Goal: Task Accomplishment & Management: Manage account settings

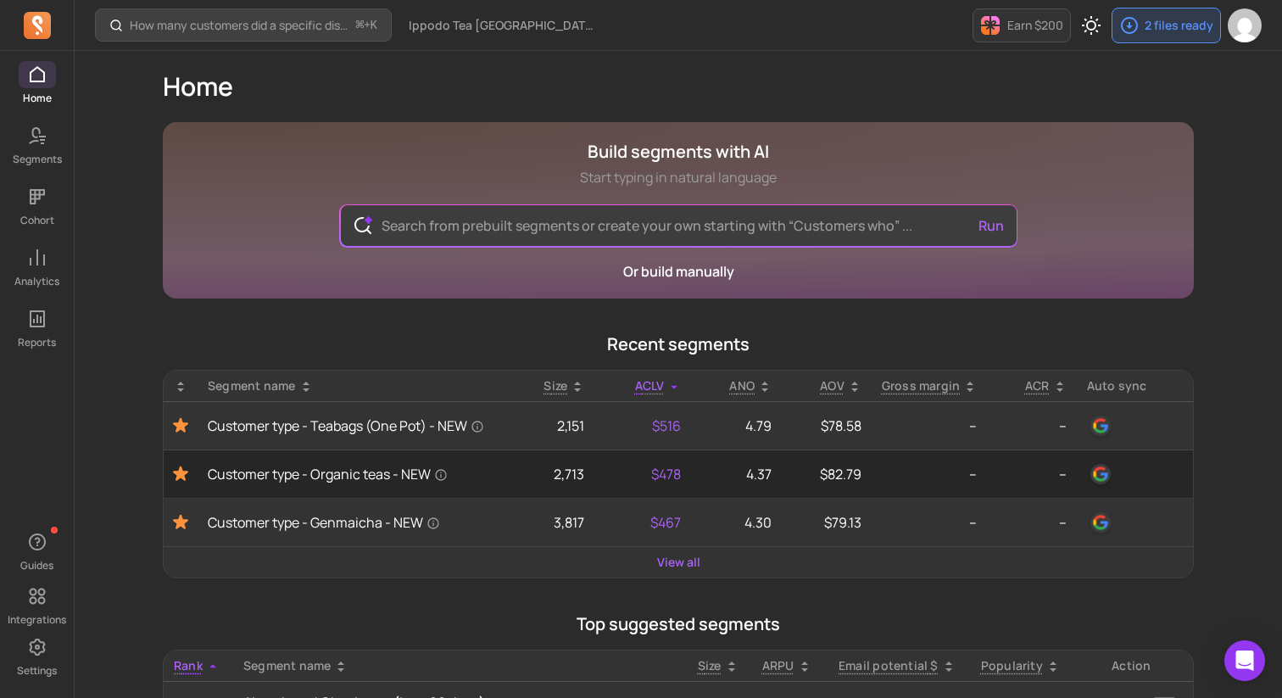
click at [139, 107] on div "Home Build segments with AI Start typing in natural language Run Or build manua…" at bounding box center [678, 673] width 1085 height 1244
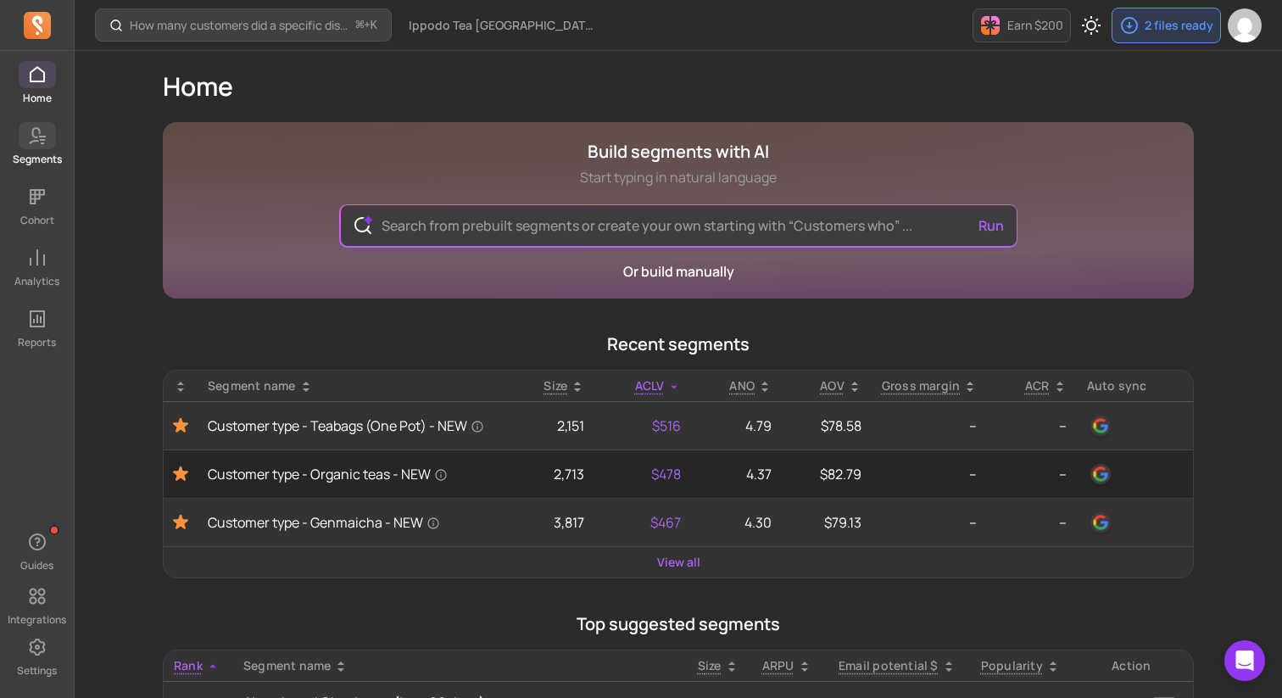
click at [25, 137] on span at bounding box center [37, 135] width 37 height 27
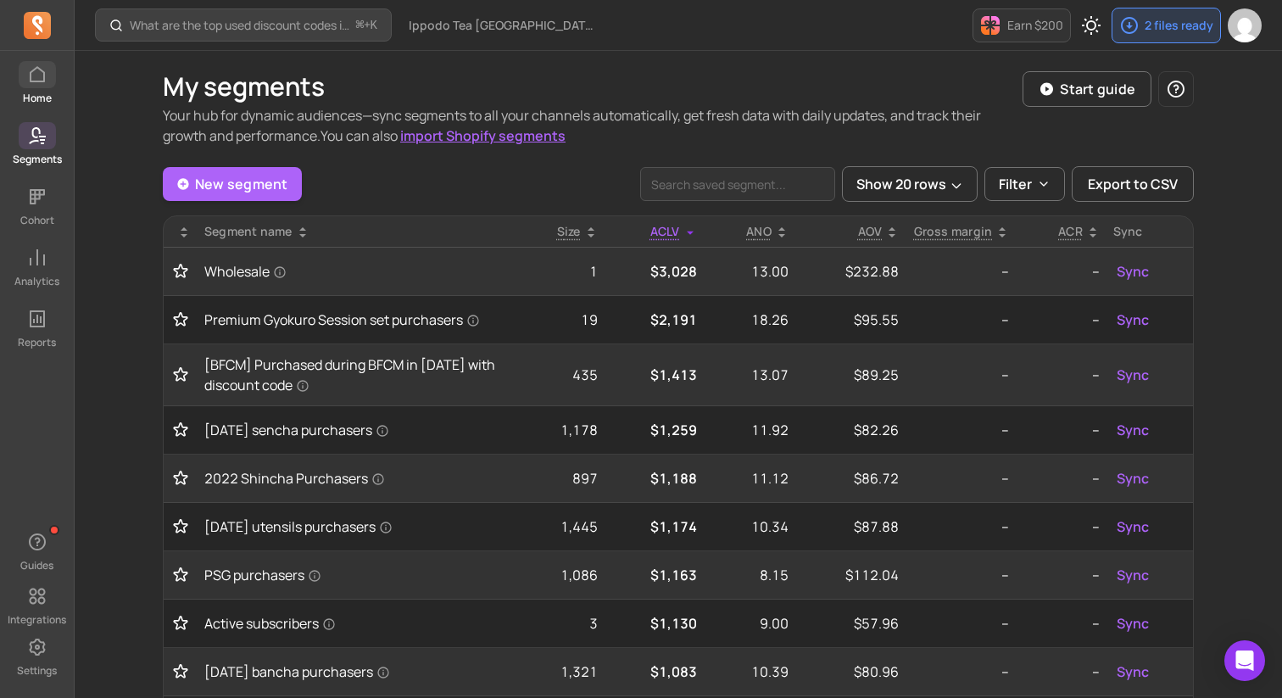
click at [38, 90] on link "Home" at bounding box center [37, 83] width 74 height 44
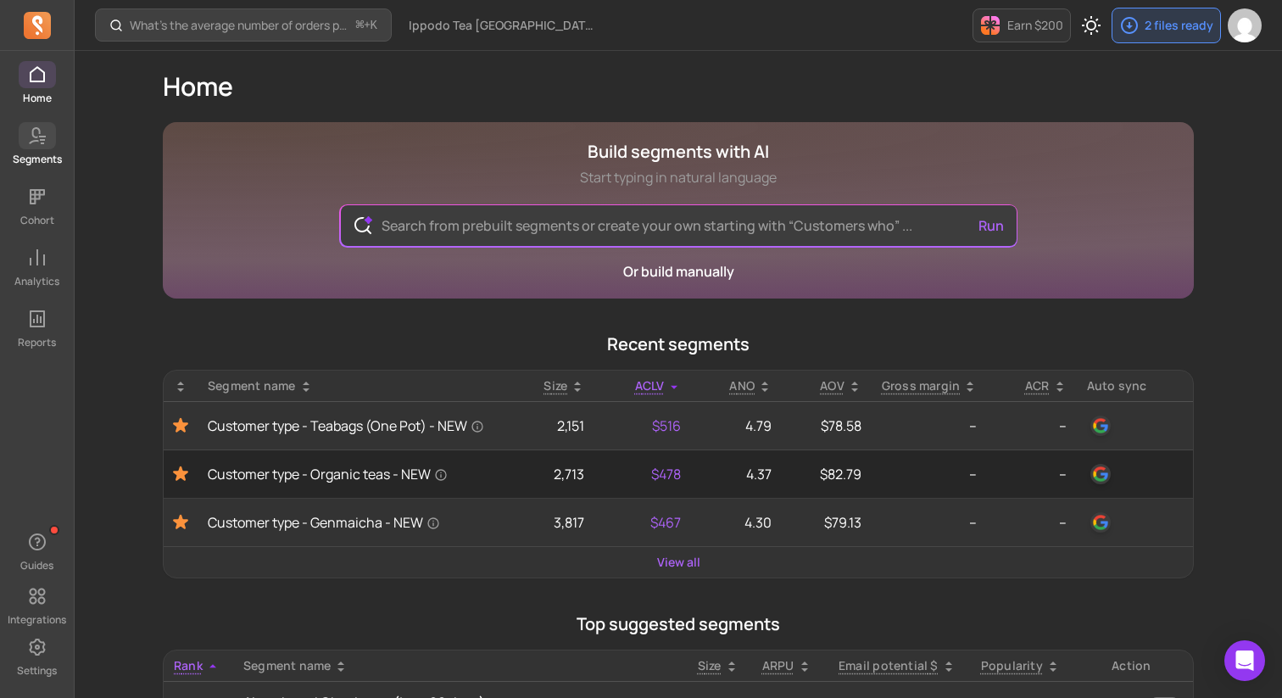
click at [43, 146] on span at bounding box center [37, 135] width 37 height 27
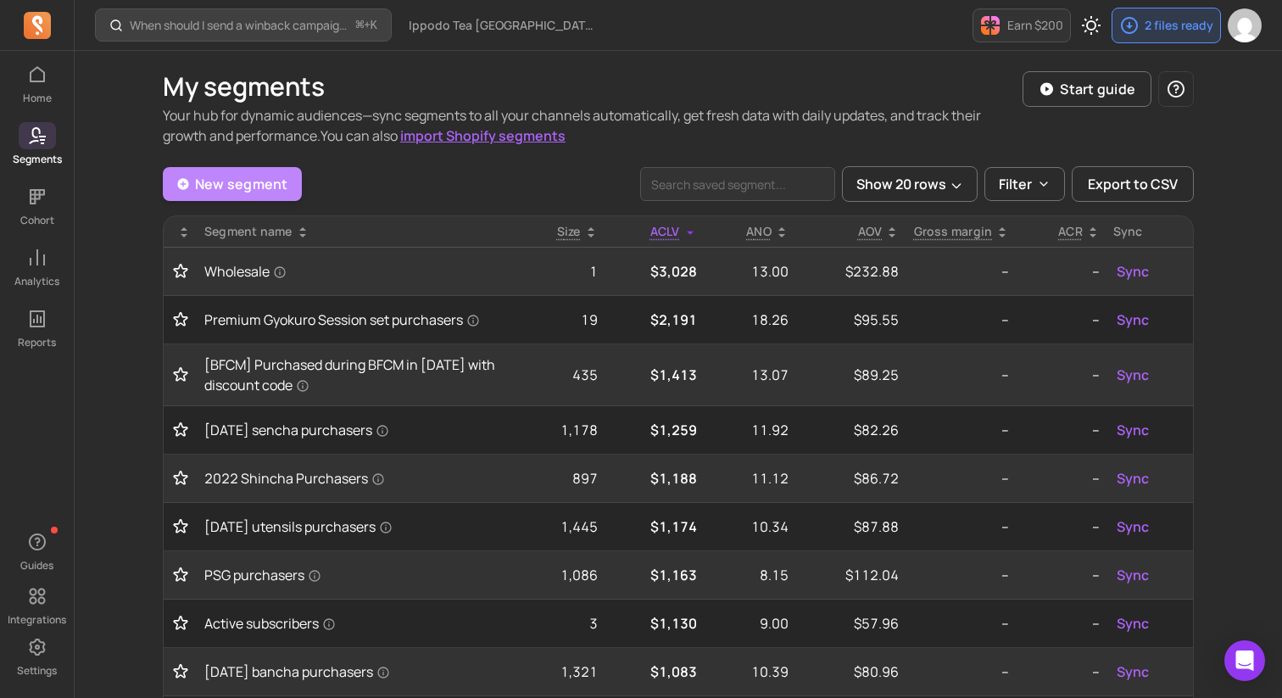
click at [246, 192] on link "New segment" at bounding box center [232, 184] width 139 height 34
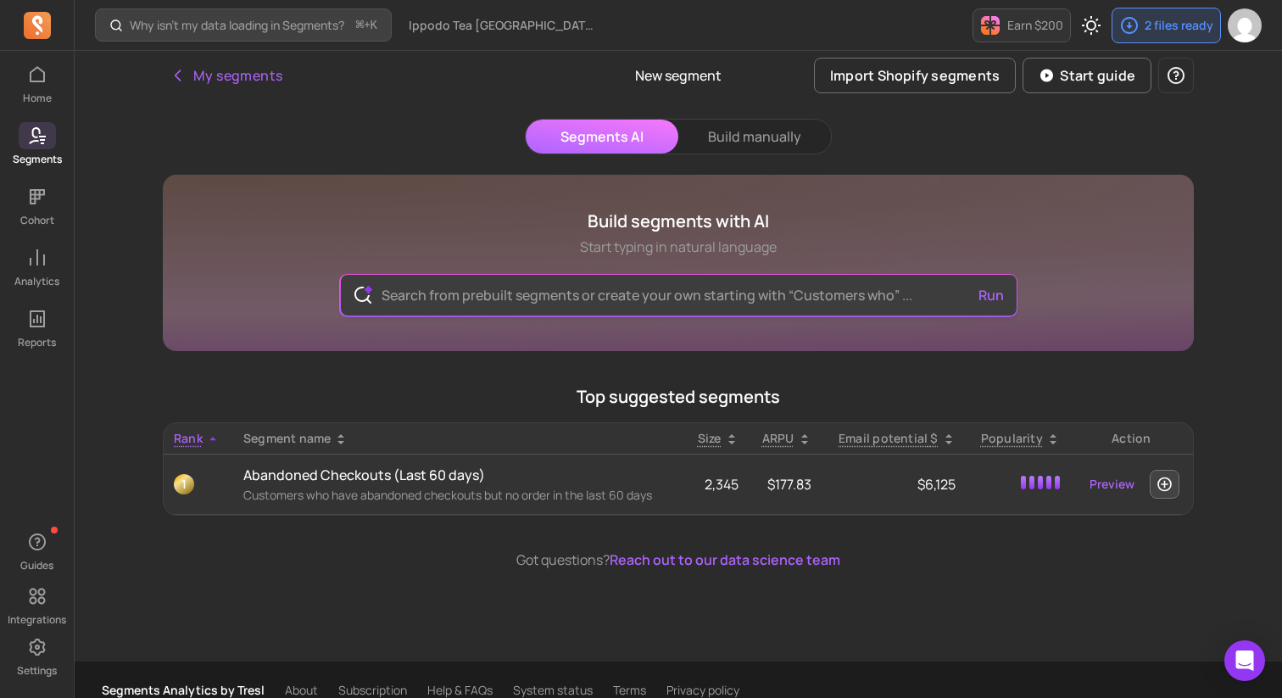
click at [440, 298] on input "text" at bounding box center [679, 295] width 622 height 41
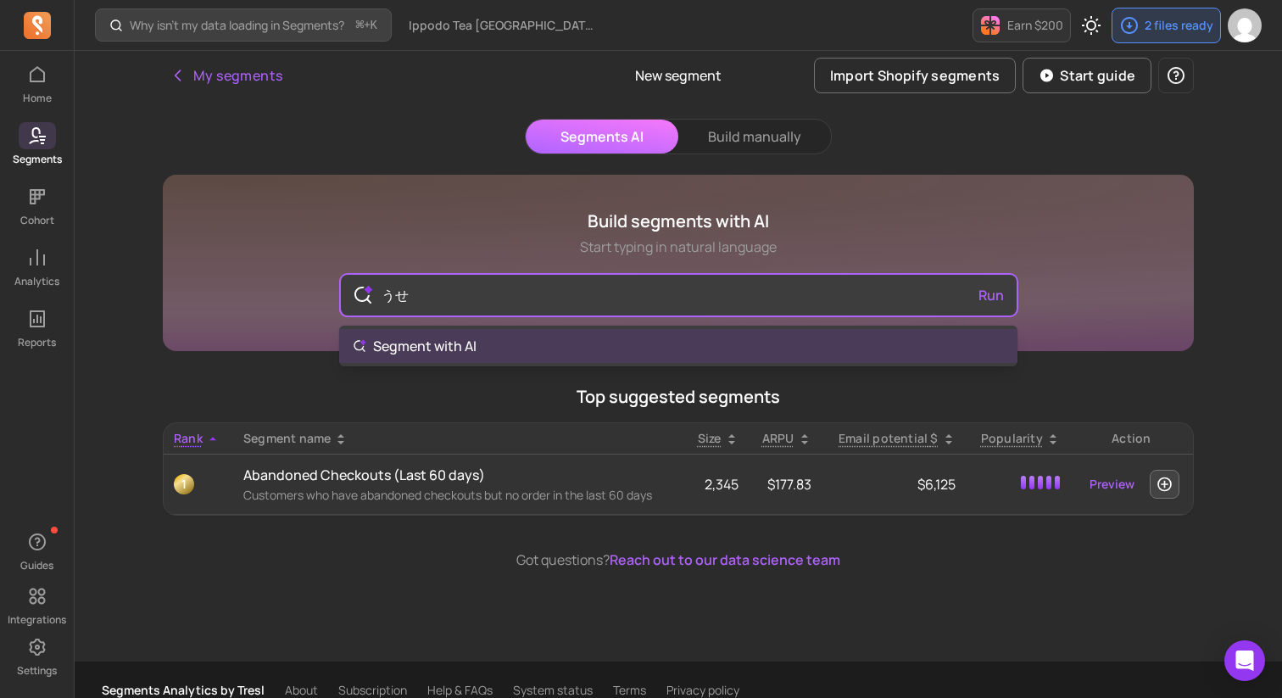
type input "う"
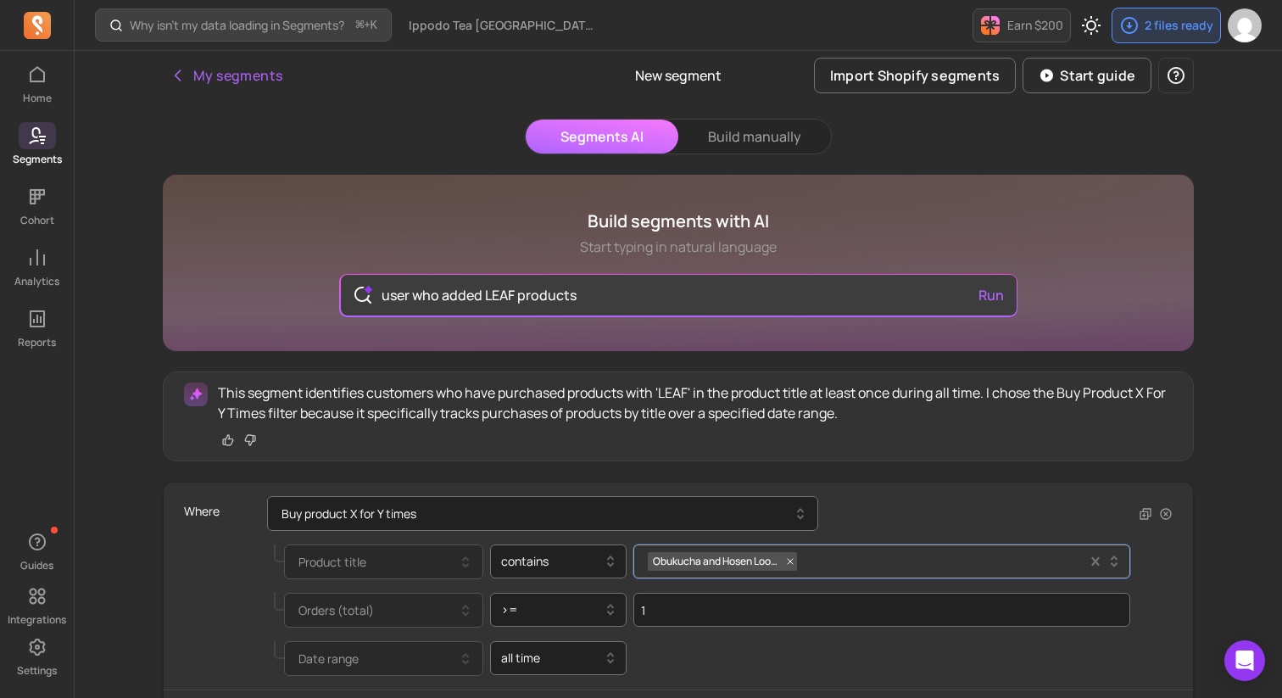
click at [681, 560] on span "Obukucha and Hosen Loose Leaf Set" at bounding box center [716, 561] width 136 height 19
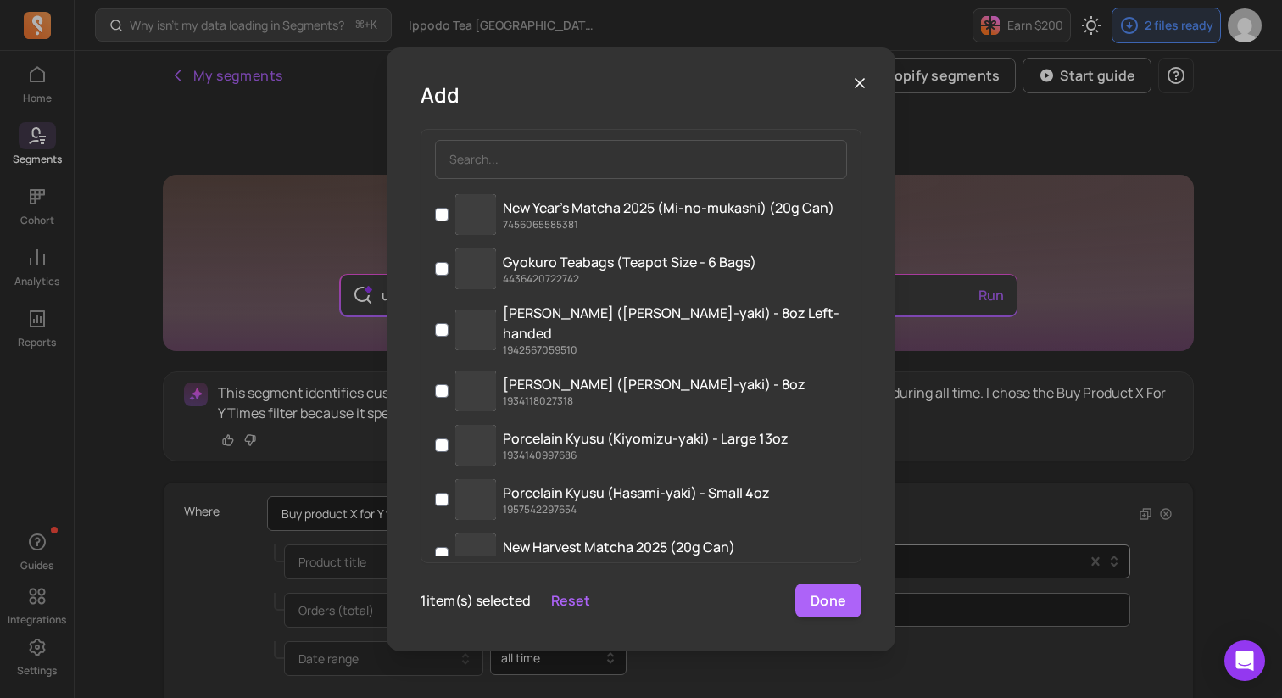
scroll to position [5054, 0]
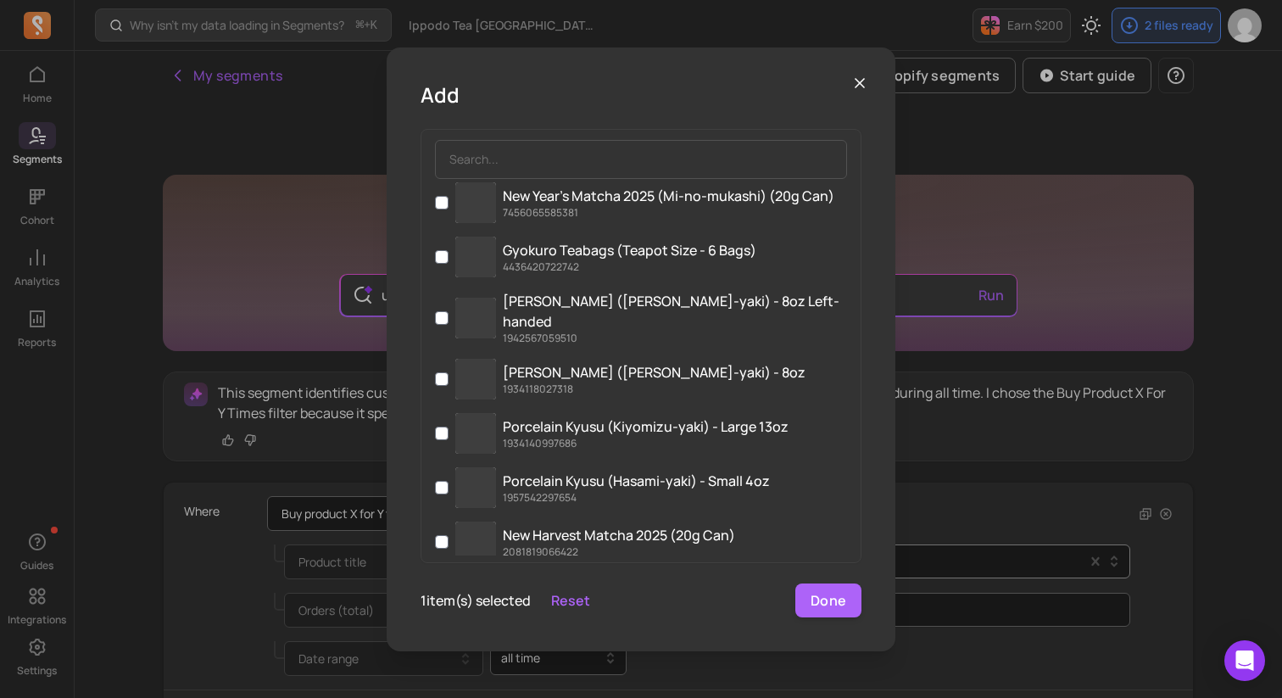
click at [862, 86] on icon "button" at bounding box center [859, 83] width 17 height 17
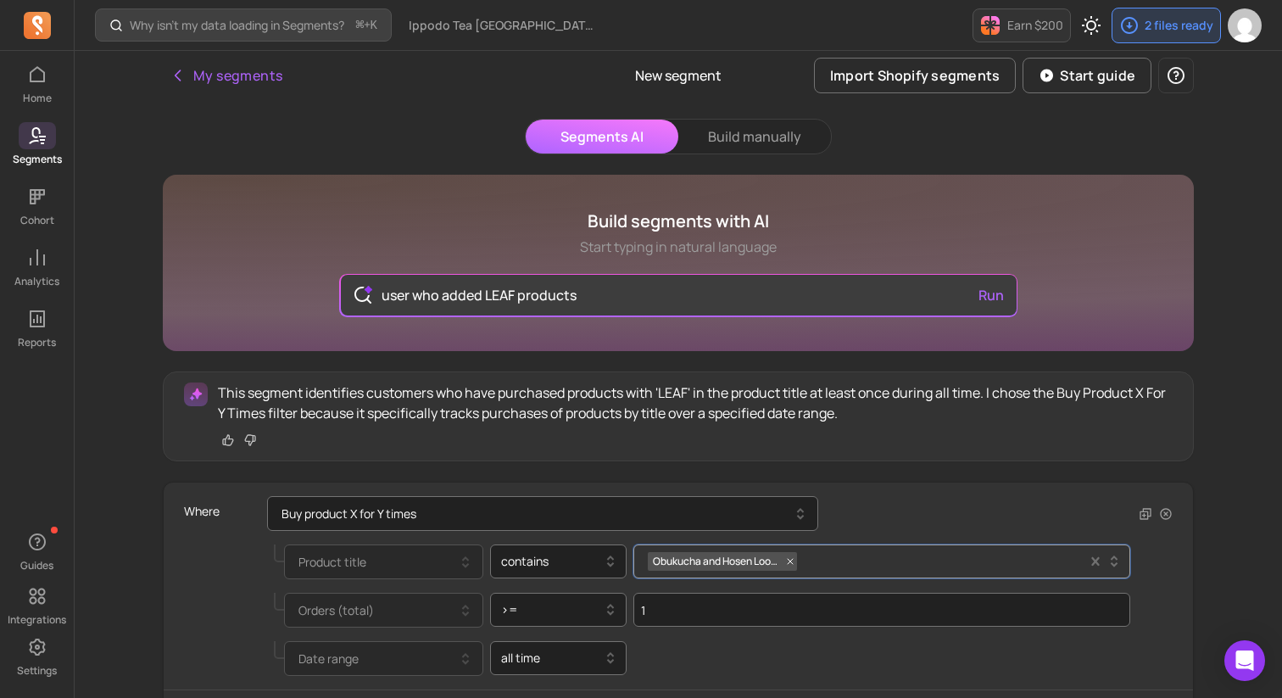
click at [677, 561] on span "Obukucha and Hosen Loose Leaf Set" at bounding box center [716, 561] width 136 height 19
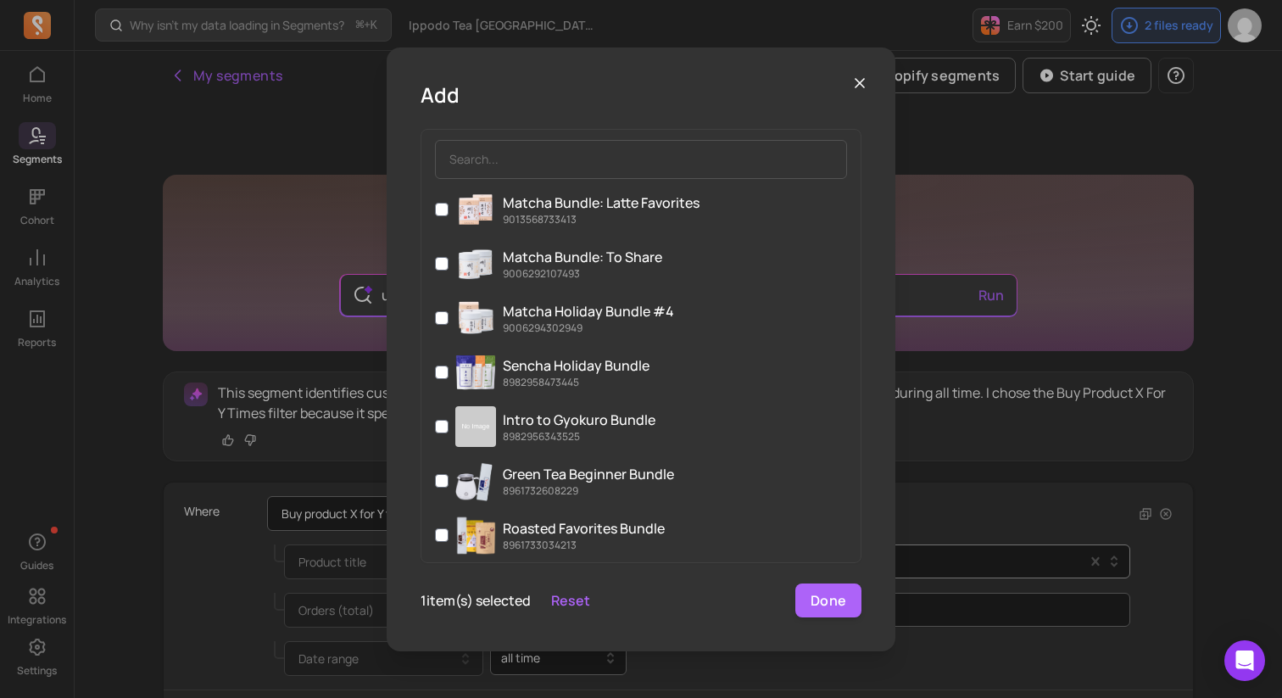
click at [862, 81] on icon "button" at bounding box center [859, 83] width 17 height 17
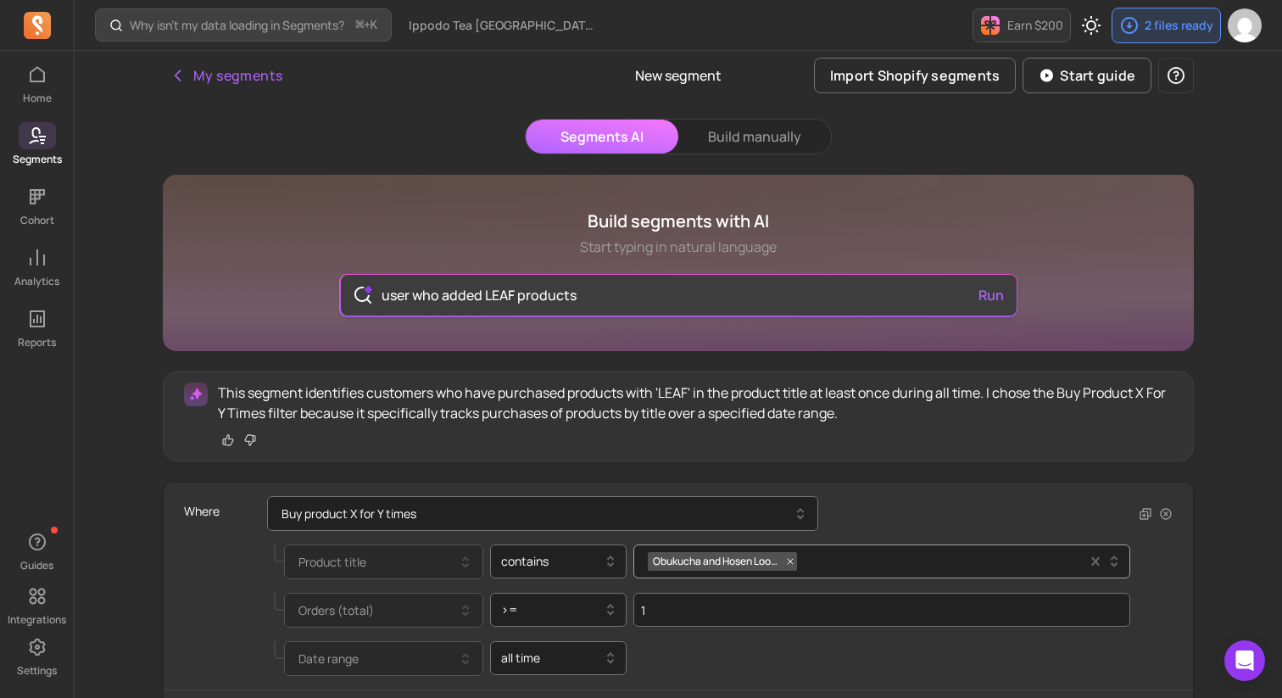
click at [485, 299] on input "user who added LEAF products" at bounding box center [679, 295] width 622 height 41
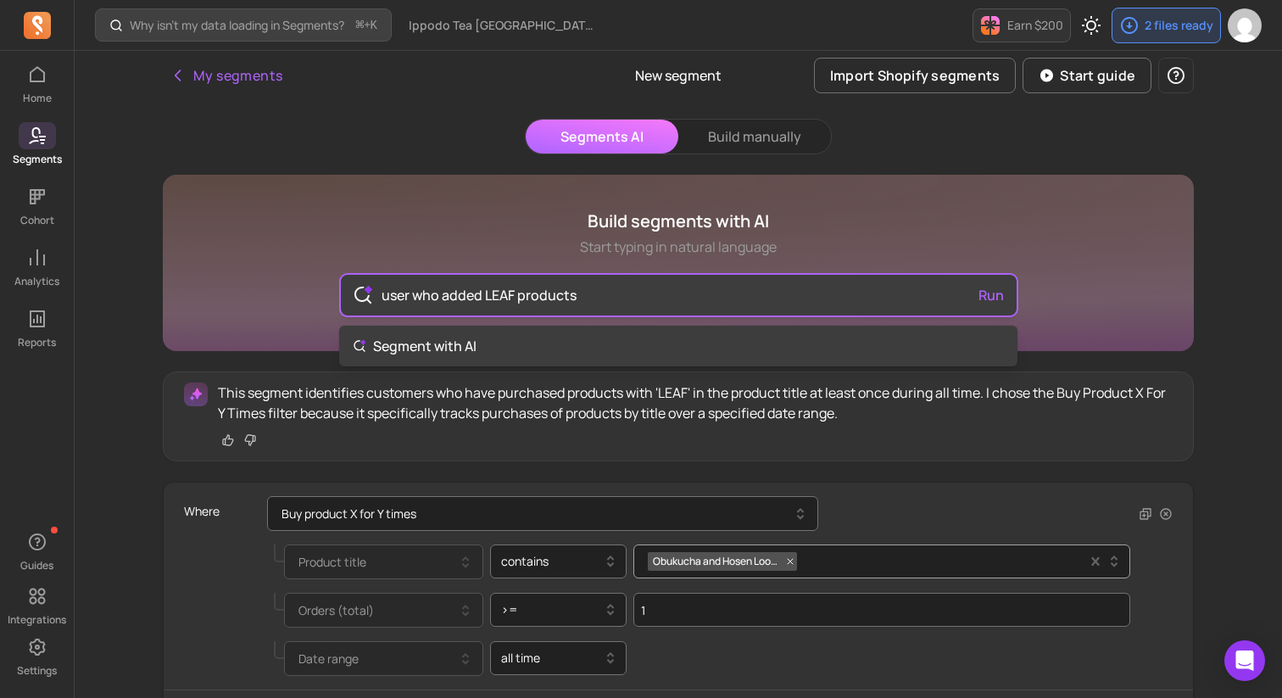
click at [627, 289] on input "user who added LEAF products" at bounding box center [679, 295] width 622 height 41
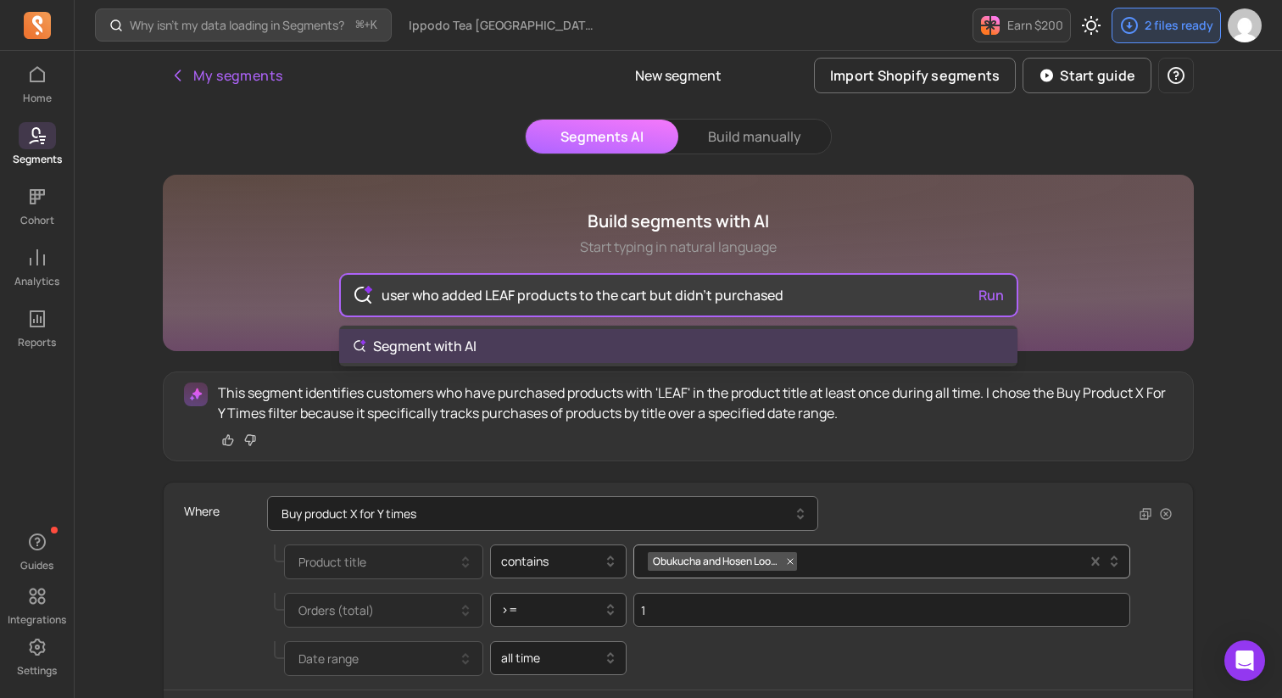
click at [884, 287] on input "user who added LEAF products to the cart but didn't purchased" at bounding box center [679, 295] width 622 height 41
click at [995, 297] on div "user who added LEAF products to the cart but didn't purchased Run" at bounding box center [679, 295] width 676 height 41
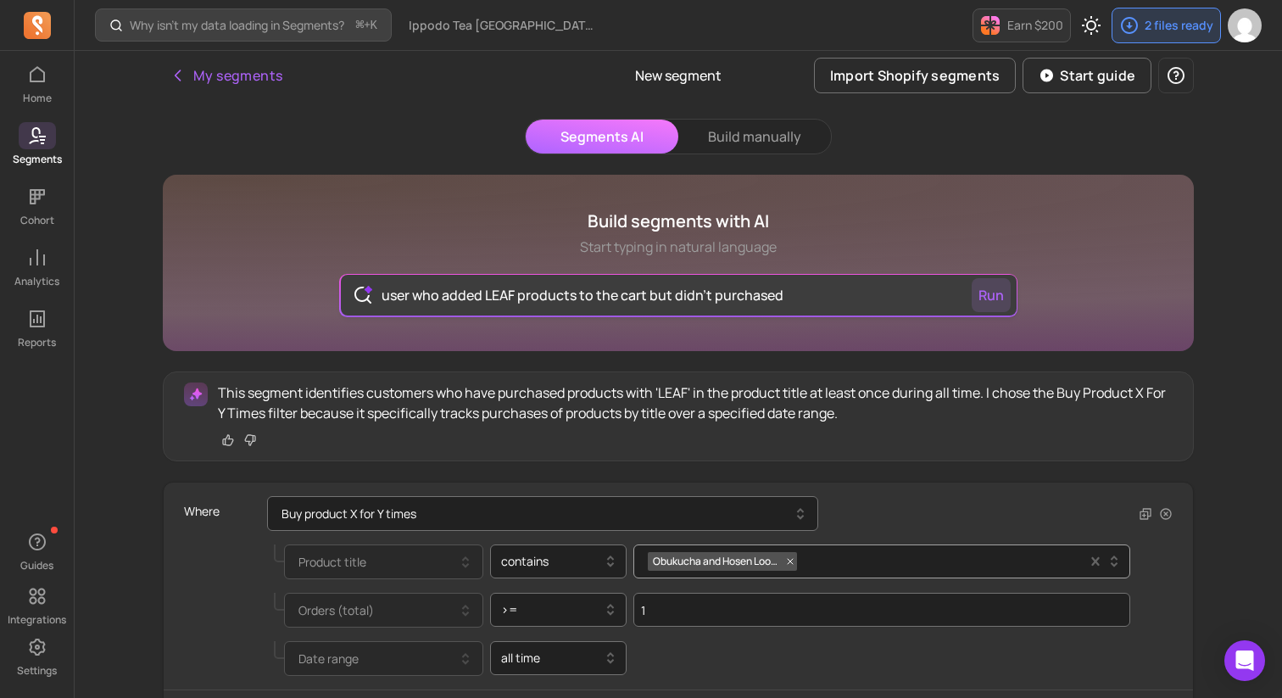
click at [995, 297] on button "Run" at bounding box center [991, 295] width 39 height 34
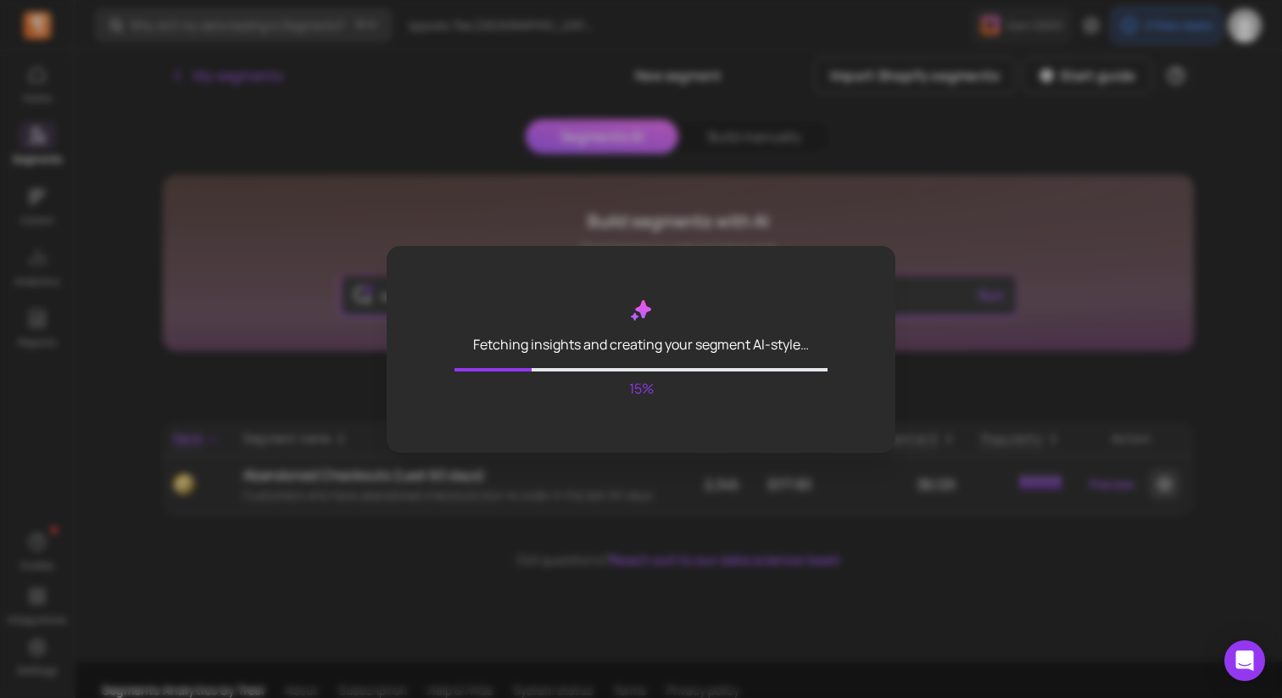
type input "user who added LEAF products"
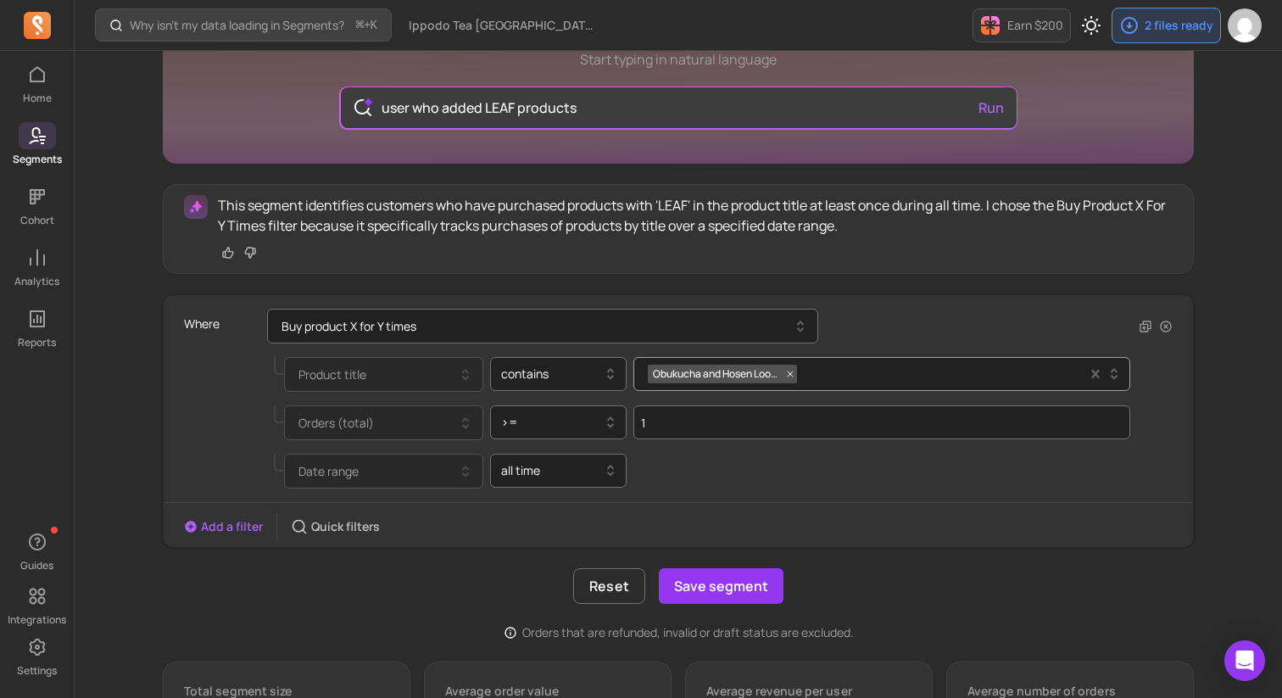
scroll to position [216, 0]
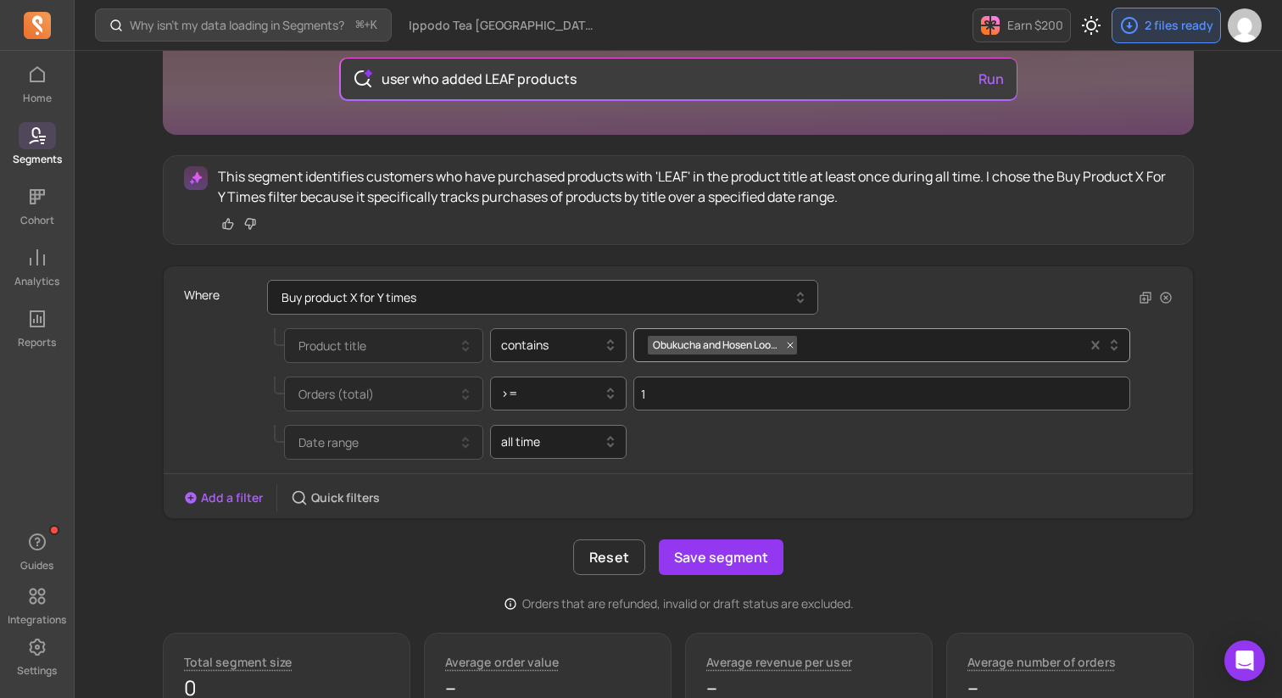
click at [31, 16] on icon at bounding box center [37, 25] width 27 height 27
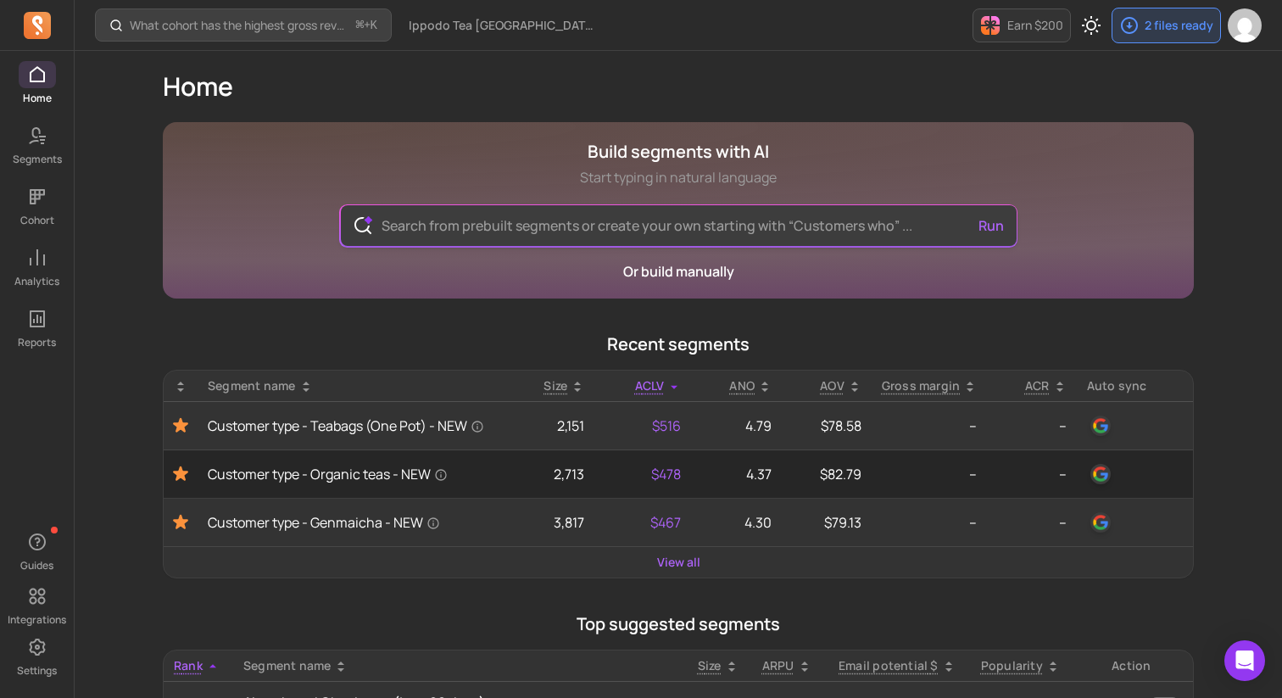
click at [518, 233] on input "text" at bounding box center [679, 225] width 622 height 41
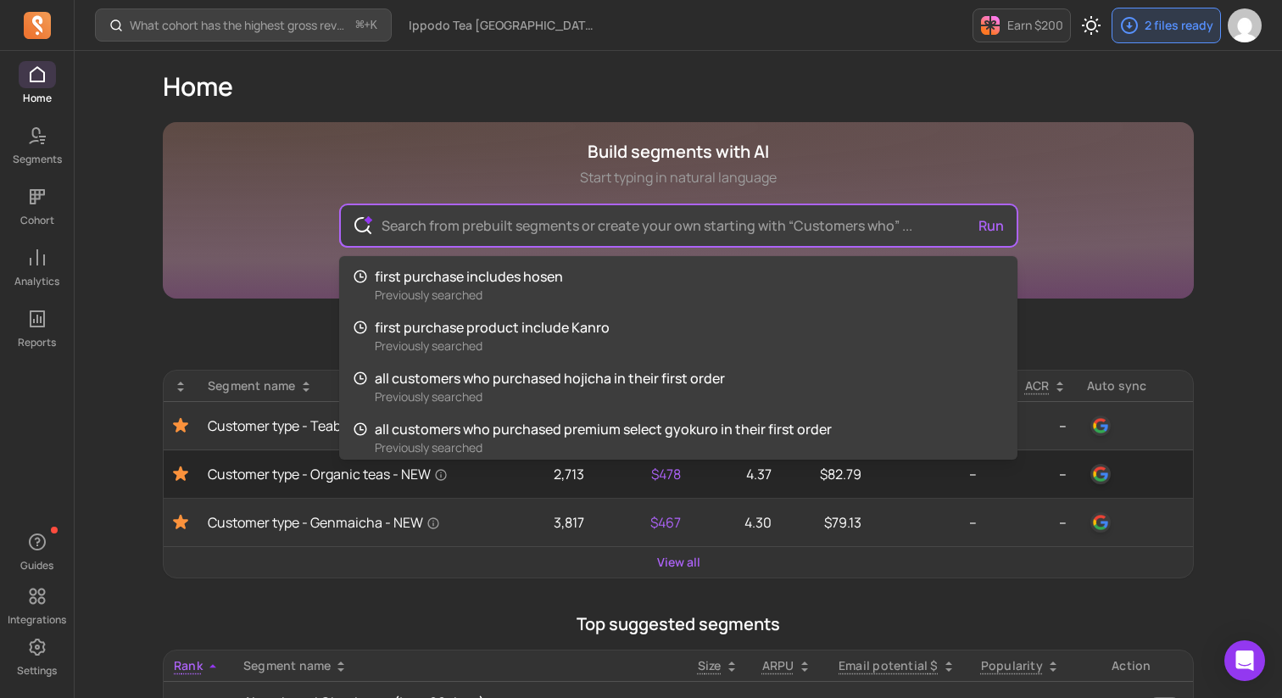
click at [625, 53] on div "Home Build segments with AI Start typing in natural language Run first purchase…" at bounding box center [678, 673] width 1031 height 1244
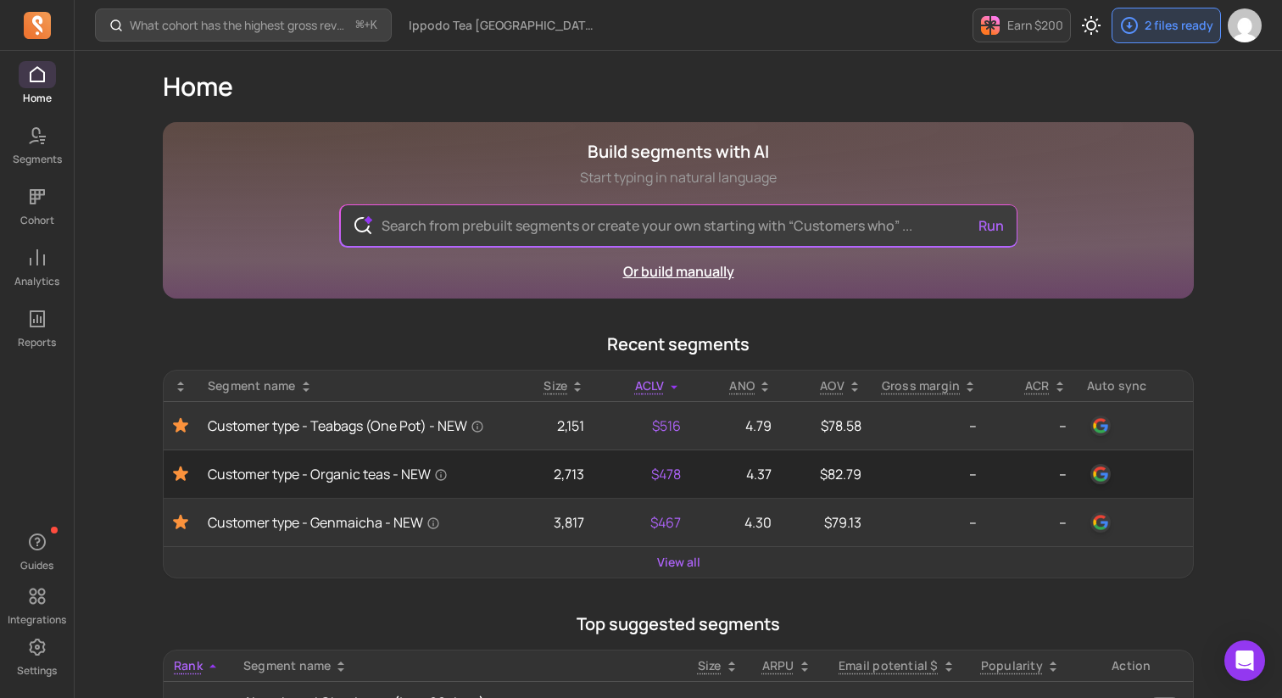
click at [653, 270] on link "Or build manually" at bounding box center [678, 271] width 111 height 19
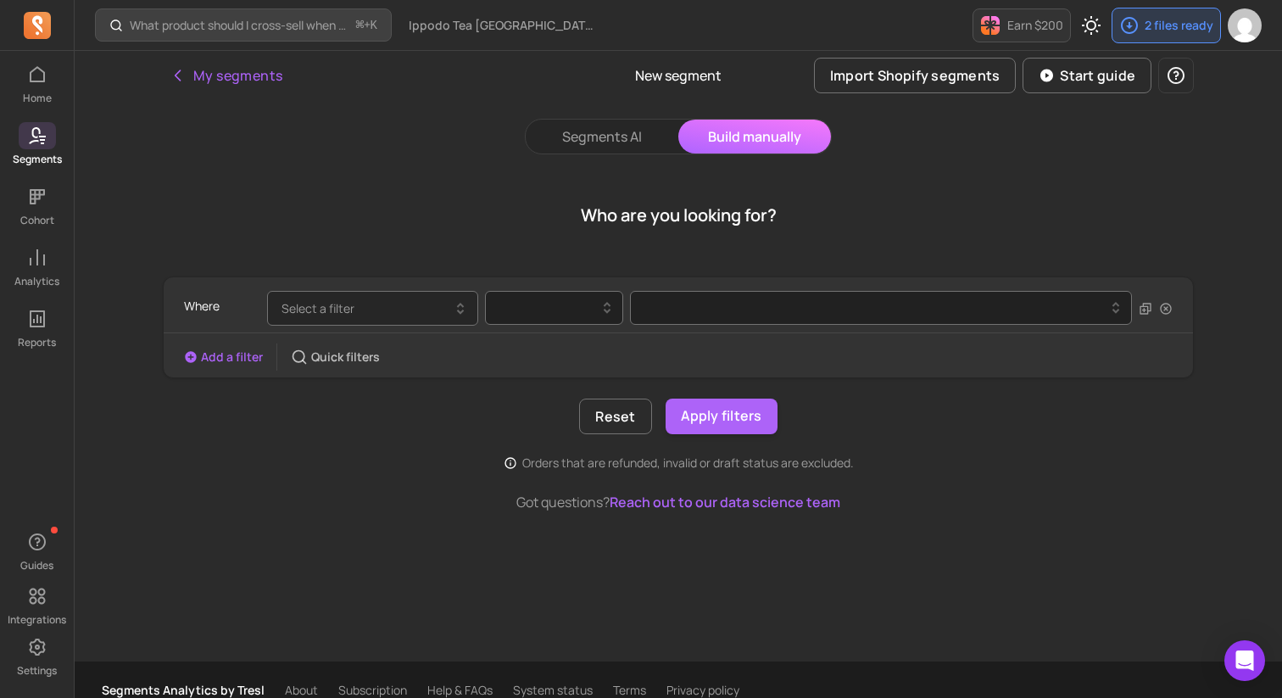
click at [410, 303] on button "Select a filter" at bounding box center [372, 308] width 211 height 35
click at [385, 179] on div "Who are you looking for?" at bounding box center [678, 215] width 1031 height 81
click at [555, 321] on div at bounding box center [548, 307] width 120 height 27
click at [458, 224] on div "Who are you looking for?" at bounding box center [678, 215] width 1031 height 81
click at [429, 303] on button "Select a filter" at bounding box center [372, 308] width 211 height 35
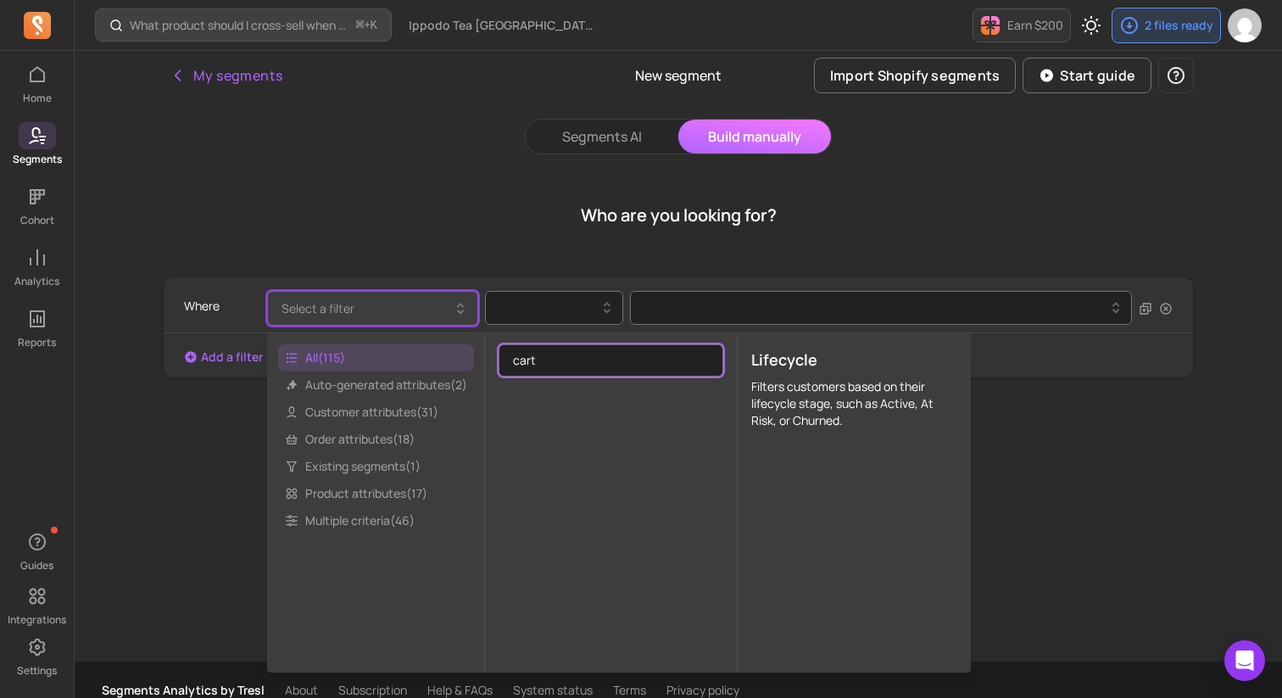
type input "cart"
click at [574, 429] on div at bounding box center [611, 522] width 252 height 284
click at [563, 371] on input "cart" at bounding box center [611, 360] width 225 height 32
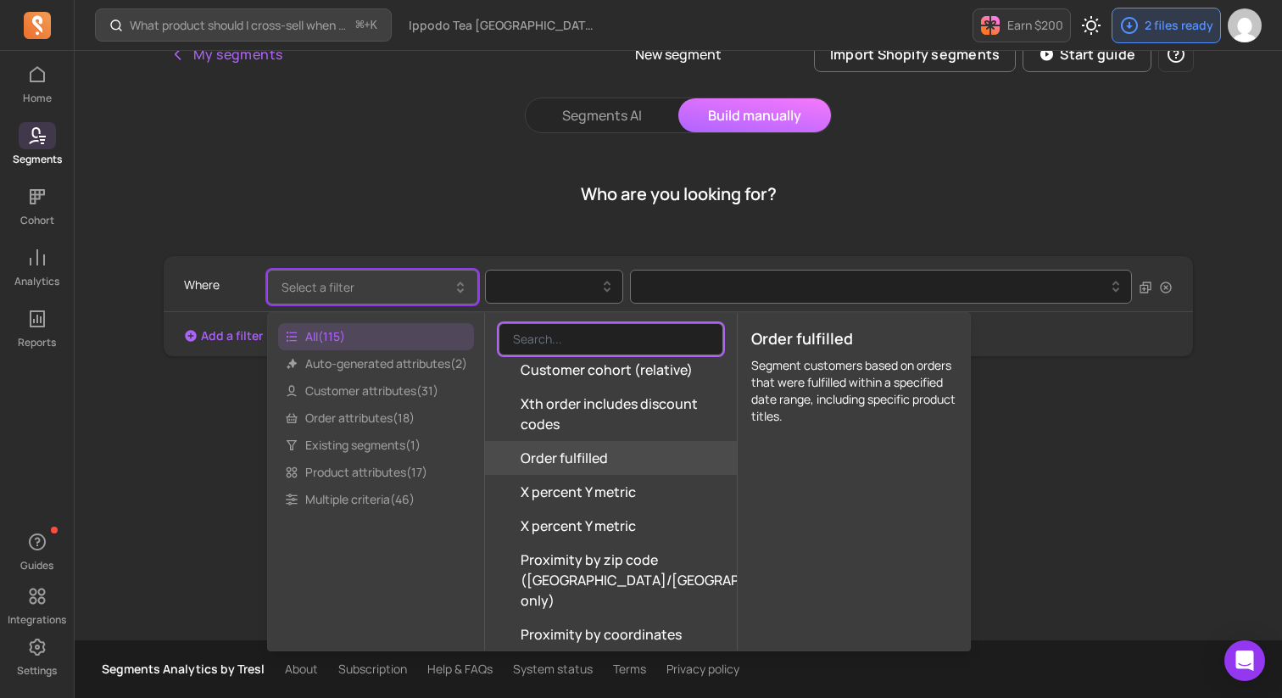
scroll to position [3338, 0]
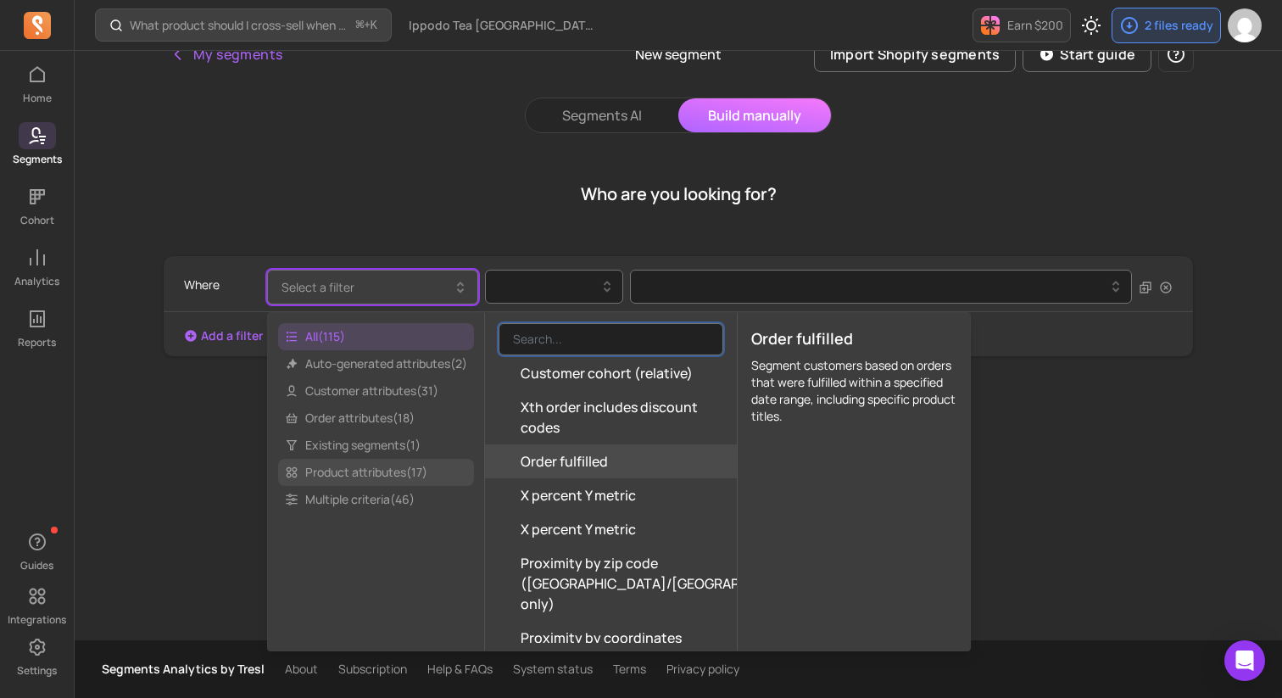
click at [377, 464] on span "Product attributes ( 17 )" at bounding box center [376, 472] width 196 height 27
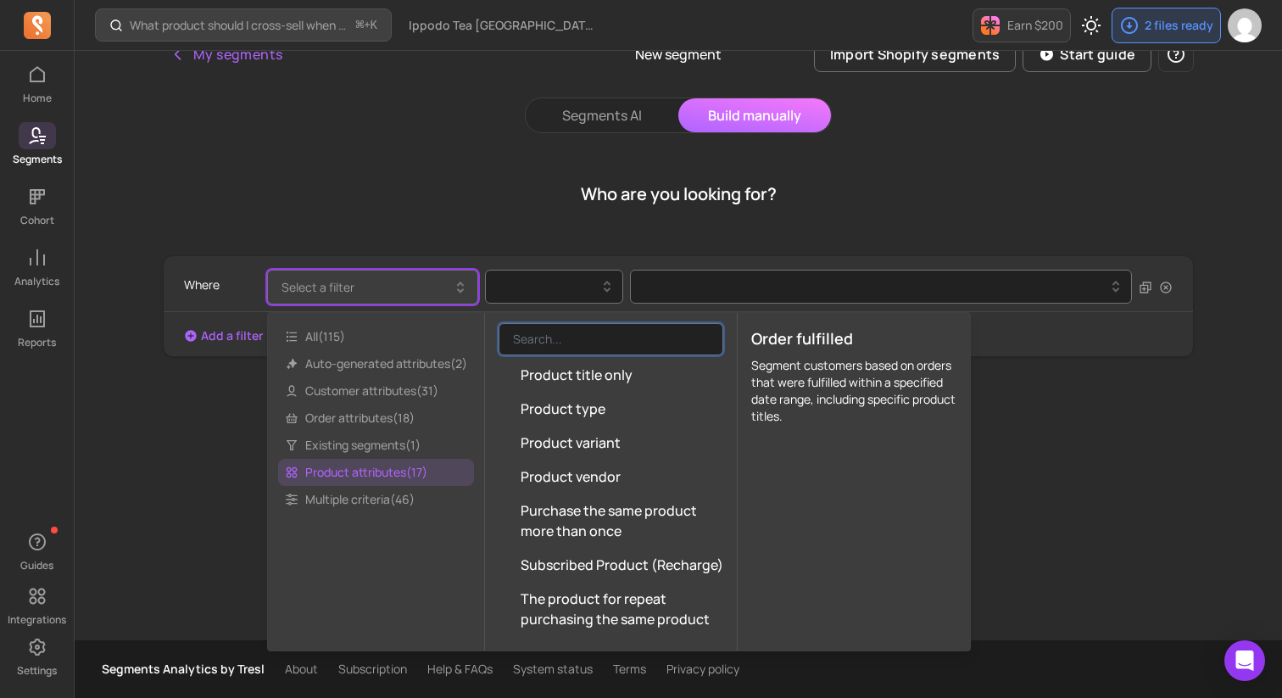
scroll to position [404, 0]
click at [378, 394] on span "Customer attributes ( 31 )" at bounding box center [376, 390] width 196 height 27
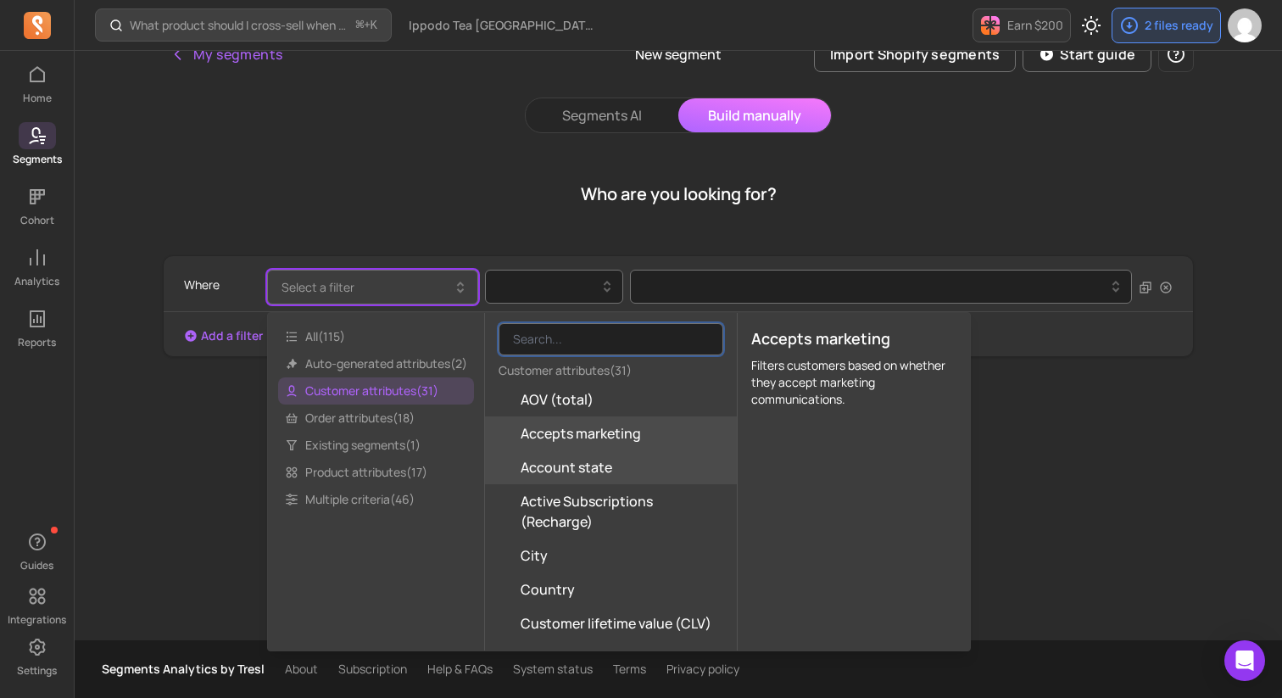
scroll to position [0, 0]
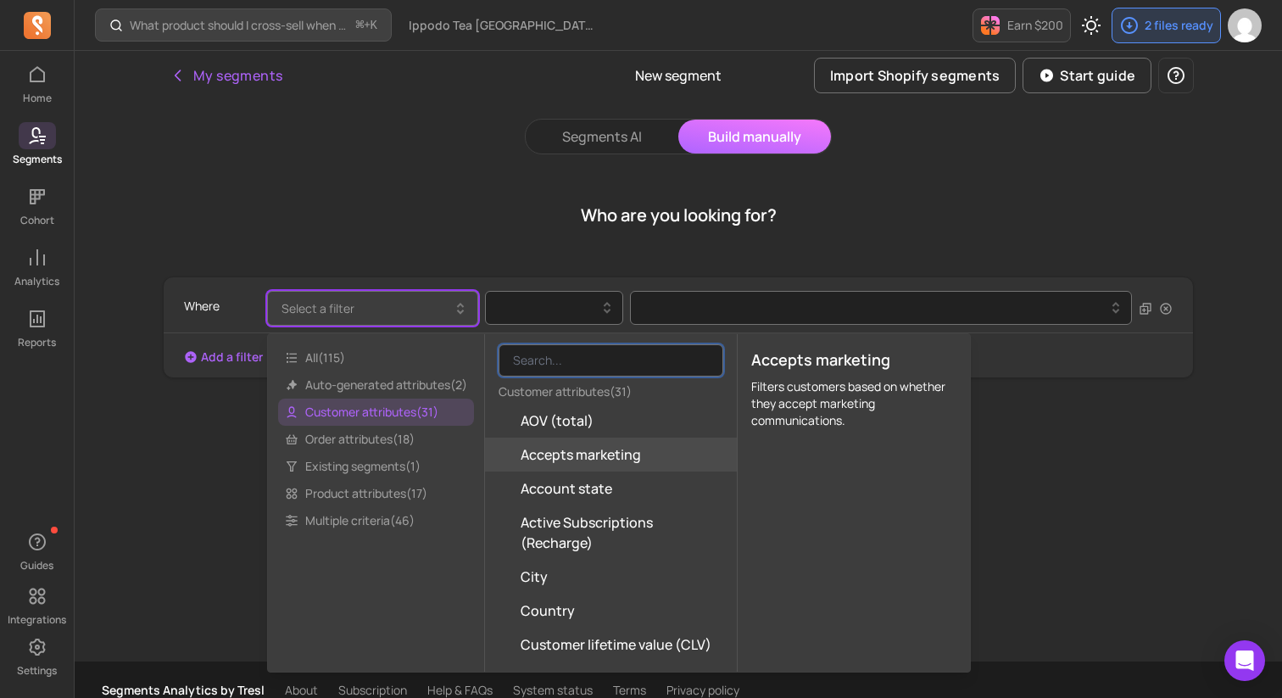
click at [334, 150] on div "Segments AI Build manually Who are you looking for? Where Select a filter Add a…" at bounding box center [678, 380] width 1031 height 522
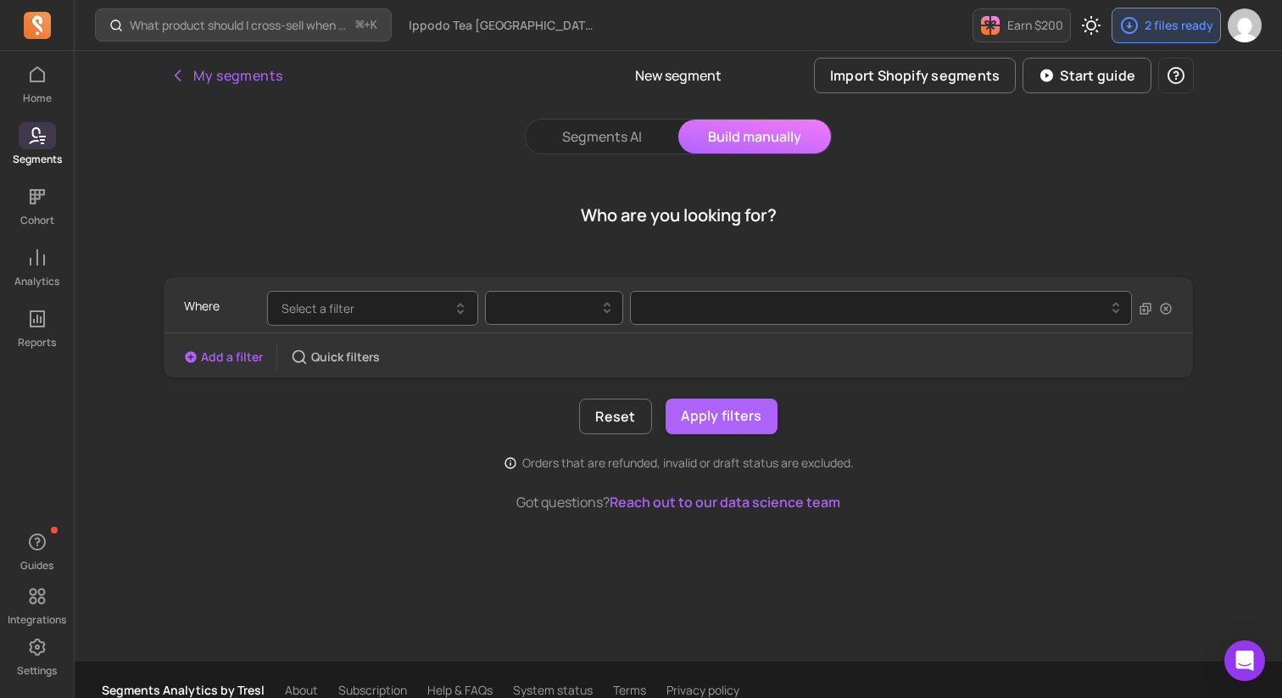
click at [233, 359] on button "Add a filter" at bounding box center [223, 357] width 79 height 17
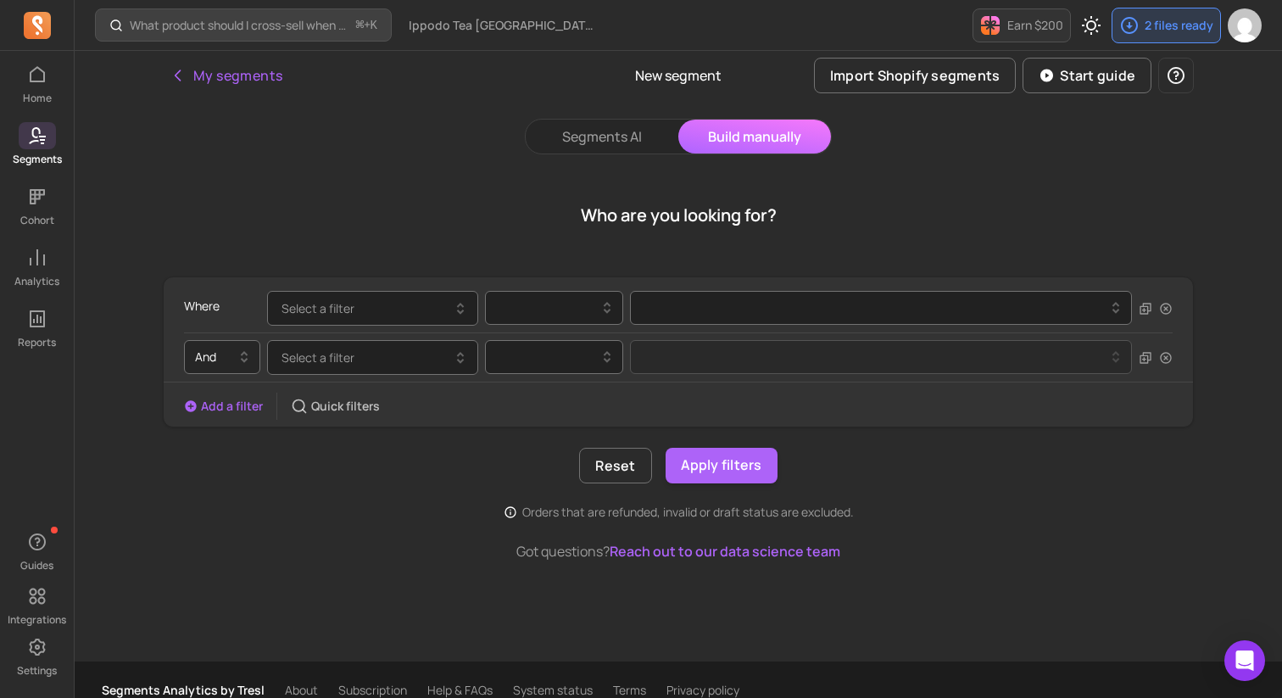
click at [239, 368] on div "And" at bounding box center [216, 356] width 58 height 27
click at [296, 268] on div "Who are you looking for? Where Select a filter option And selected, 1 of 3. 3 r…" at bounding box center [678, 368] width 1031 height 387
click at [622, 479] on button "Reset" at bounding box center [615, 466] width 72 height 36
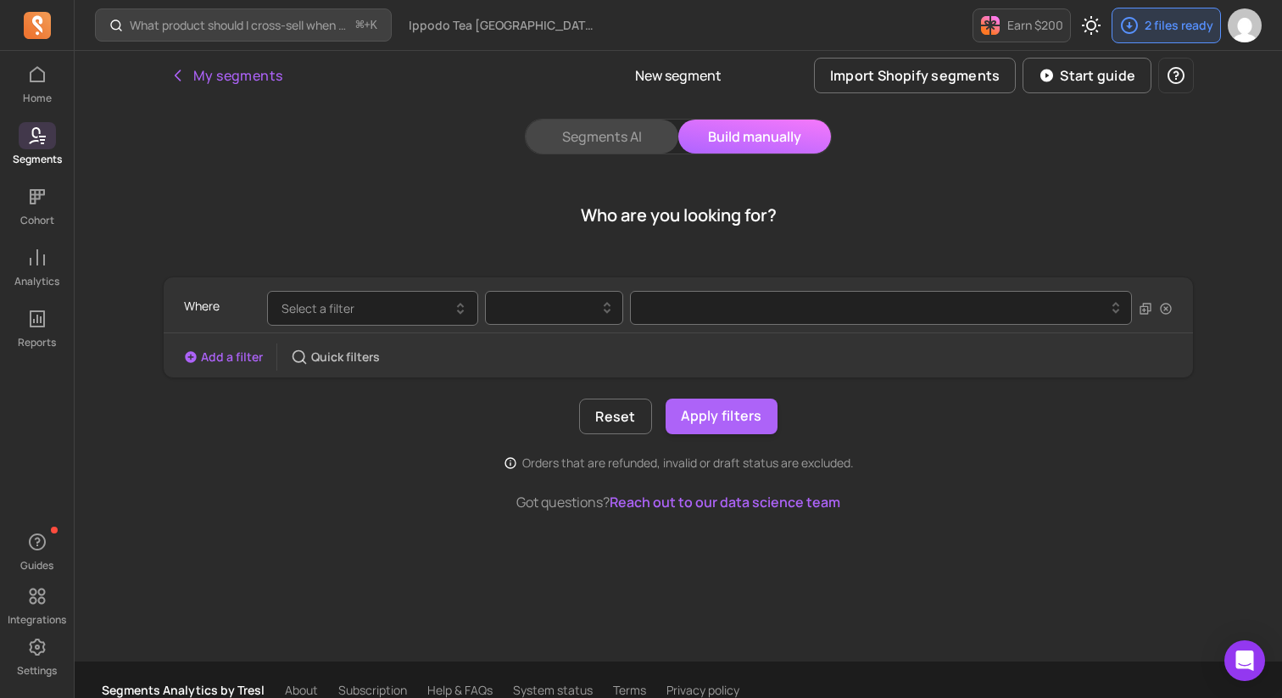
click at [562, 131] on button "Segments AI" at bounding box center [602, 137] width 153 height 34
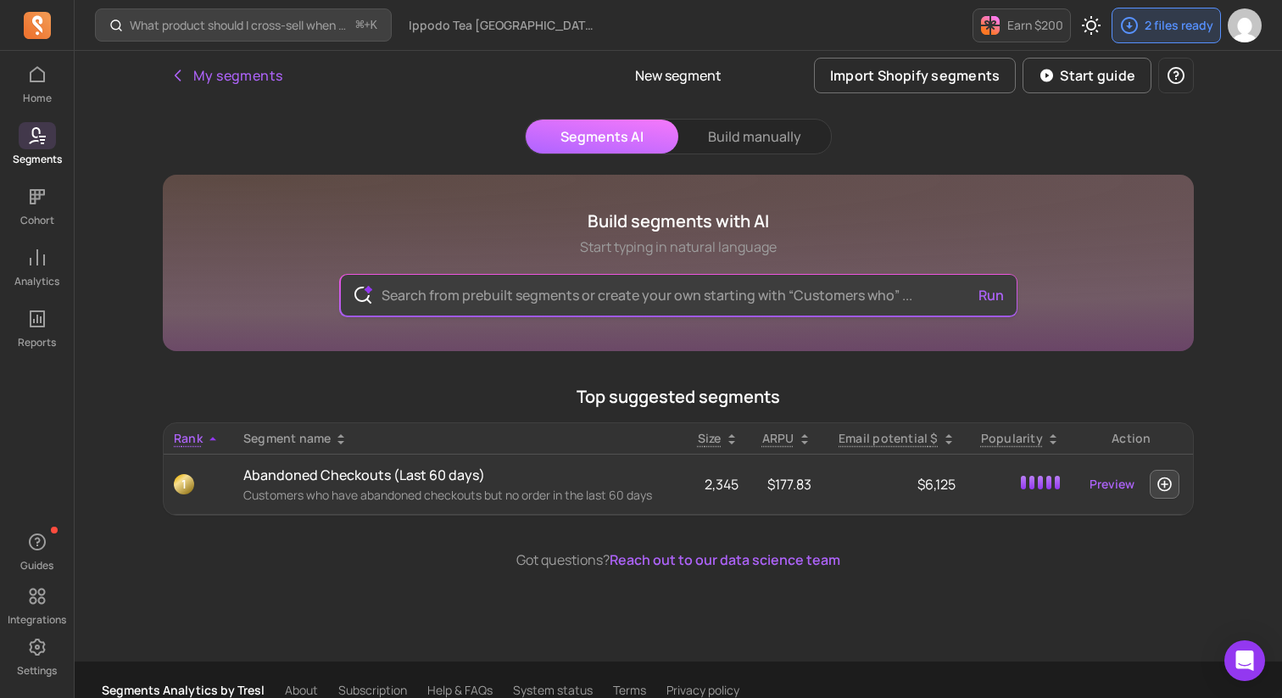
click at [496, 289] on input "text" at bounding box center [679, 295] width 622 height 41
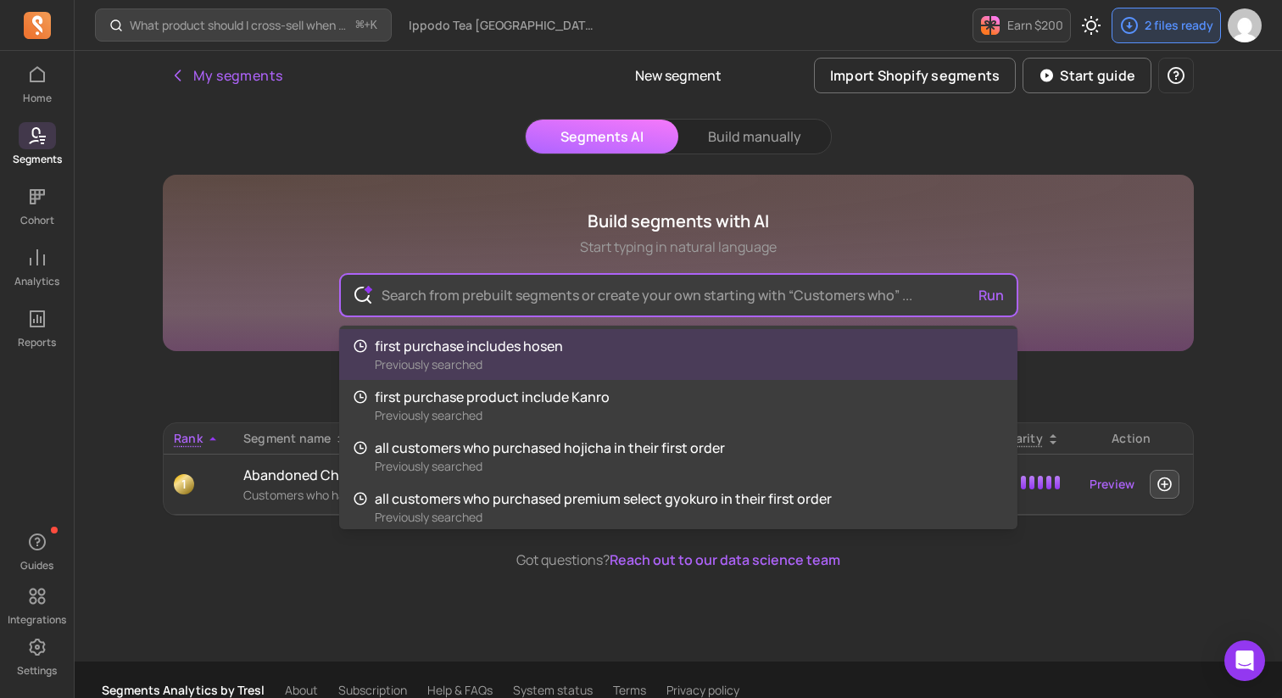
click at [747, 139] on div "Segments AI Build manually Build segments with AI Start typing in natural langu…" at bounding box center [678, 380] width 1031 height 522
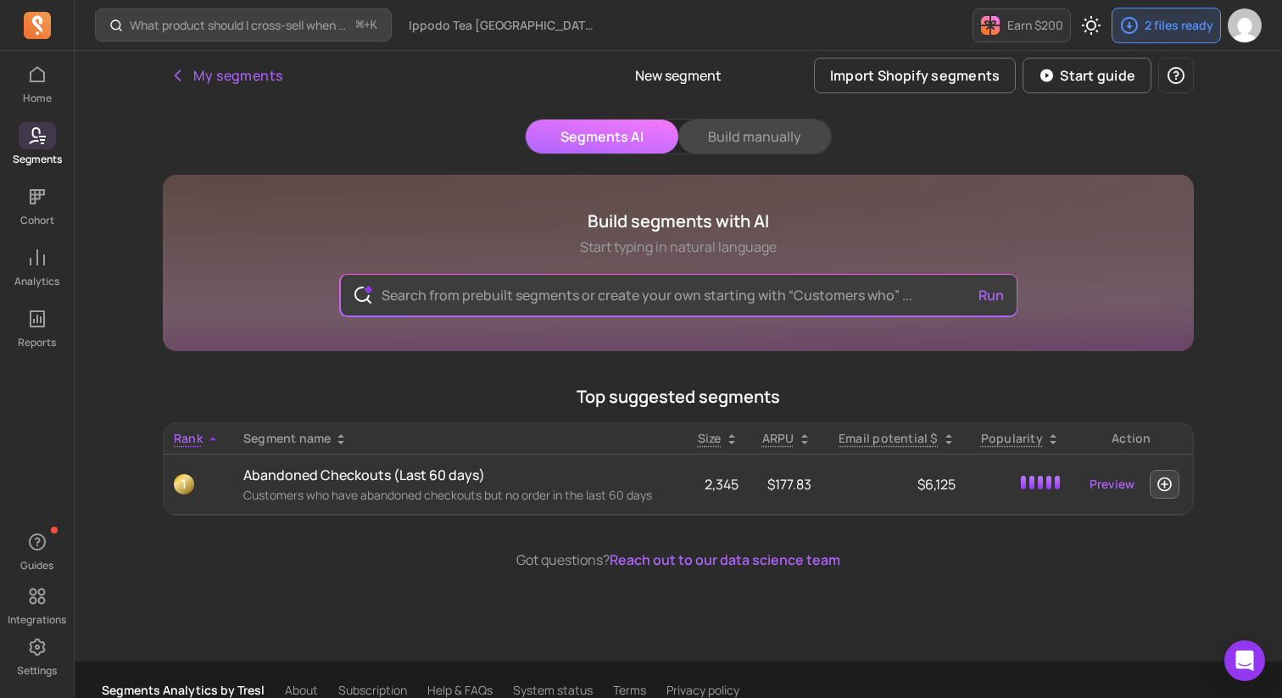
click at [723, 137] on button "Build manually" at bounding box center [754, 137] width 153 height 34
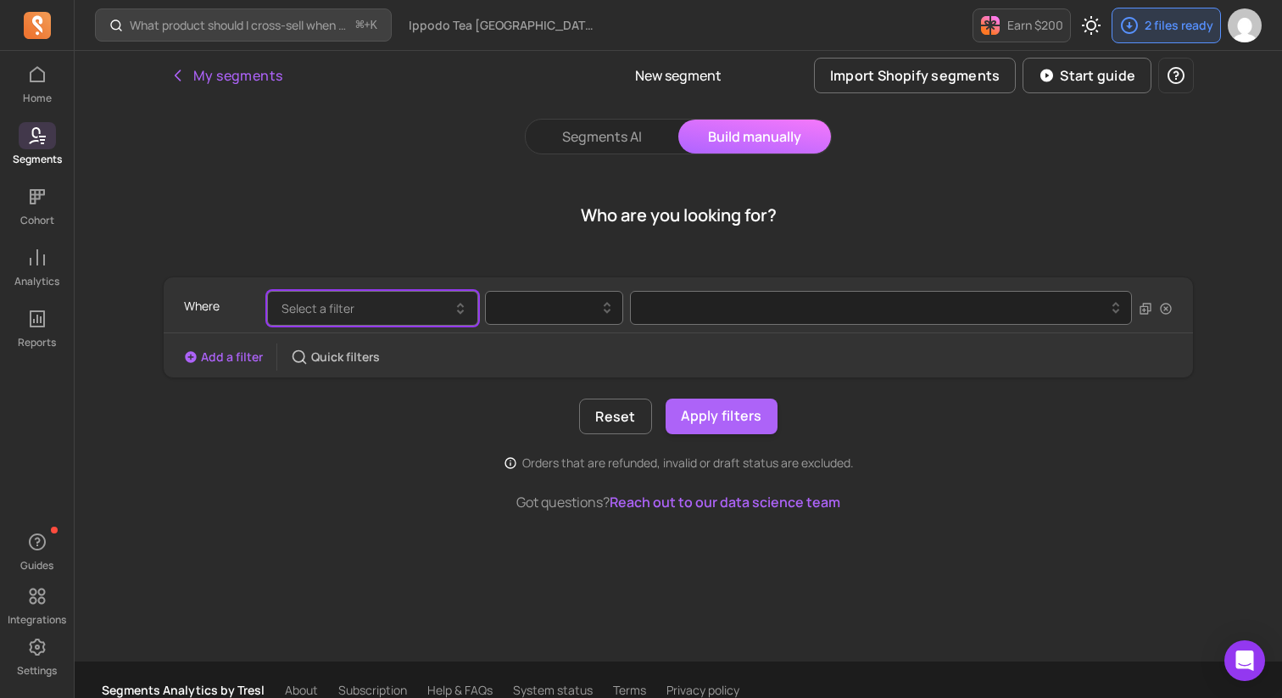
click at [365, 310] on button "Select a filter" at bounding box center [372, 308] width 211 height 35
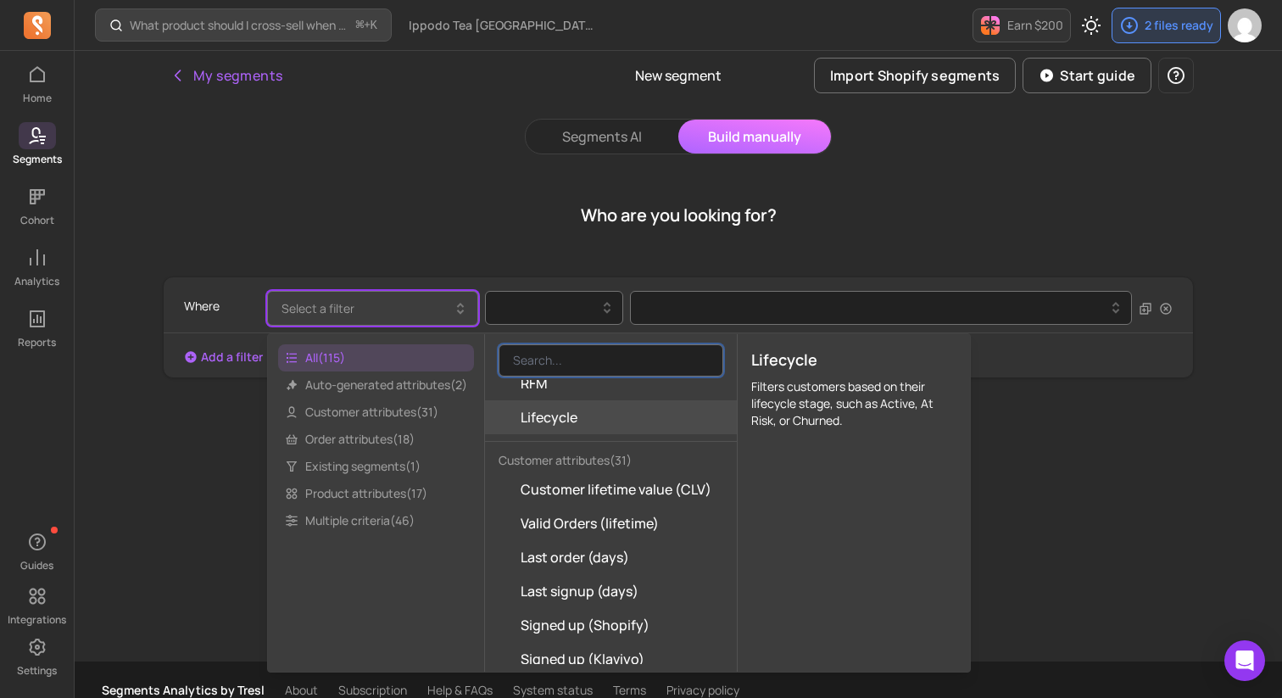
scroll to position [48, 0]
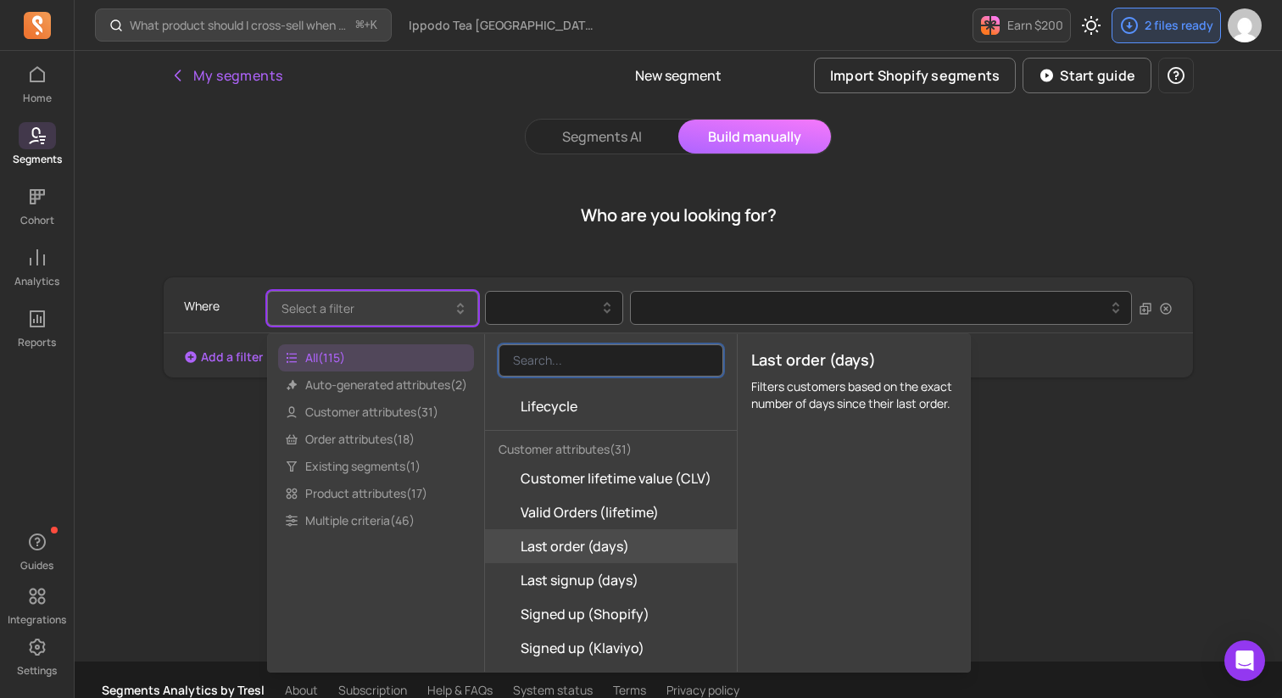
click at [603, 547] on span "Last order (days)" at bounding box center [575, 546] width 109 height 20
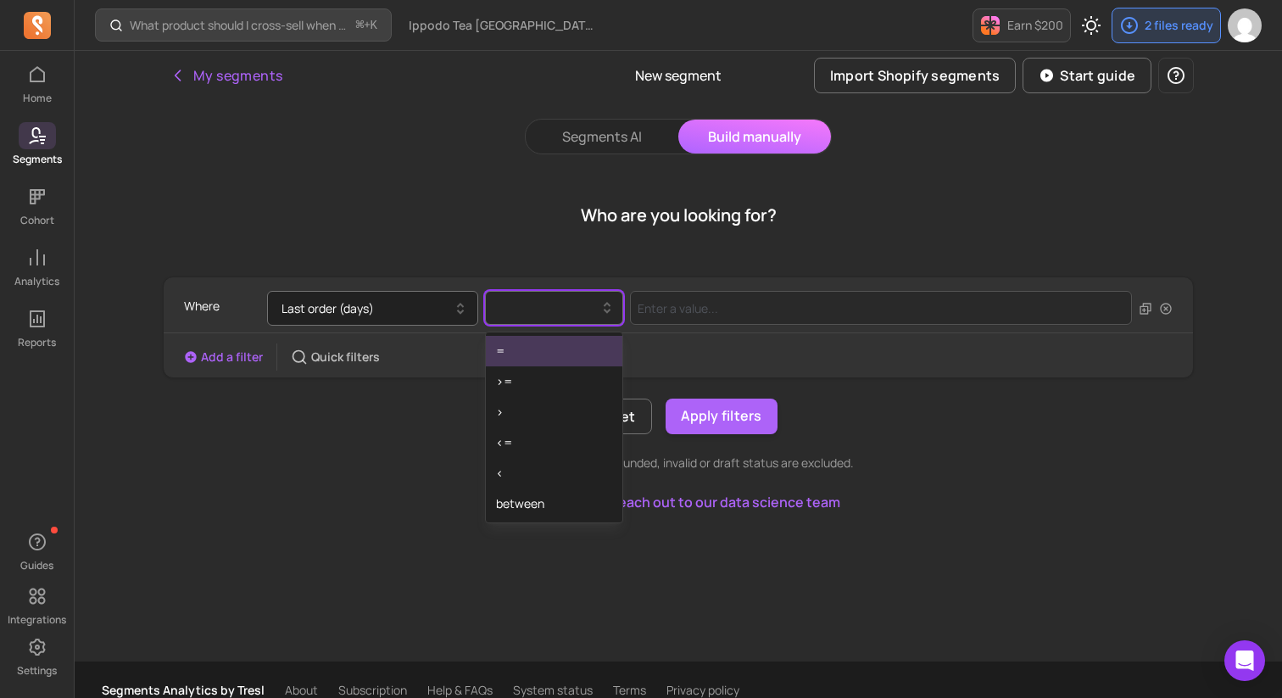
click at [539, 313] on div at bounding box center [547, 308] width 103 height 20
click at [530, 424] on div ">" at bounding box center [554, 412] width 137 height 31
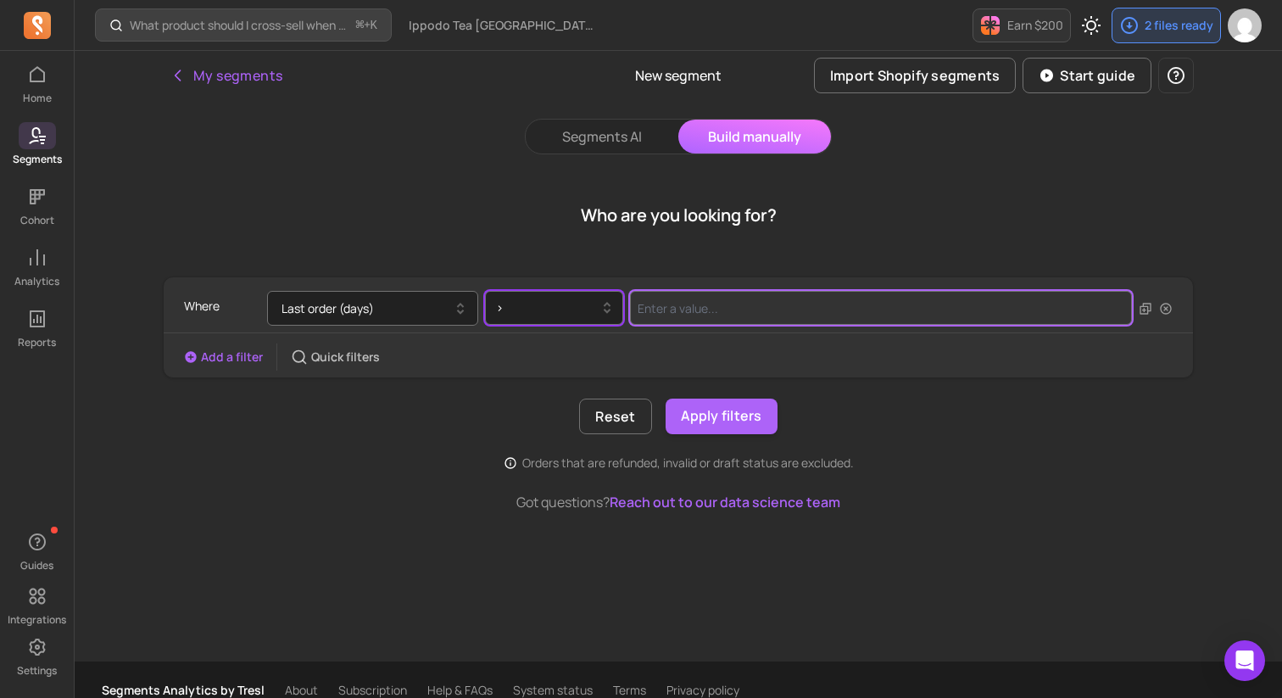
click at [704, 309] on input "Value for filter clause" at bounding box center [881, 308] width 502 height 34
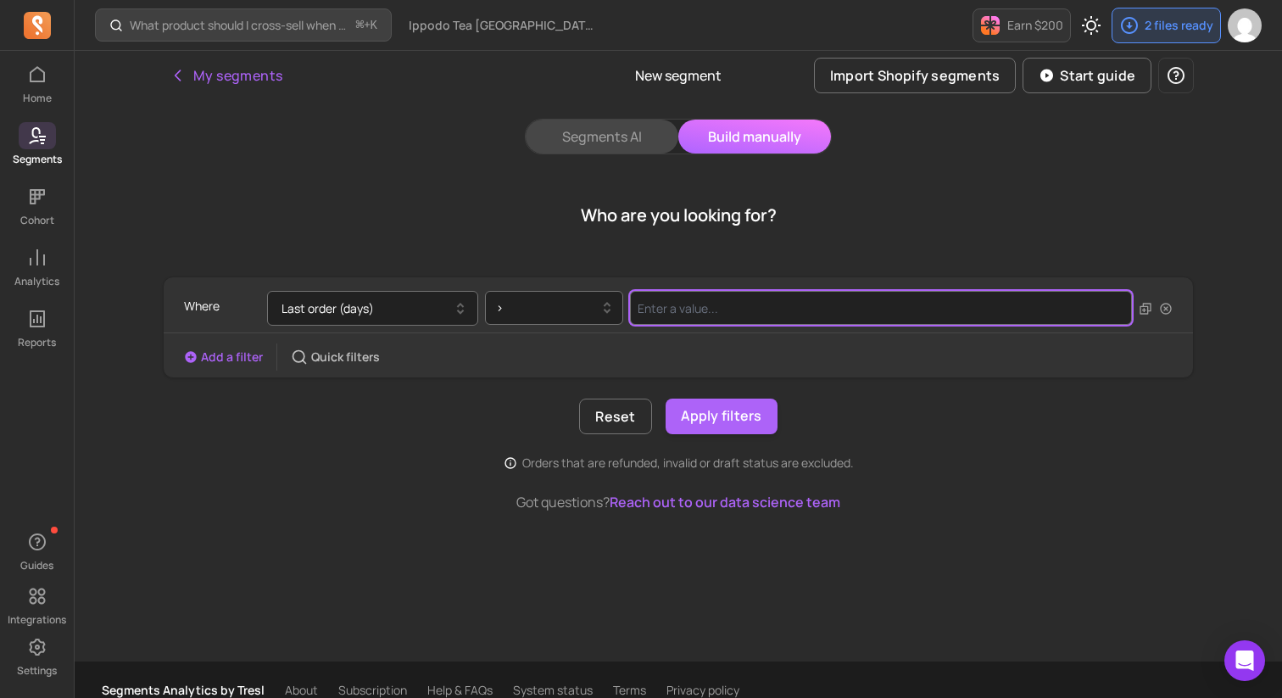
click at [594, 133] on button "Segments AI" at bounding box center [602, 137] width 153 height 34
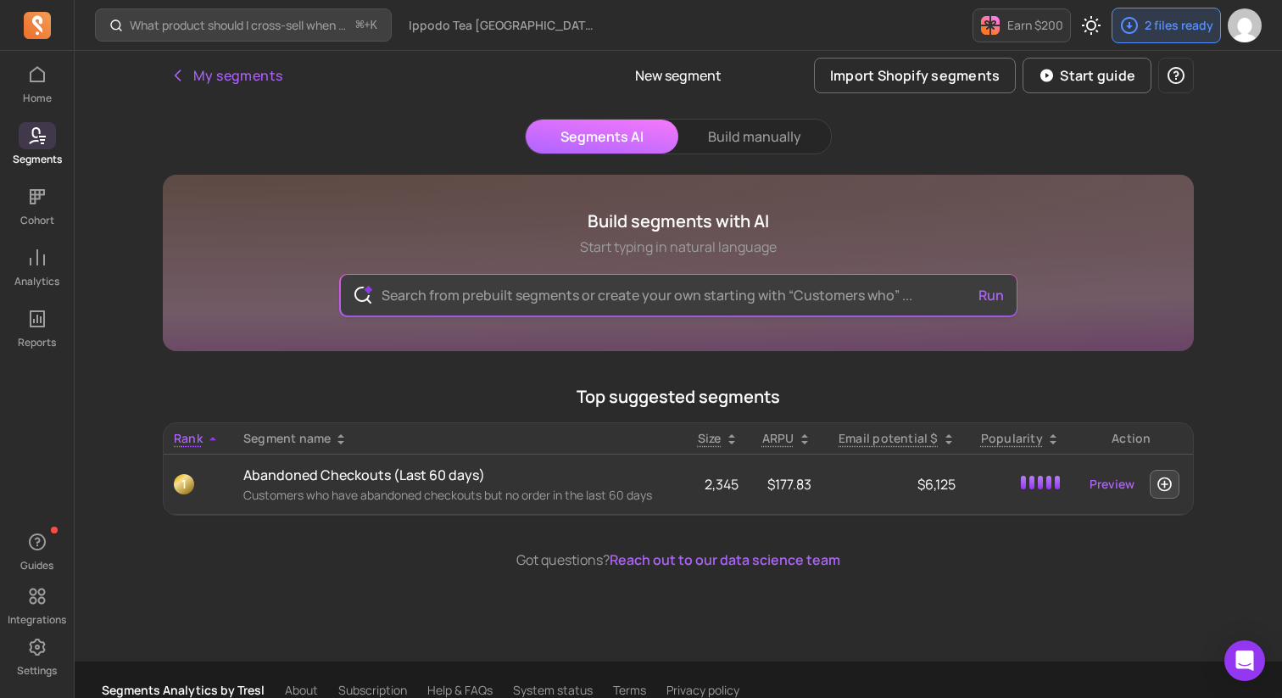
click at [479, 304] on input "text" at bounding box center [679, 295] width 622 height 41
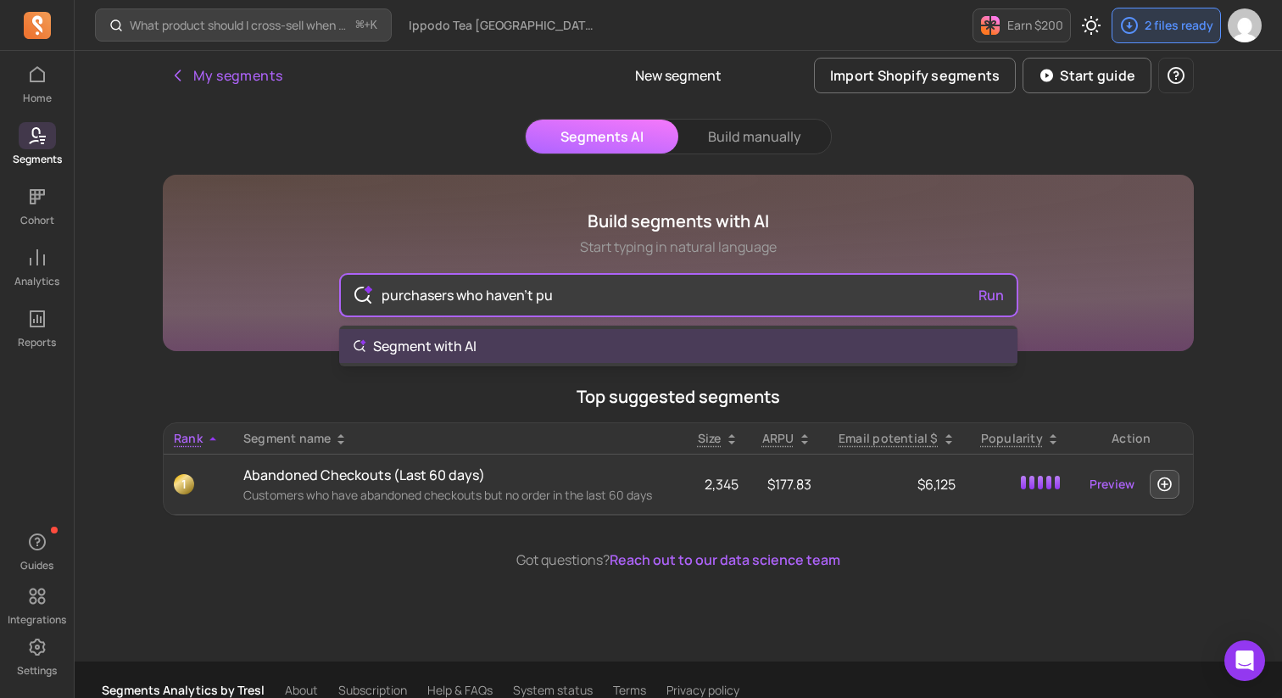
type input "purchasers who haven't pur"
type input "90 days from last purcahse day"
click at [992, 298] on div "90 days from last purcahse day Run" at bounding box center [679, 295] width 676 height 41
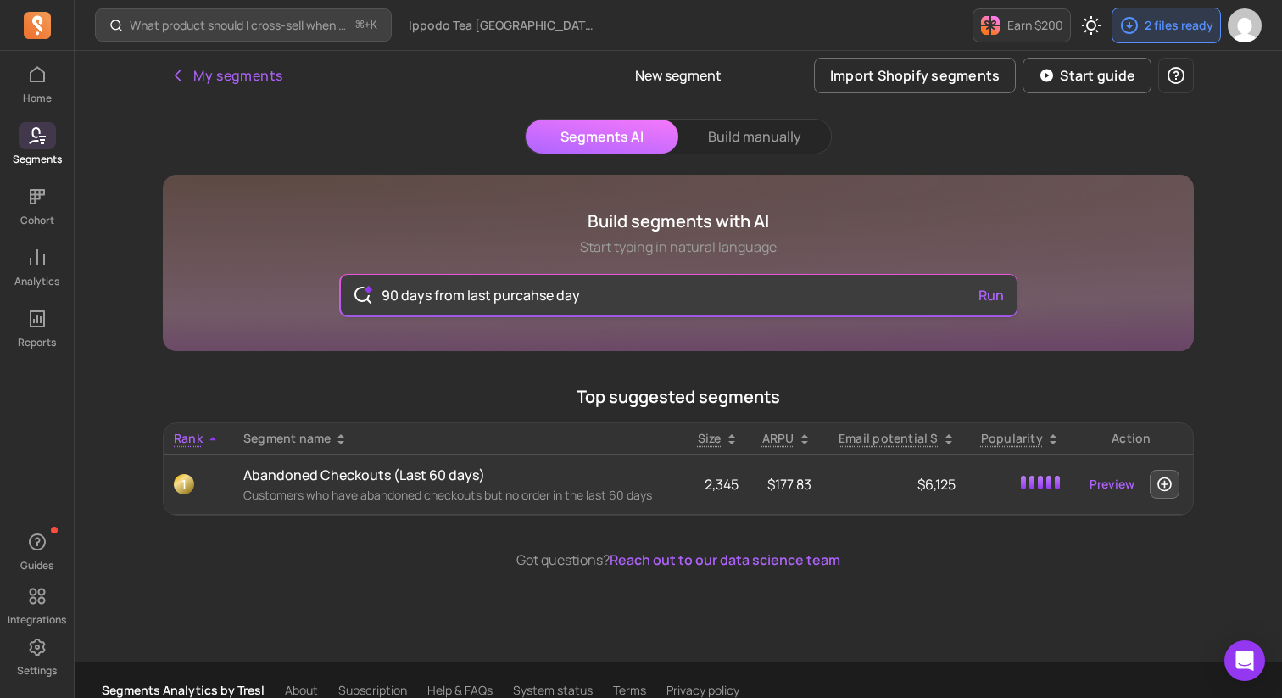
click at [992, 298] on button "Run" at bounding box center [991, 295] width 39 height 34
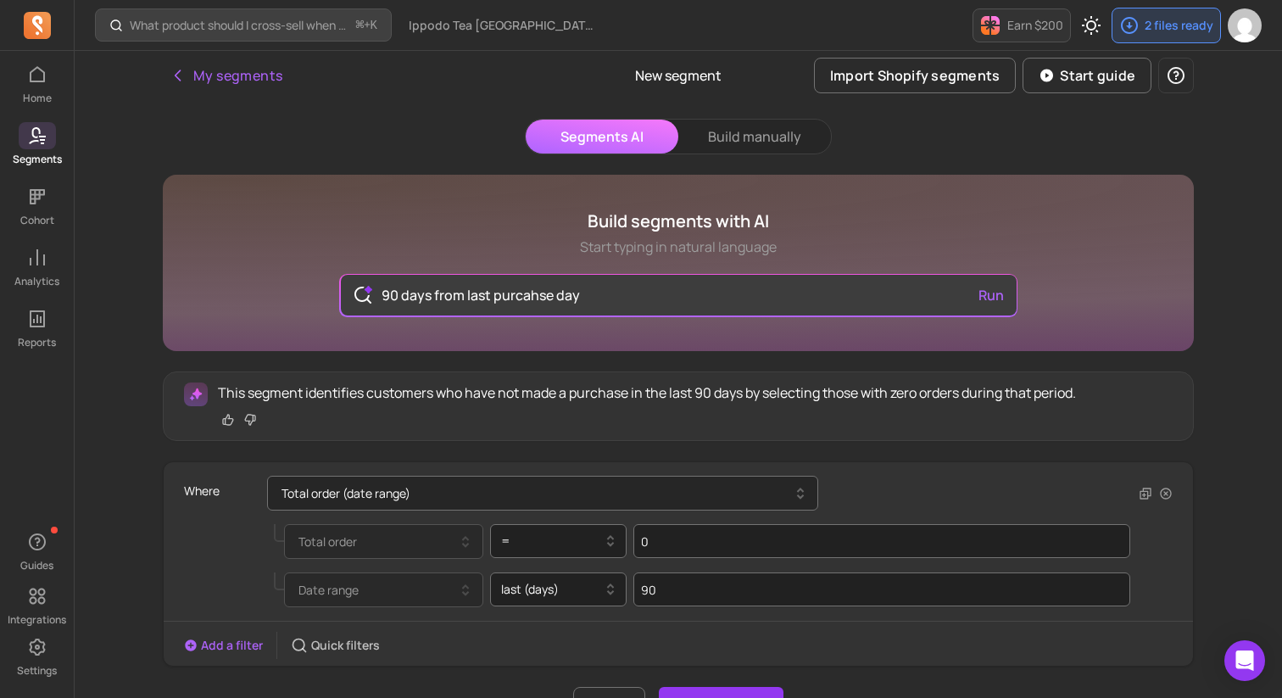
scroll to position [137, 0]
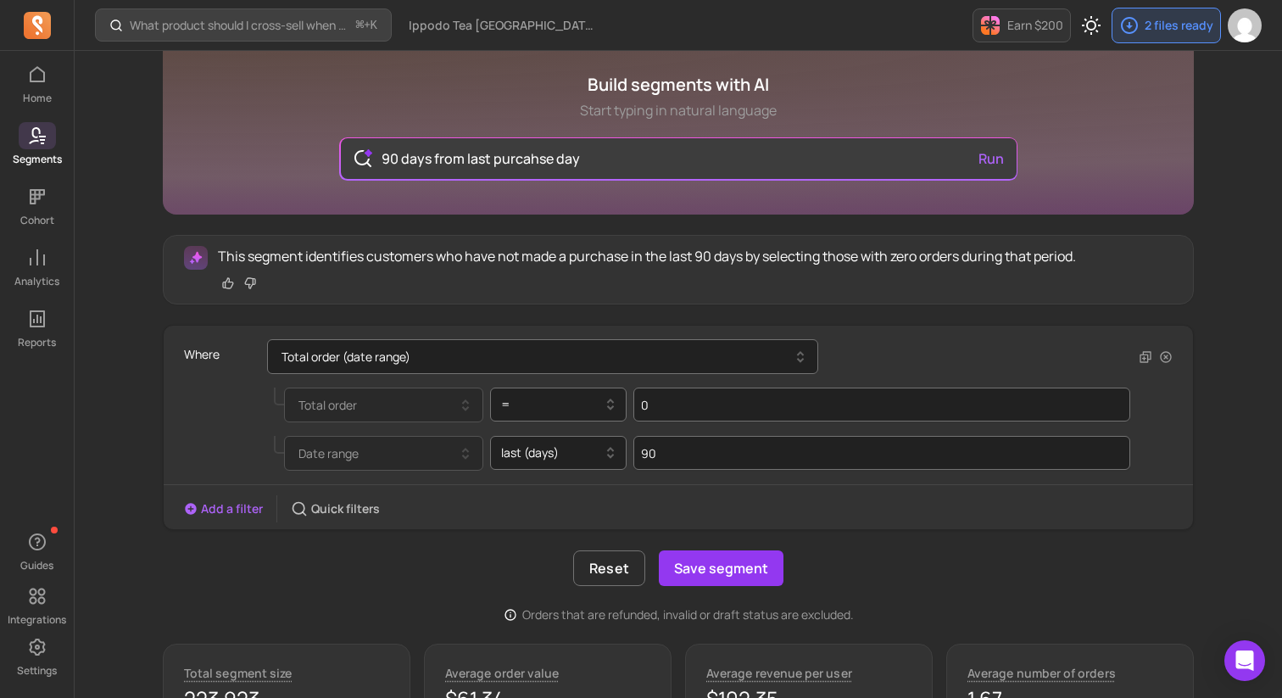
click at [433, 560] on div "Reset Save segment" at bounding box center [678, 568] width 1031 height 36
click at [327, 569] on div "Reset Save segment" at bounding box center [678, 568] width 1031 height 36
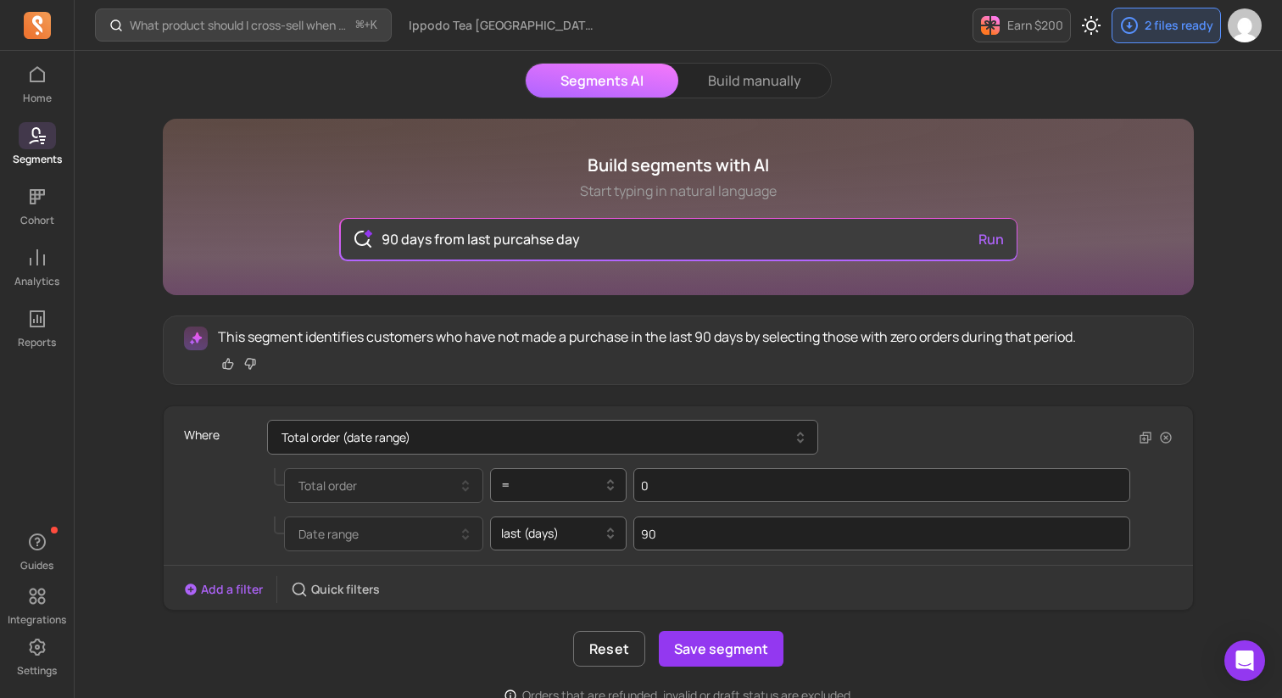
scroll to position [53, 0]
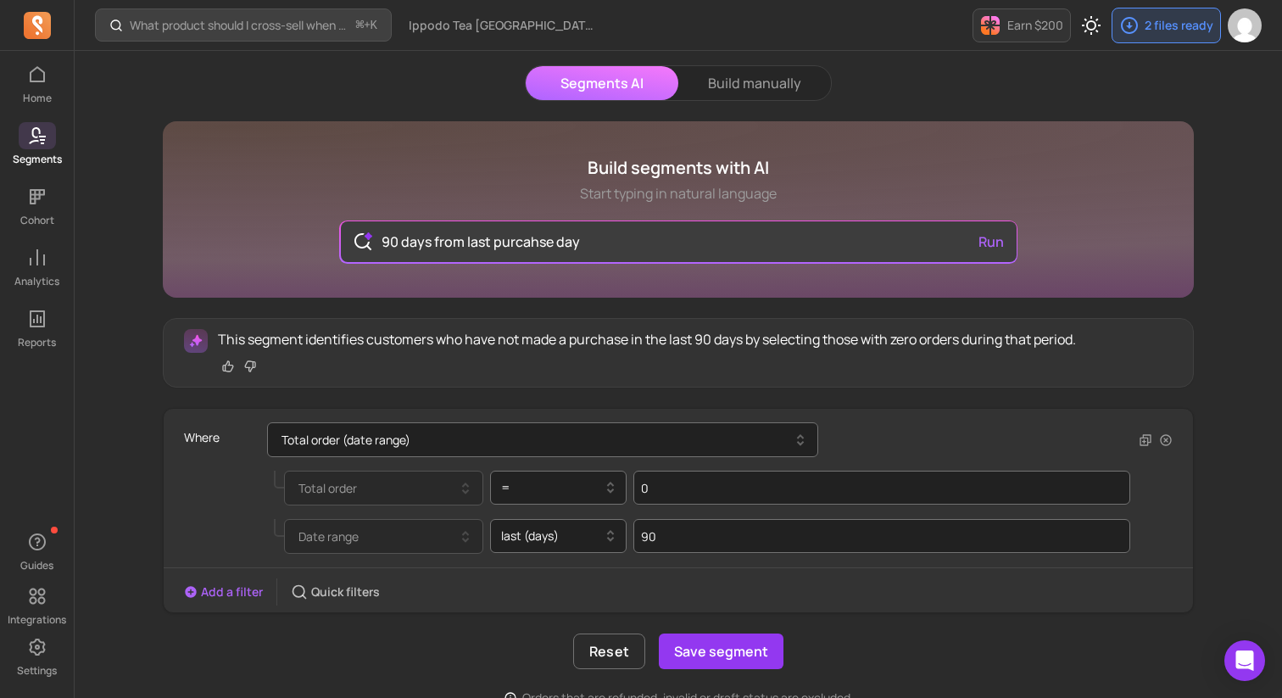
click at [919, 594] on div "Add a filter Quick filters" at bounding box center [678, 591] width 1029 height 27
click at [770, 656] on button "Save segment" at bounding box center [721, 651] width 125 height 36
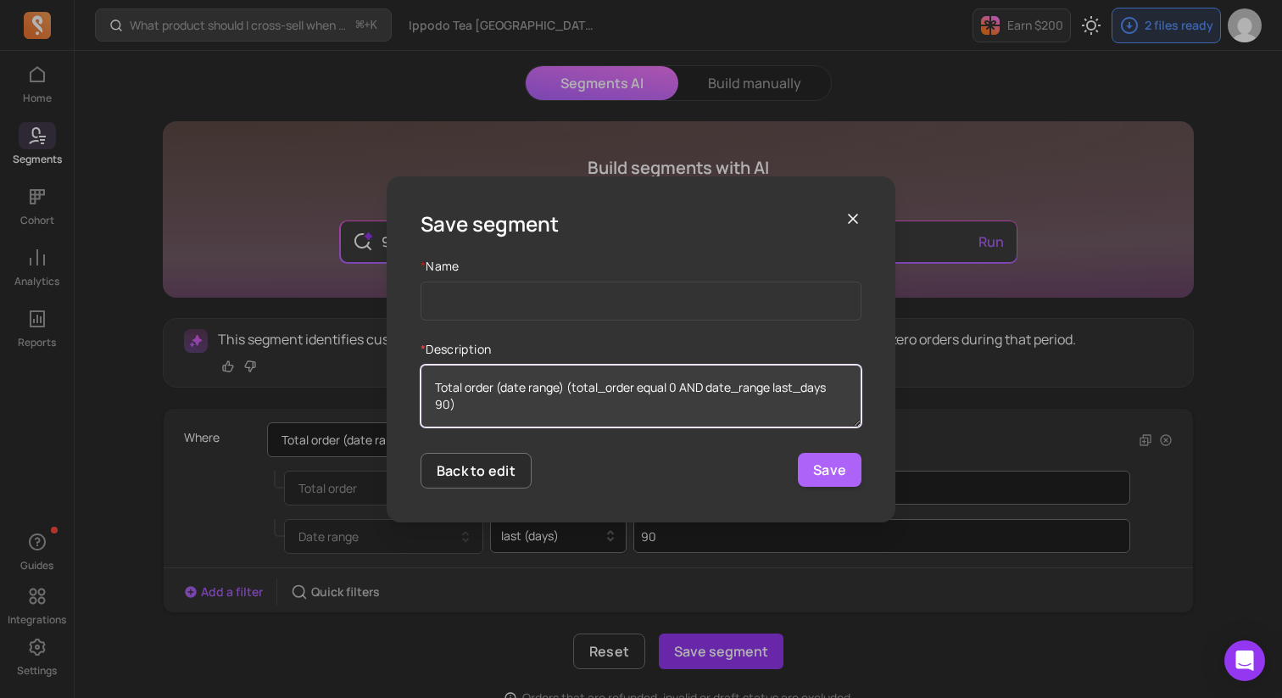
click at [538, 399] on textarea "Total order (date range) (total_order equal 0 AND date_range last_days 90)" at bounding box center [641, 396] width 441 height 63
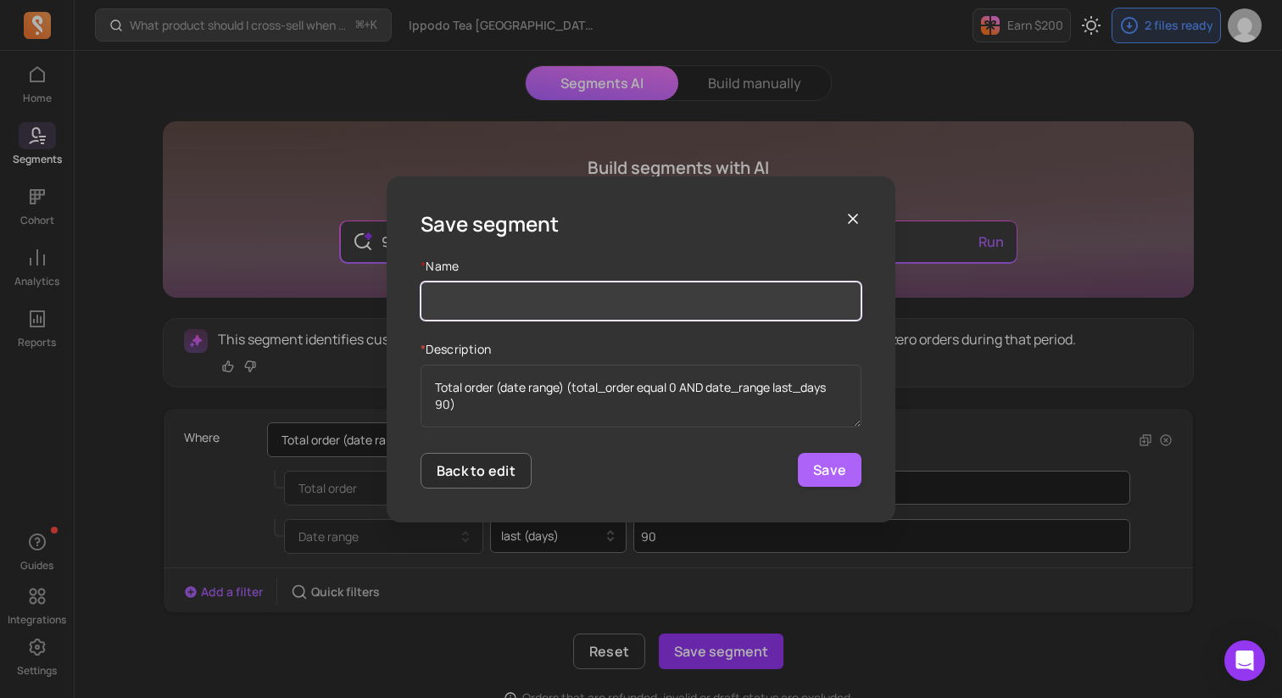
click at [484, 299] on input "Name" at bounding box center [641, 301] width 441 height 39
paste input "Dormant_LastPurchase_90dPlus"
type input "Dormant_LastPurchase_90dPlus"
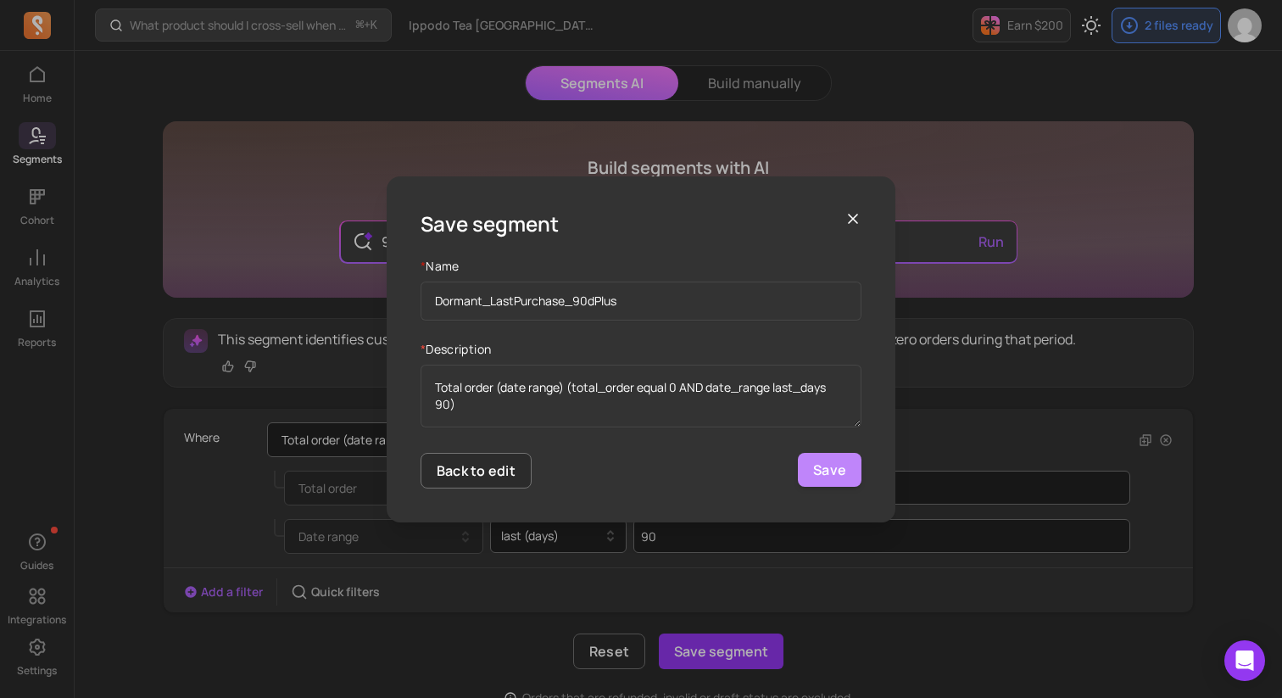
click at [844, 470] on button "Save" at bounding box center [830, 470] width 64 height 34
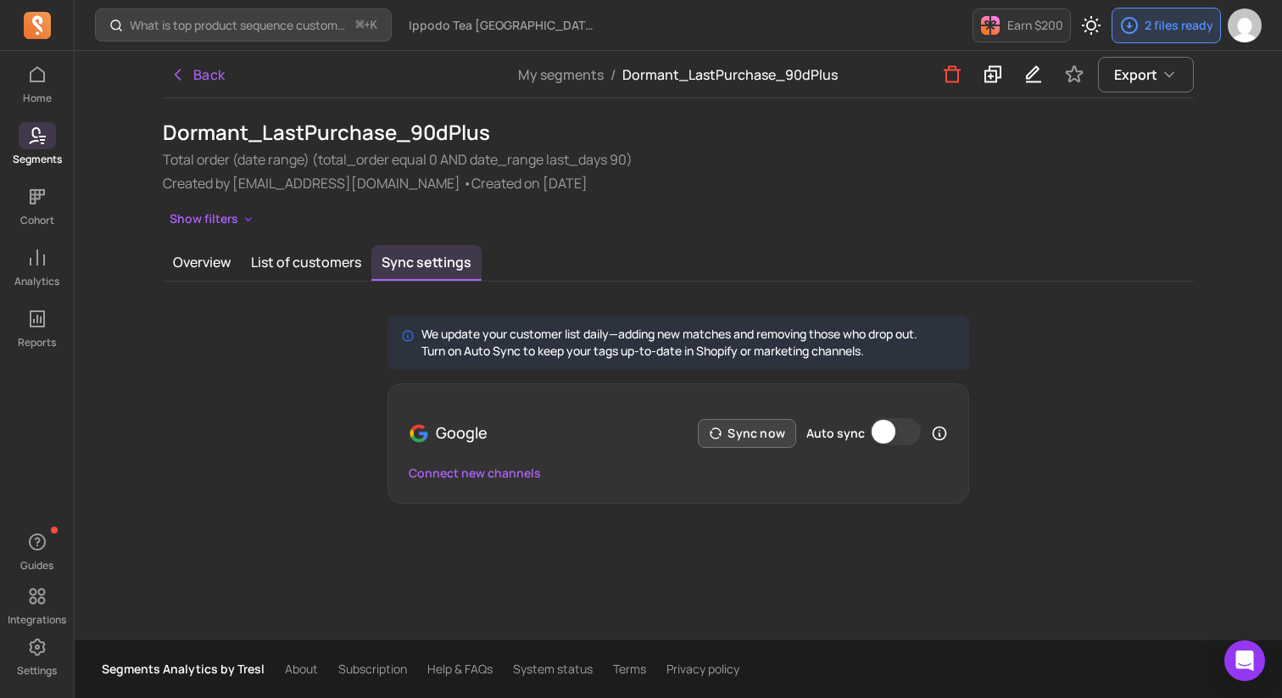
click at [764, 439] on button "Sync now" at bounding box center [747, 433] width 98 height 29
click at [302, 383] on div "We update your customer list daily—adding new matches and removing those who dr…" at bounding box center [678, 409] width 1031 height 188
click at [334, 408] on div "We update your customer list daily—adding new matches and removing those who dr…" at bounding box center [678, 409] width 1031 height 188
click at [244, 399] on div "We update your customer list daily—adding new matches and removing those who dr…" at bounding box center [678, 409] width 1031 height 188
click at [306, 354] on div "We update your customer list daily—adding new matches and removing those who dr…" at bounding box center [678, 409] width 1031 height 188
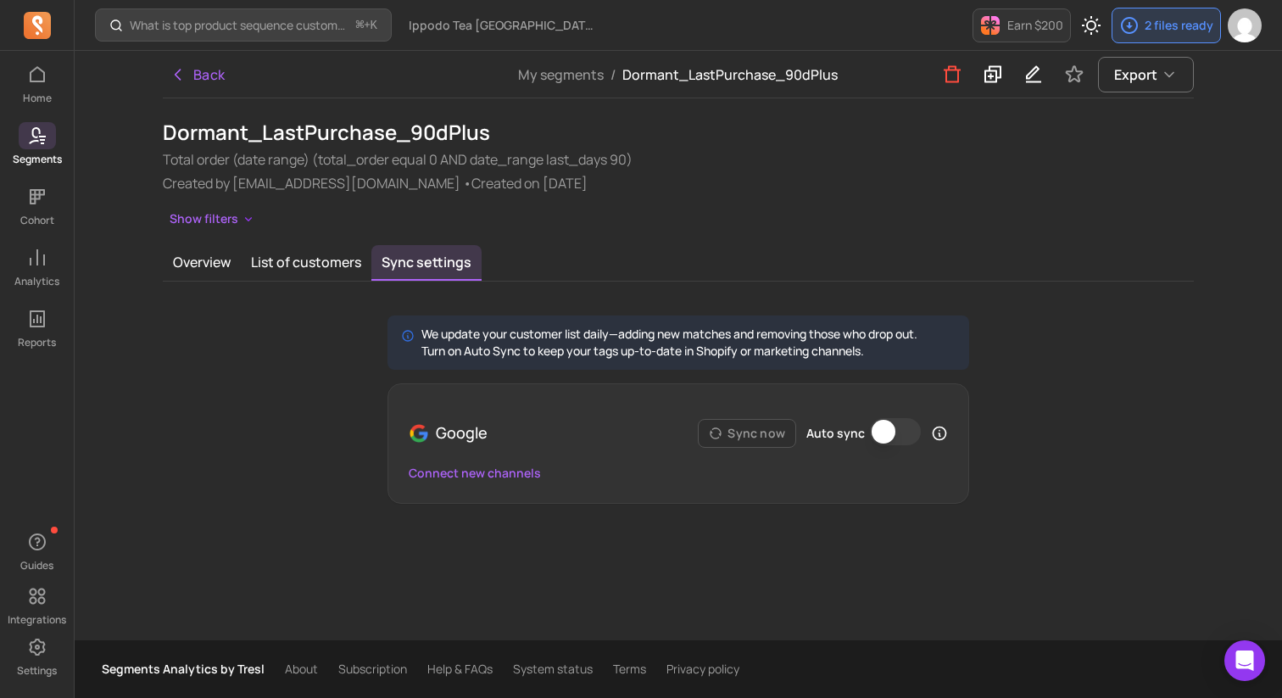
click at [205, 138] on h1 "Dormant_LastPurchase_90dPlus" at bounding box center [678, 132] width 1031 height 27
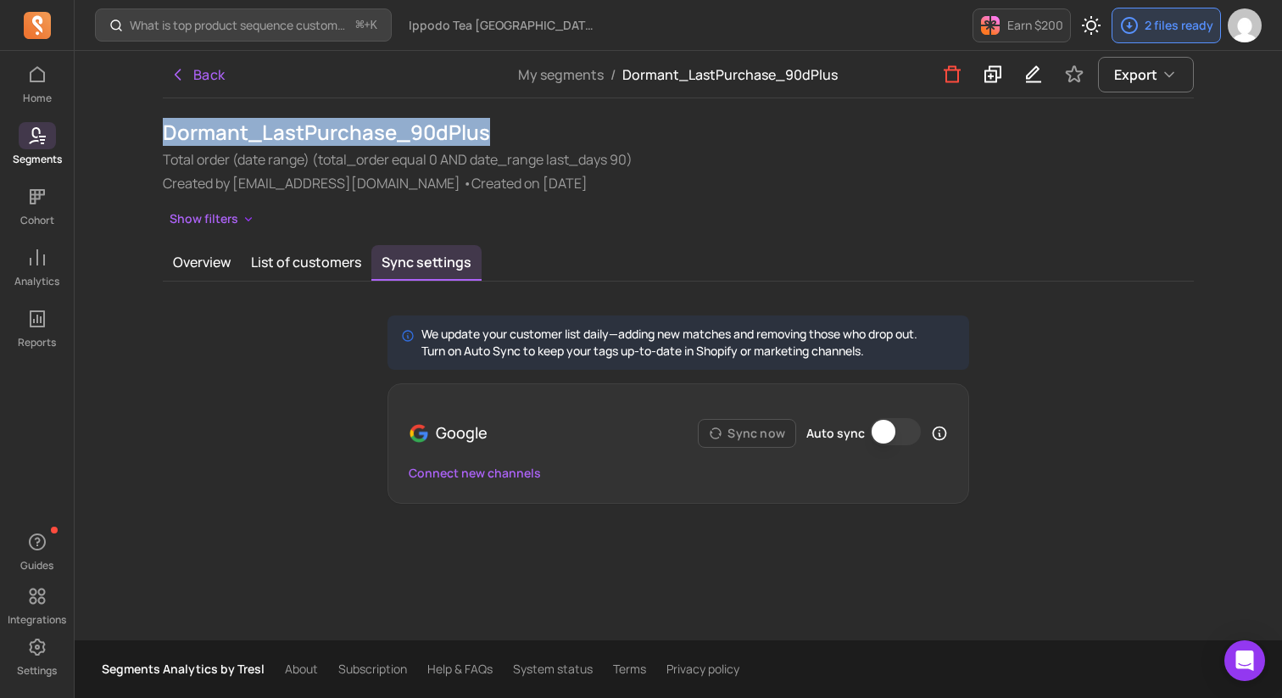
click at [205, 138] on h1 "Dormant_LastPurchase_90dPlus" at bounding box center [678, 132] width 1031 height 27
copy h1 "Dormant_LastPurchase_90dPlus"
click at [192, 262] on button "Overview" at bounding box center [202, 263] width 78 height 36
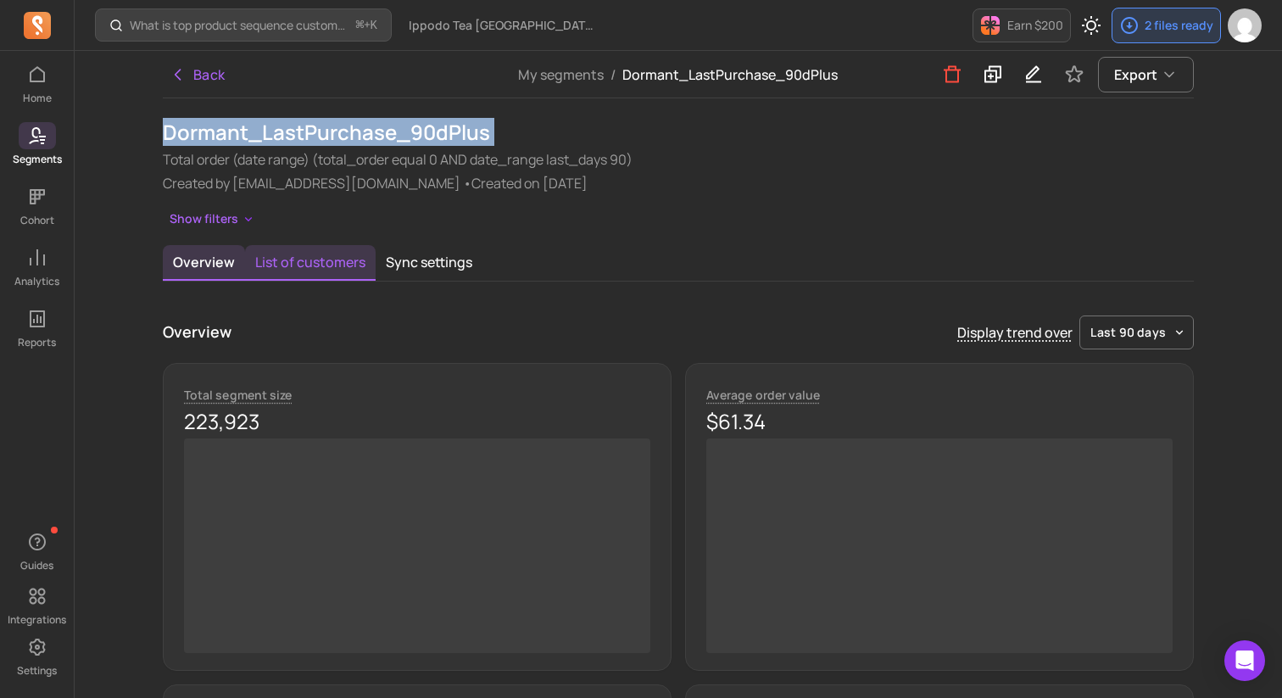
click at [329, 260] on button "List of customers" at bounding box center [310, 263] width 131 height 36
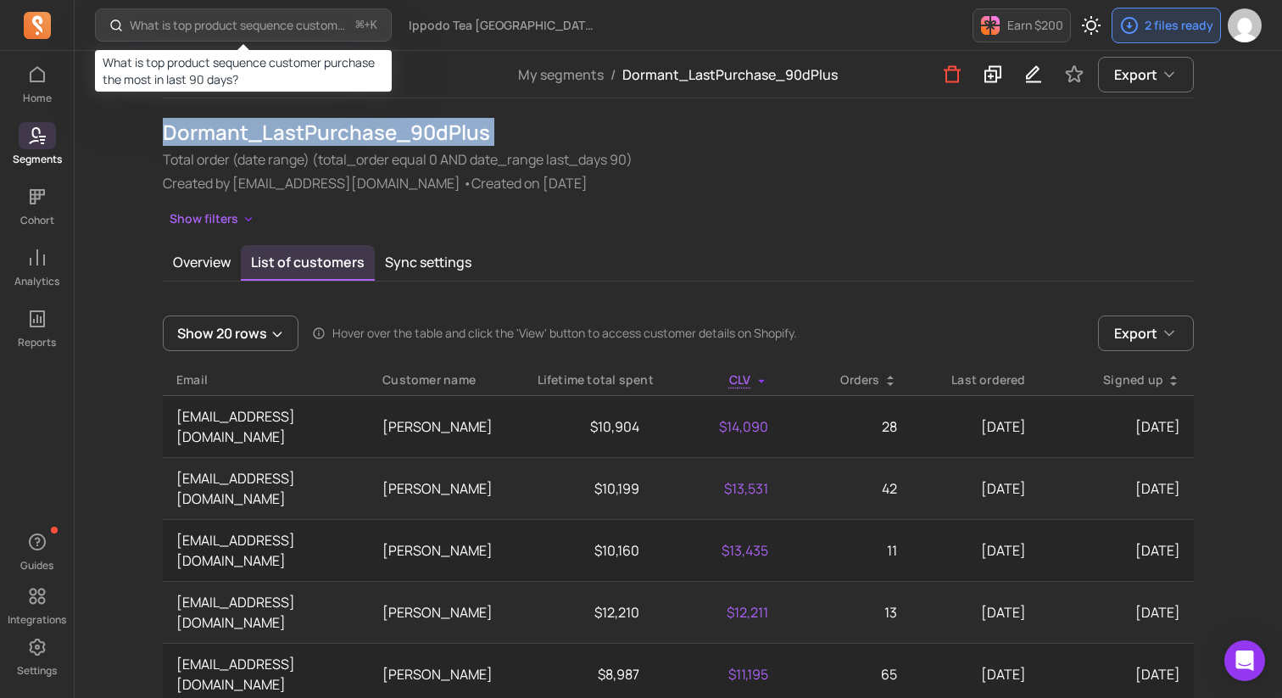
click at [229, 26] on p "What is top product sequence customer purchase the most in last 90 days?" at bounding box center [240, 25] width 220 height 17
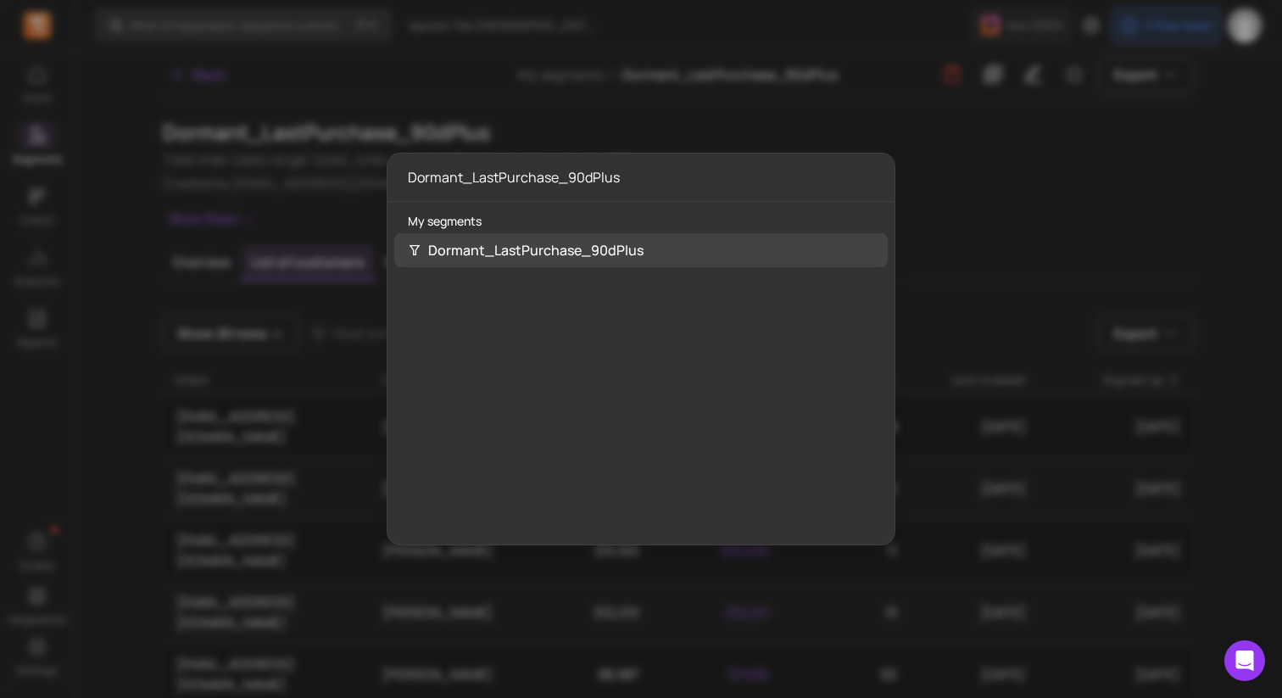
type input "Dormant_LastPurchase_90dPlus"
click at [548, 240] on div "Dormant_LastPurchase_90dPlus" at bounding box center [641, 250] width 494 height 34
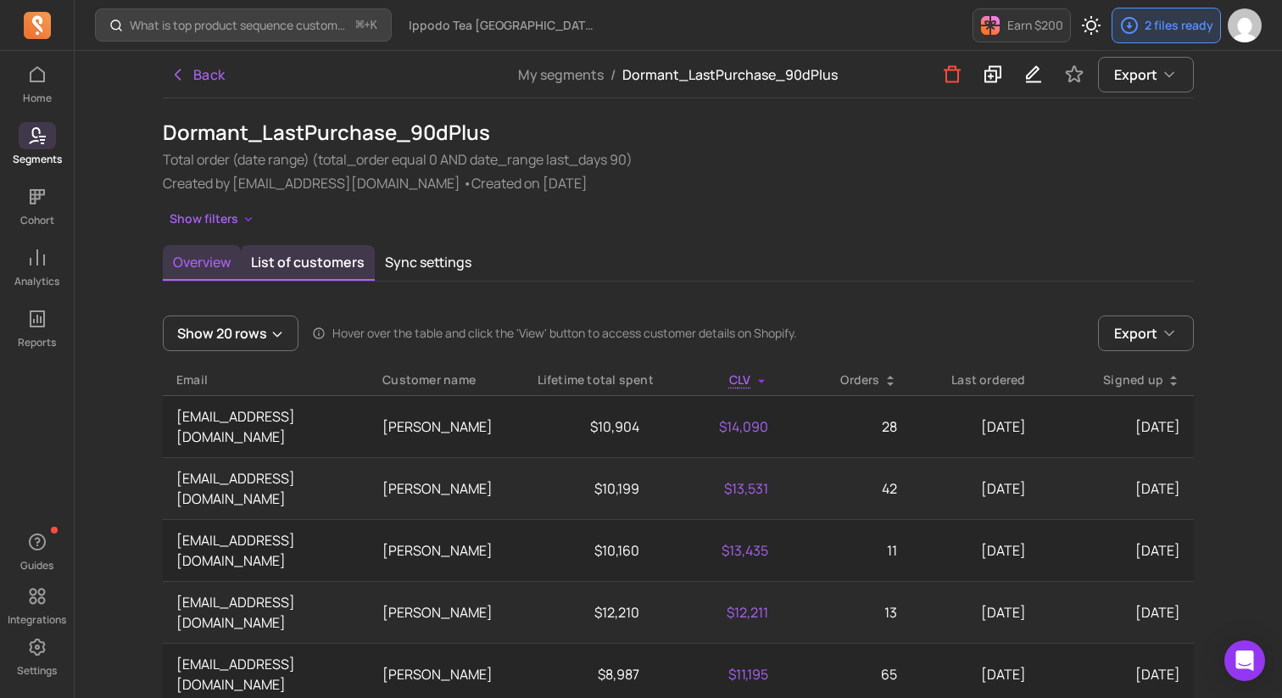
click at [215, 260] on button "Overview" at bounding box center [202, 263] width 78 height 36
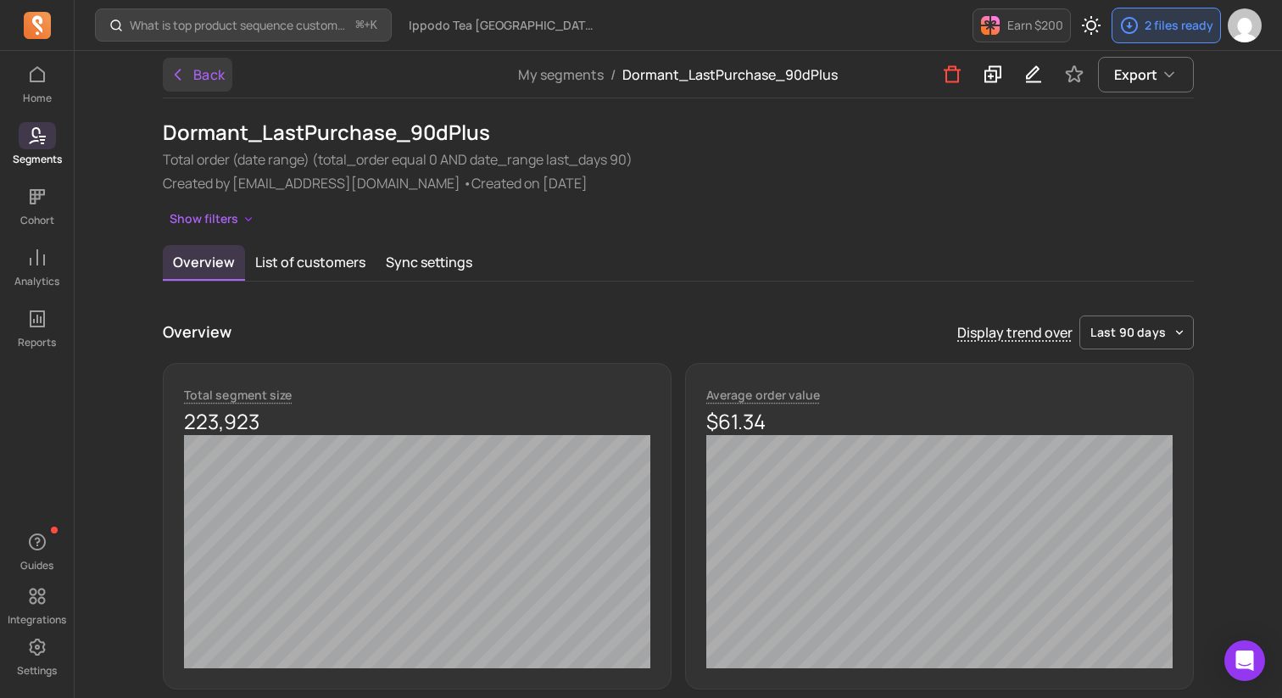
click at [194, 82] on button "Back" at bounding box center [198, 75] width 70 height 34
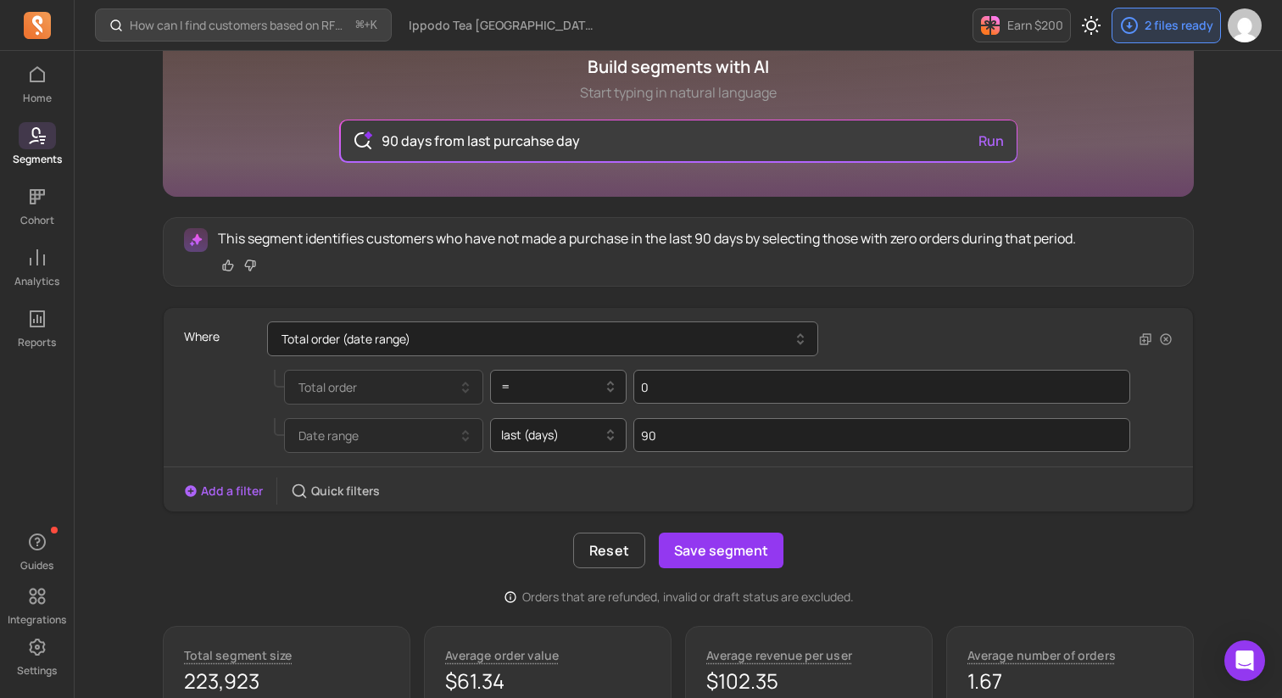
scroll to position [159, 0]
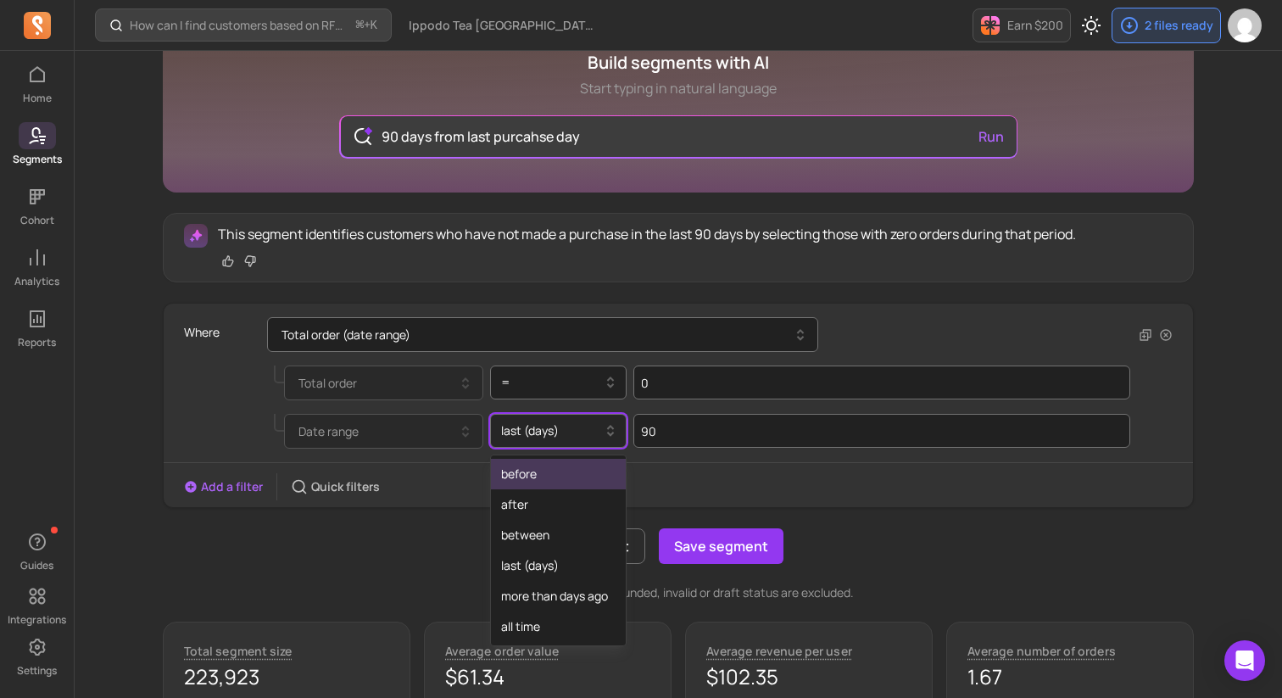
click at [549, 432] on div at bounding box center [552, 431] width 102 height 20
click at [556, 539] on div "between" at bounding box center [559, 535] width 136 height 31
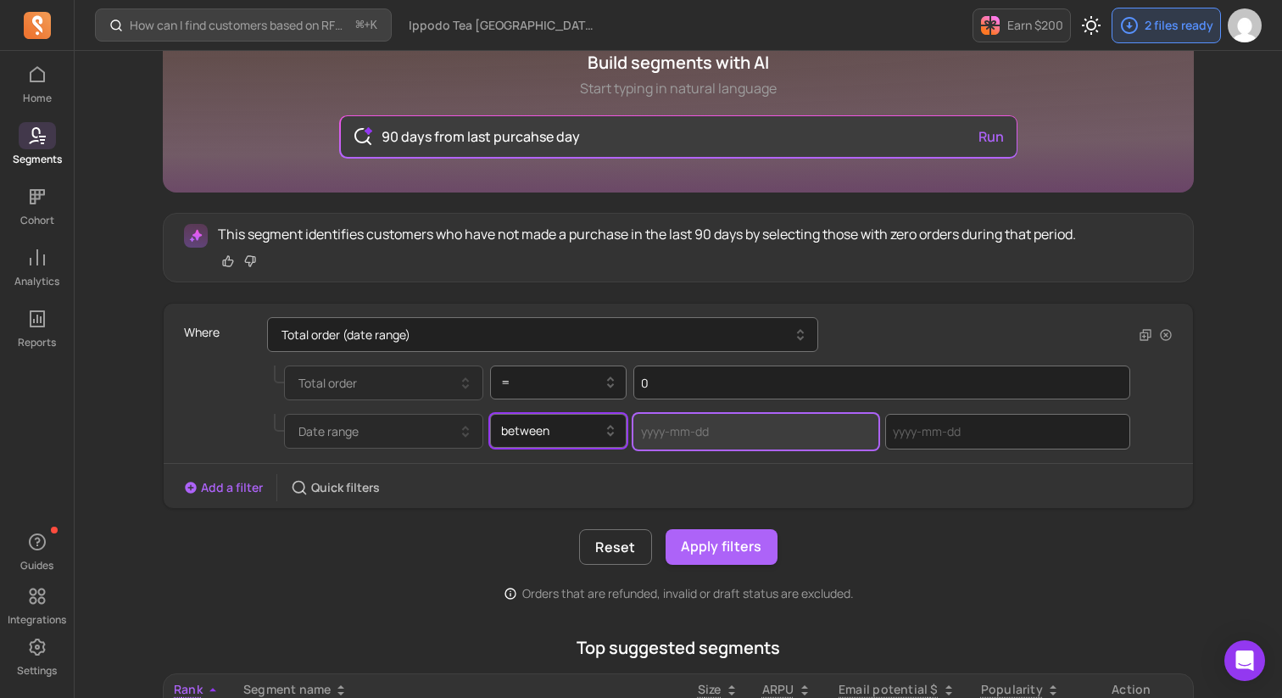
click at [697, 433] on input "text" at bounding box center [755, 432] width 245 height 36
select select "2025"
select select "September"
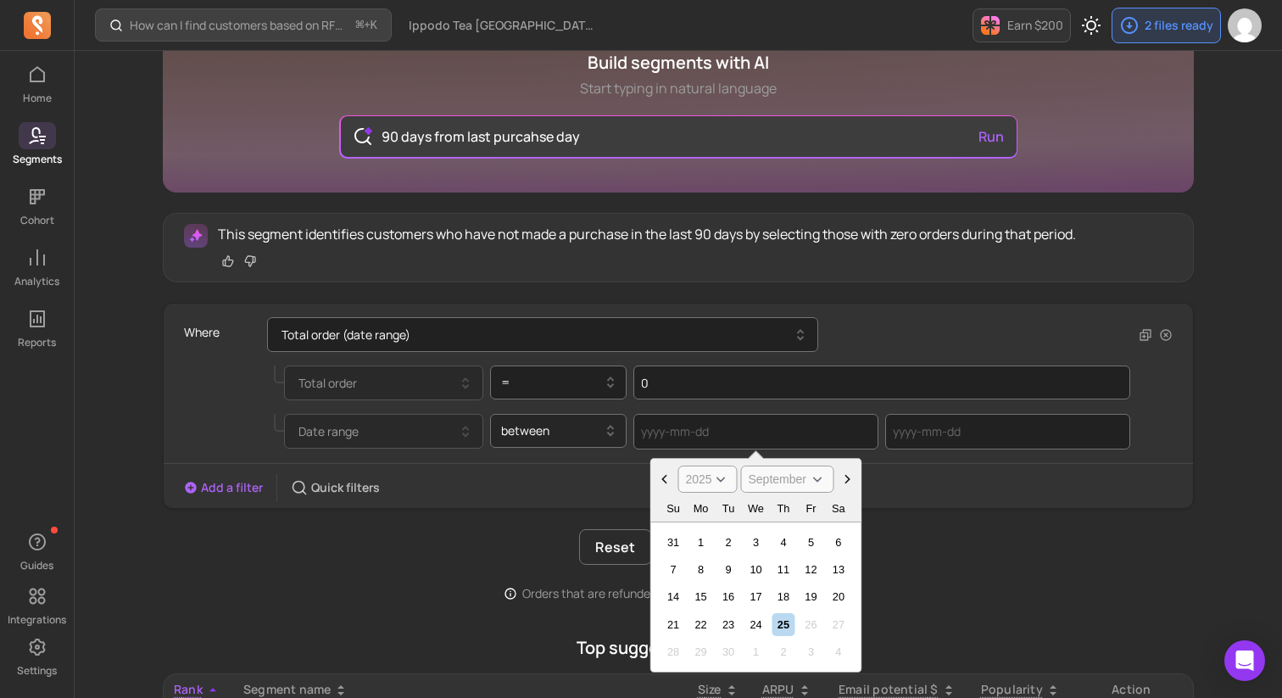
click at [570, 432] on div at bounding box center [552, 431] width 102 height 20
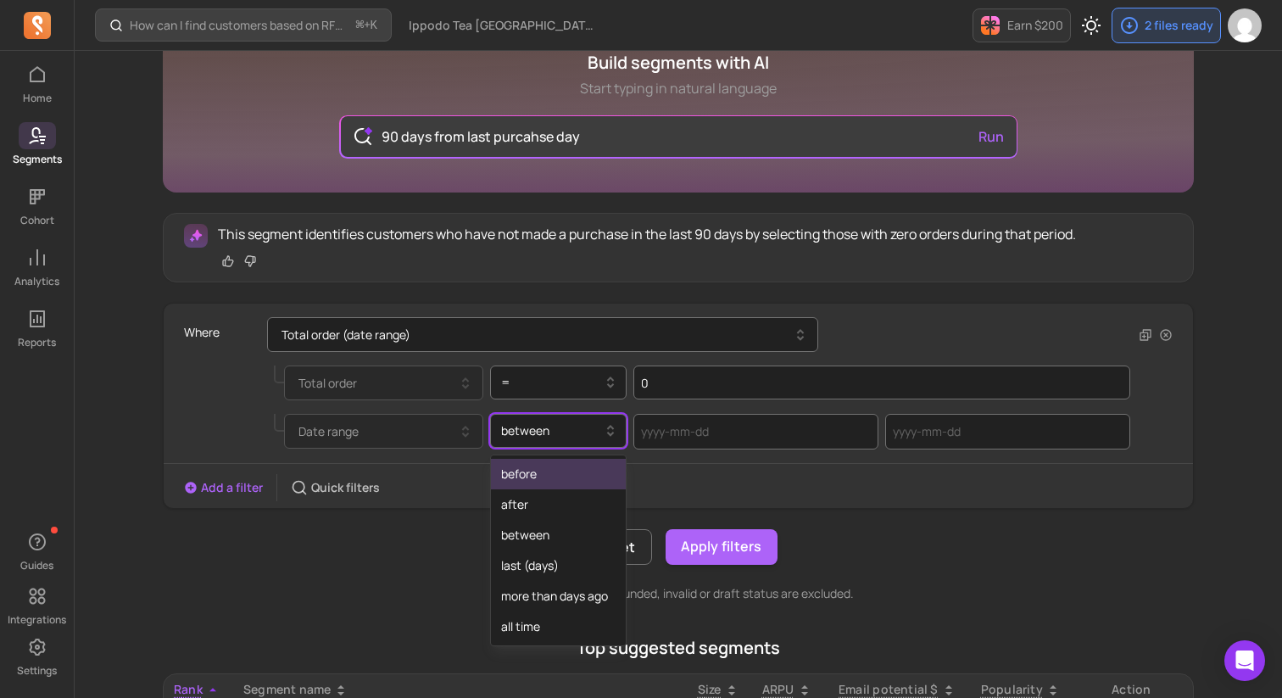
click at [542, 477] on div "before" at bounding box center [559, 474] width 136 height 31
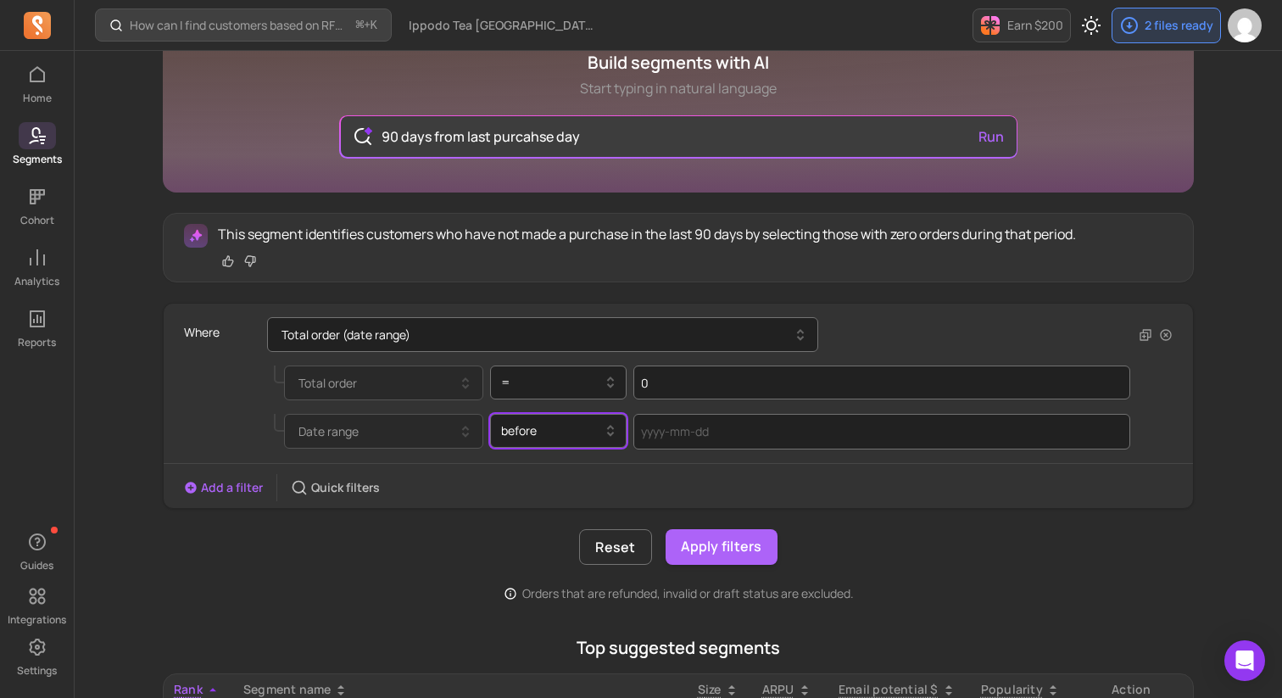
click at [525, 509] on div "This segment identifies customers who have not made a purchase in the last 90 d…" at bounding box center [678, 407] width 1031 height 389
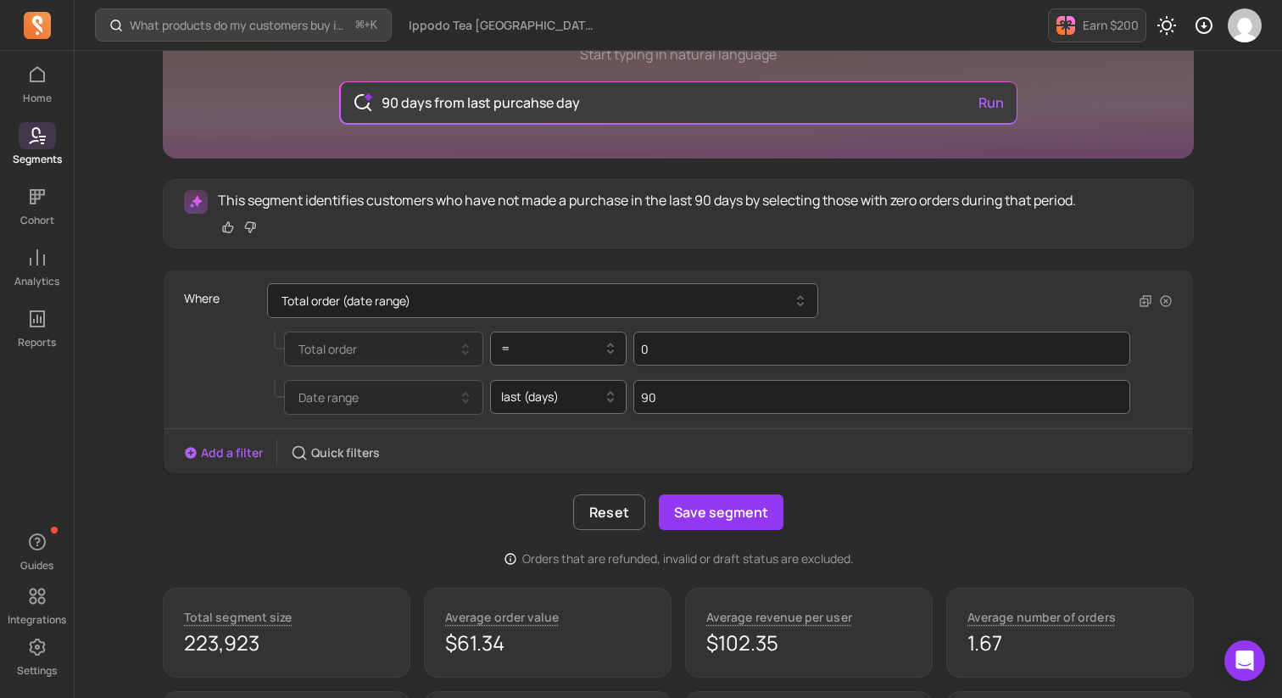
scroll to position [215, 0]
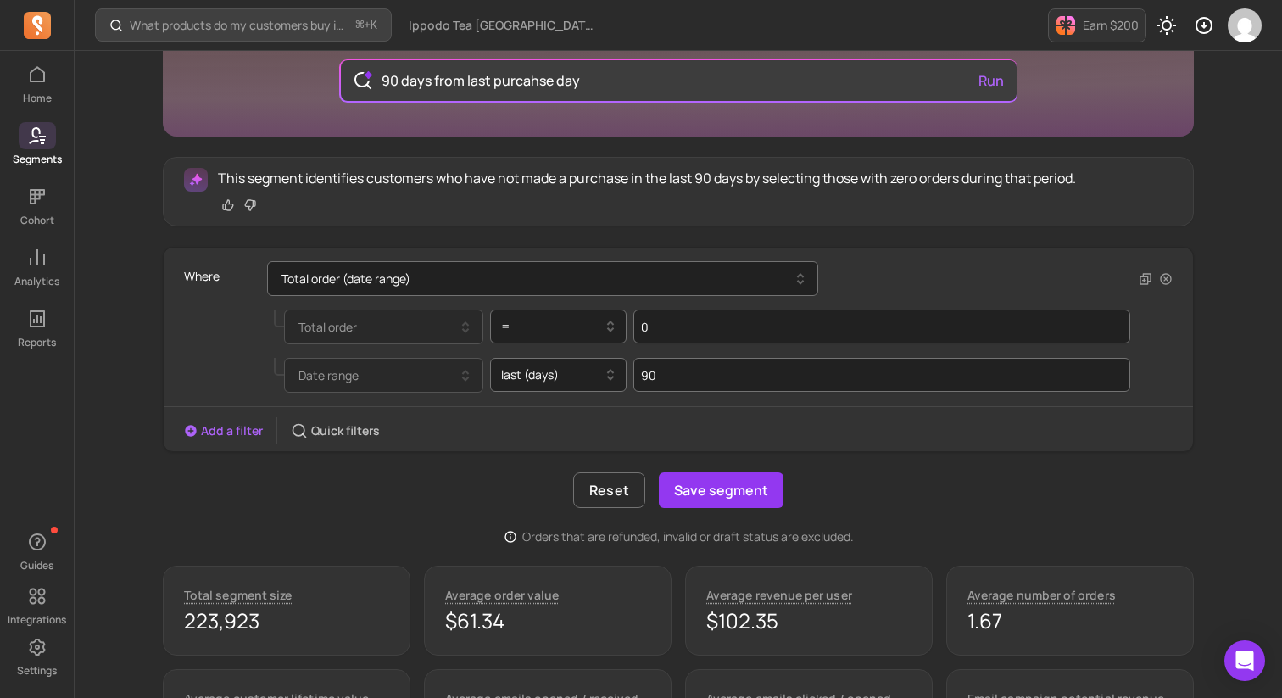
click at [418, 495] on div "Reset Save segment" at bounding box center [678, 490] width 1031 height 36
click at [584, 379] on div at bounding box center [552, 375] width 102 height 20
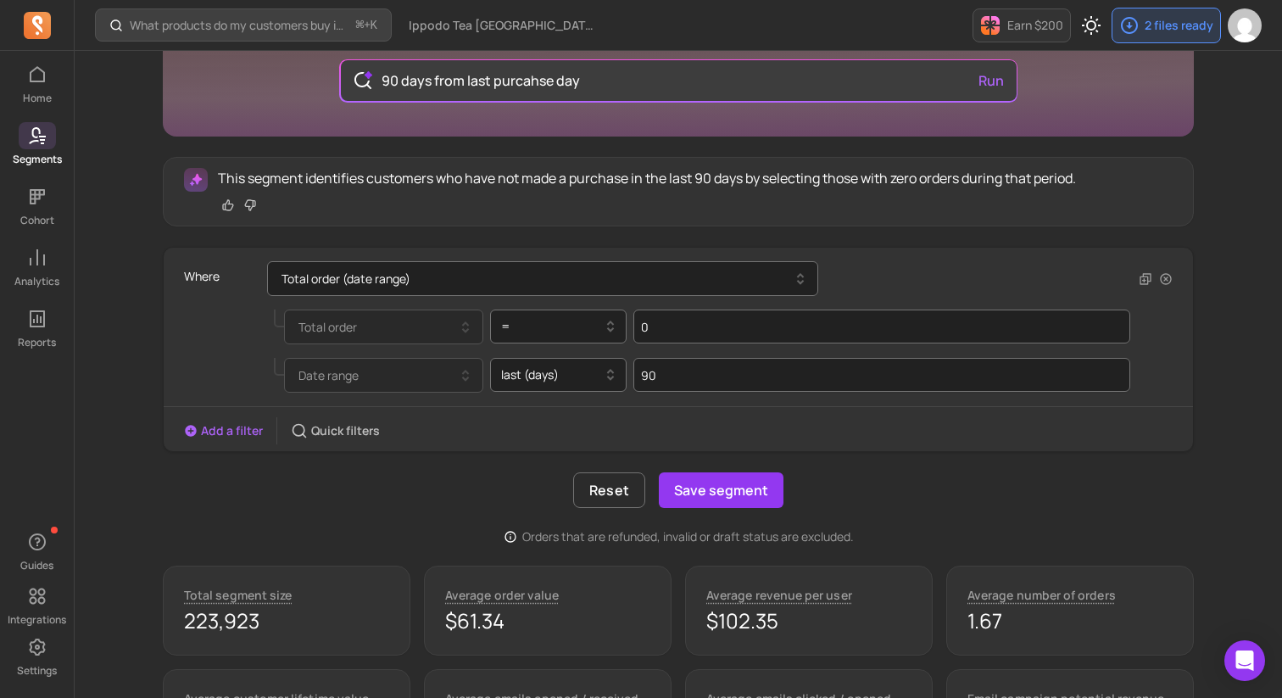
click at [224, 436] on button "Add a filter" at bounding box center [223, 430] width 79 height 17
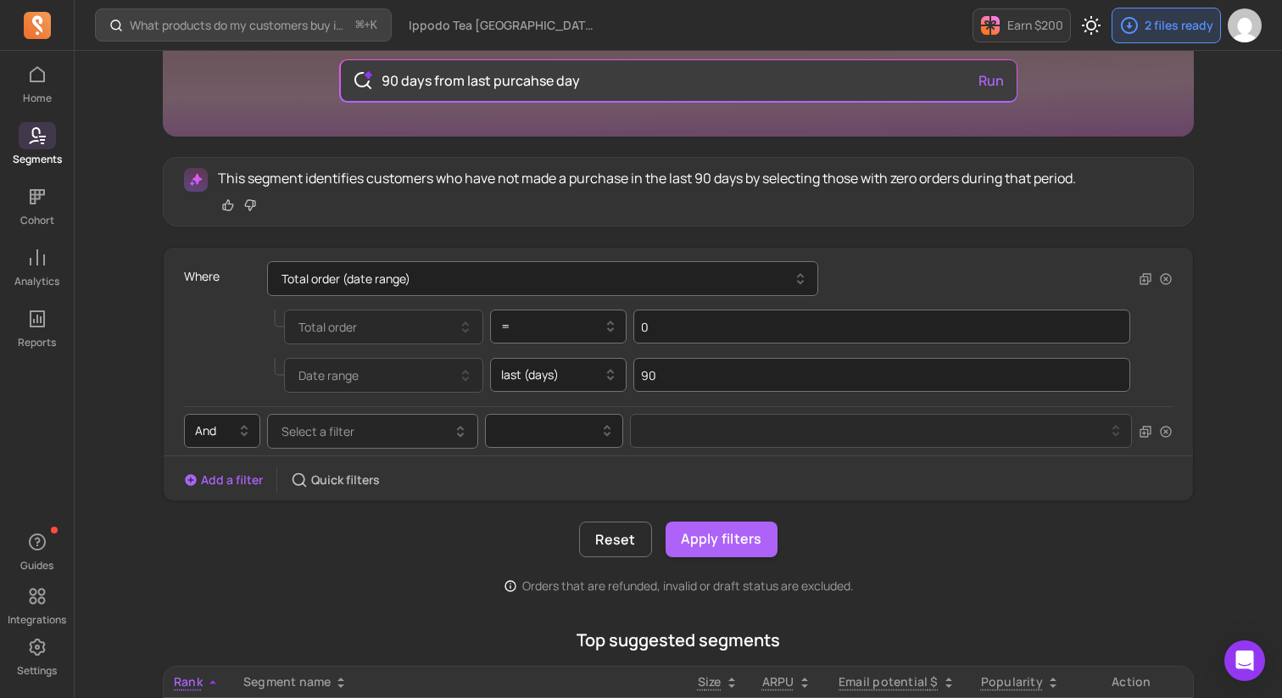
click at [366, 432] on button "Select a filter" at bounding box center [372, 431] width 211 height 35
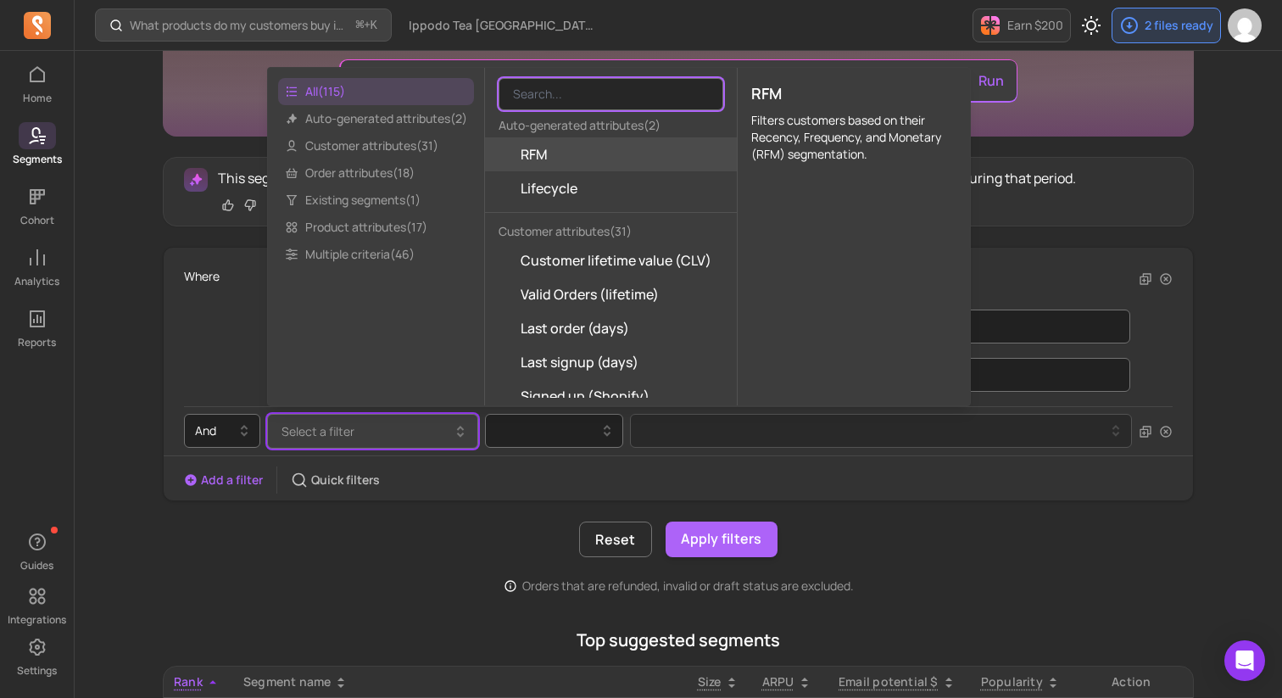
paste input "Total order (date range)"
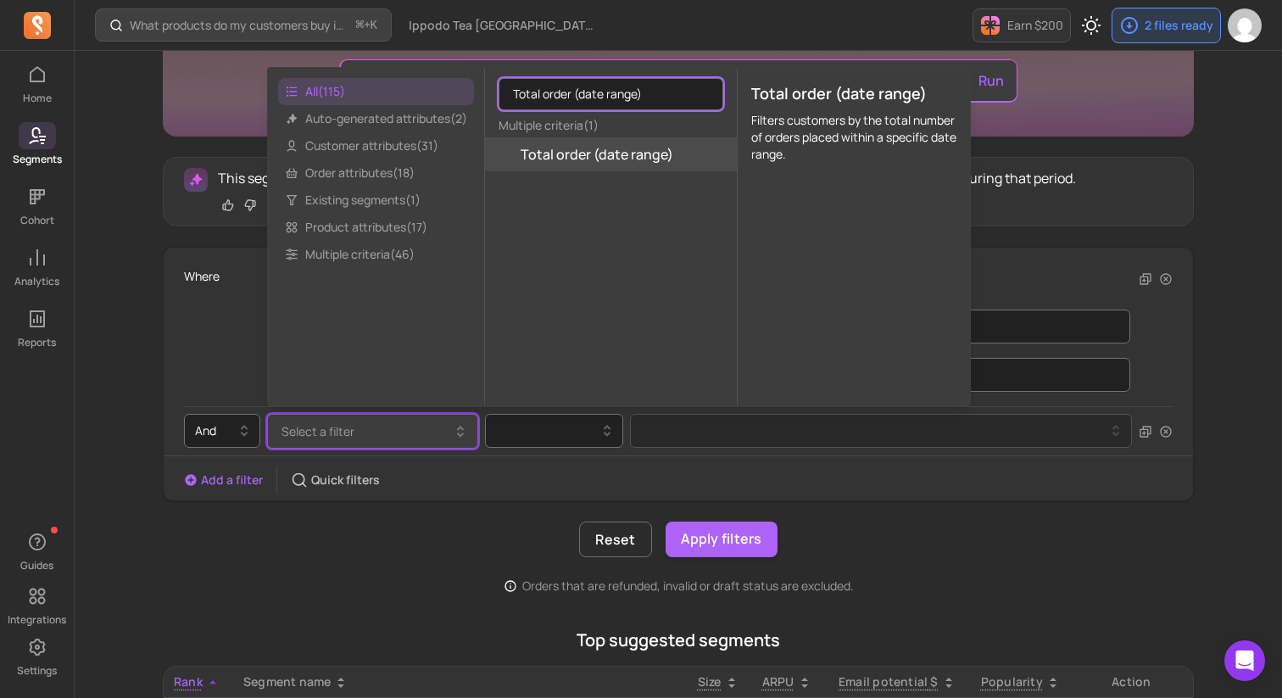
type input "Total order (date range)"
click at [606, 148] on span "Total order (date range)" at bounding box center [597, 154] width 153 height 20
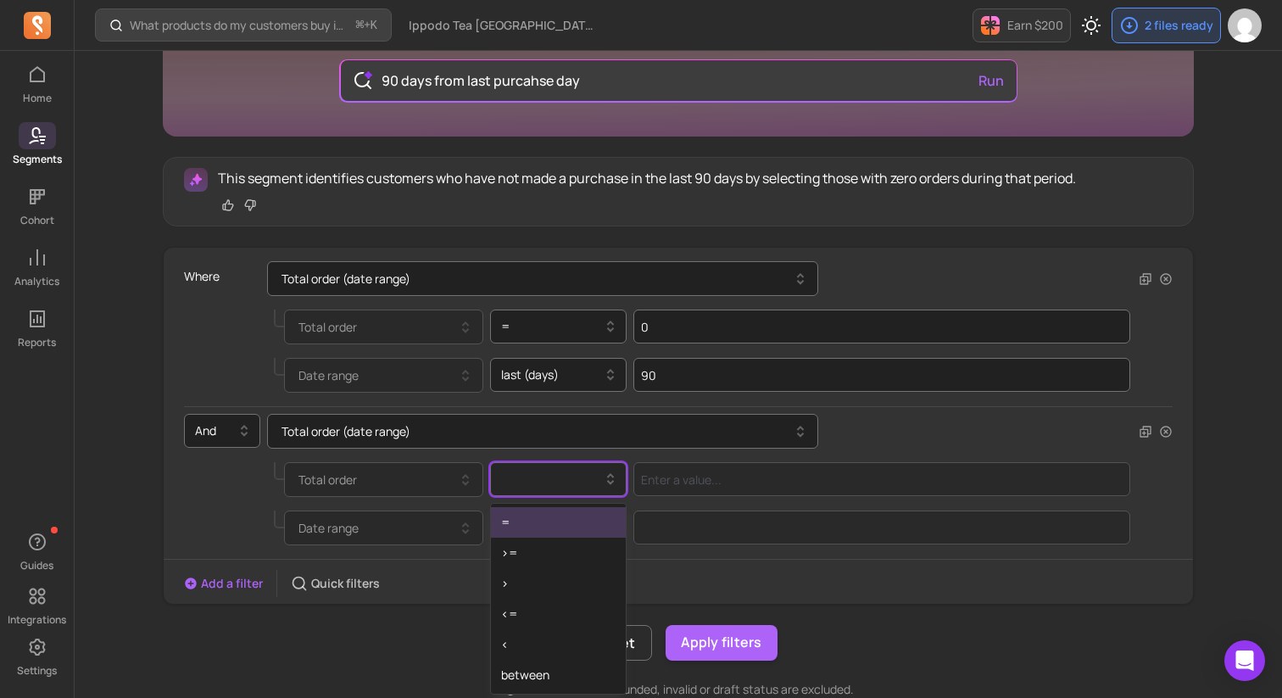
click at [568, 482] on div at bounding box center [552, 479] width 102 height 20
click at [543, 547] on div ">=" at bounding box center [559, 553] width 136 height 31
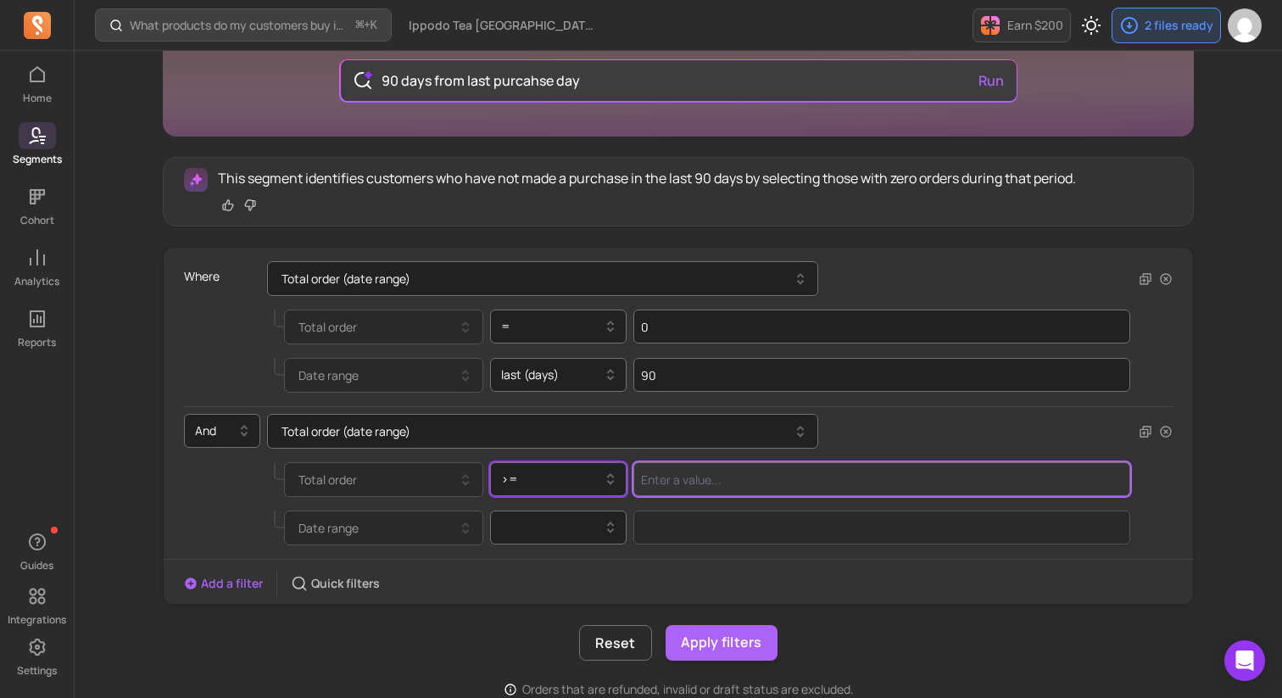
click at [716, 480] on input "Value for filter clause" at bounding box center [881, 479] width 497 height 34
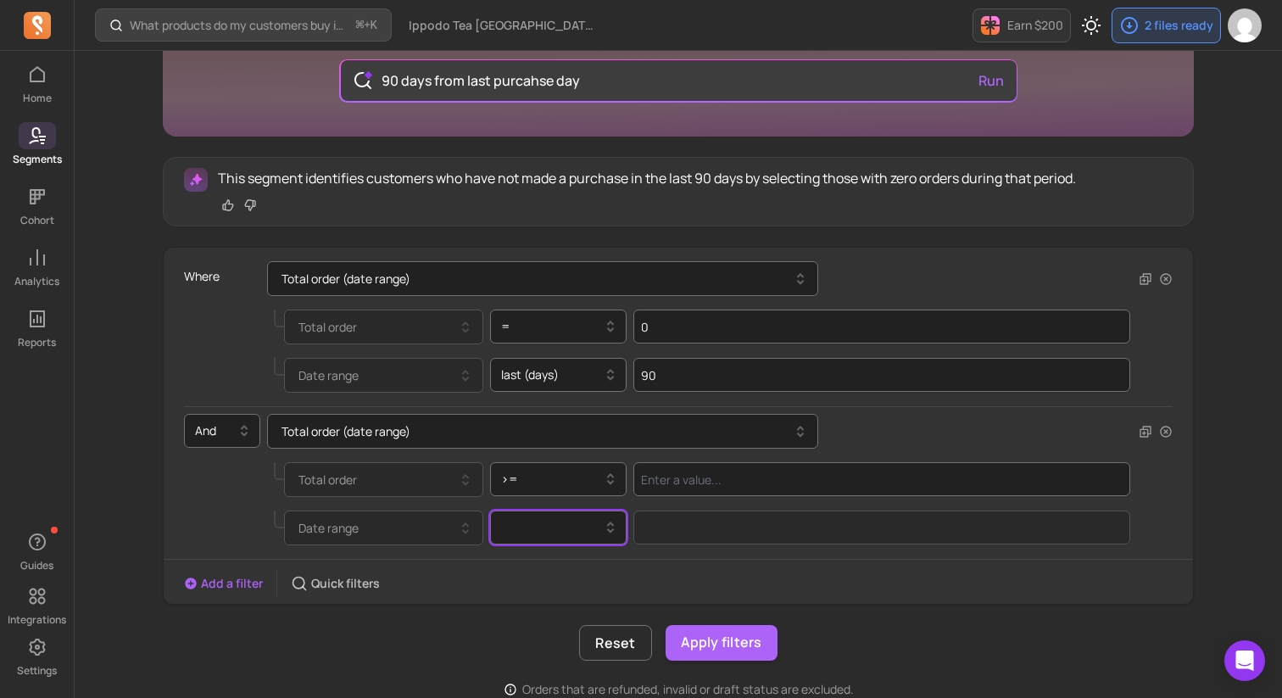
click at [545, 548] on div "Date range option , selected. Select is focused ,type to refine list, press Dow…" at bounding box center [661, 528] width 940 height 48
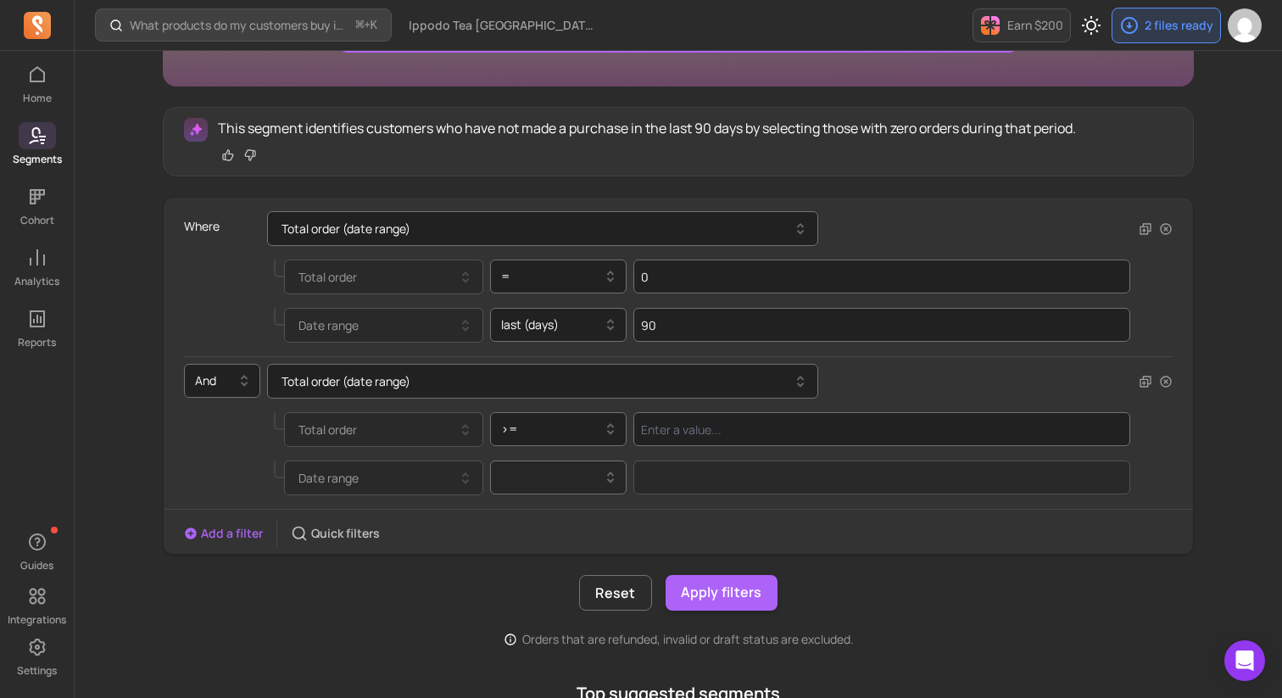
click at [521, 494] on div at bounding box center [558, 477] width 137 height 34
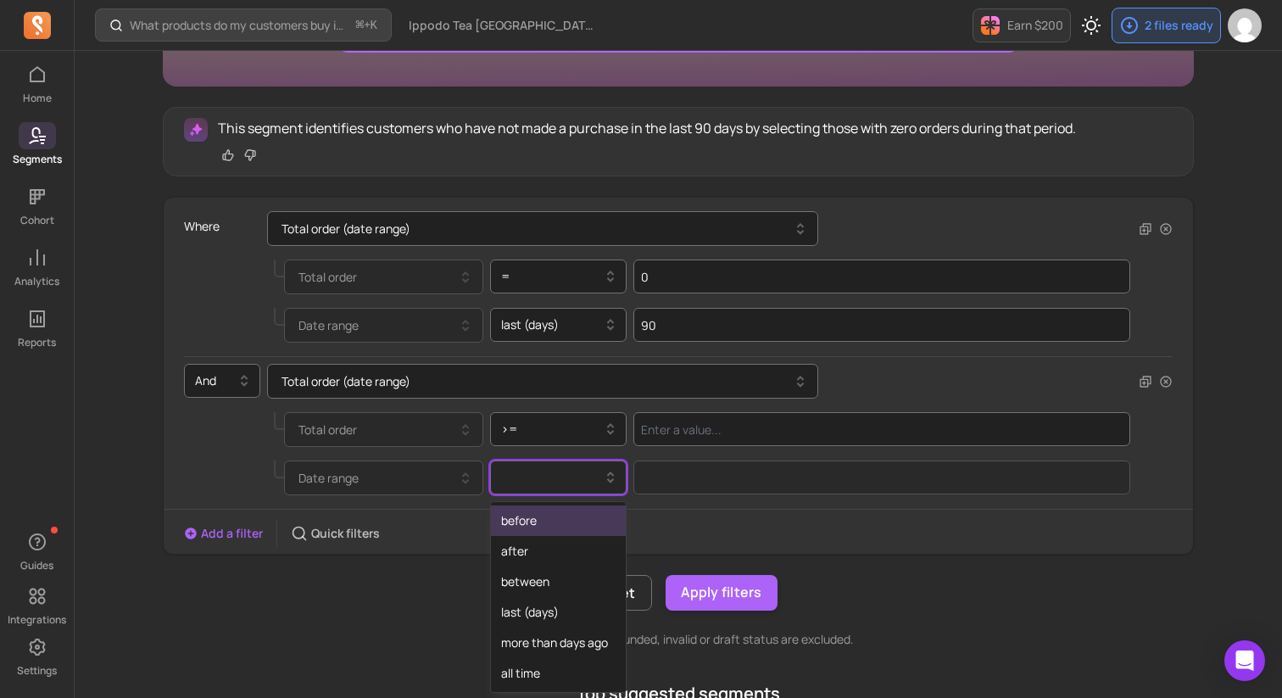
scroll to position [266, 0]
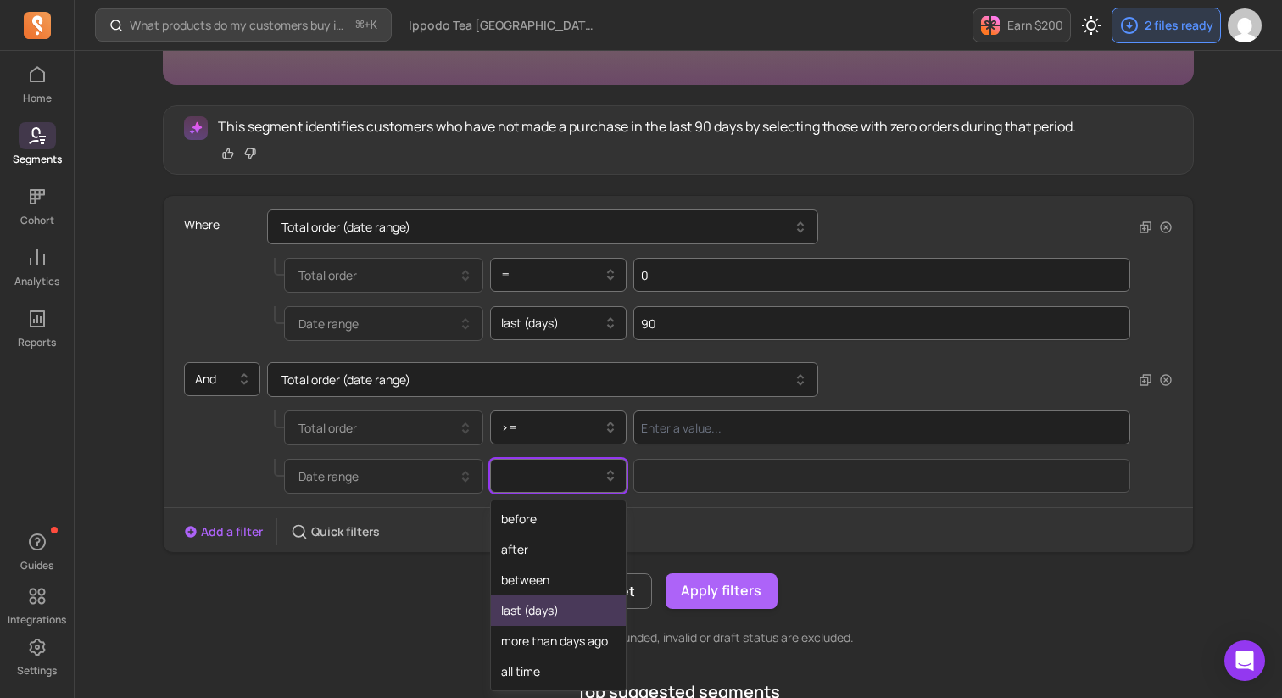
click at [535, 619] on div "last (days)" at bounding box center [559, 610] width 136 height 31
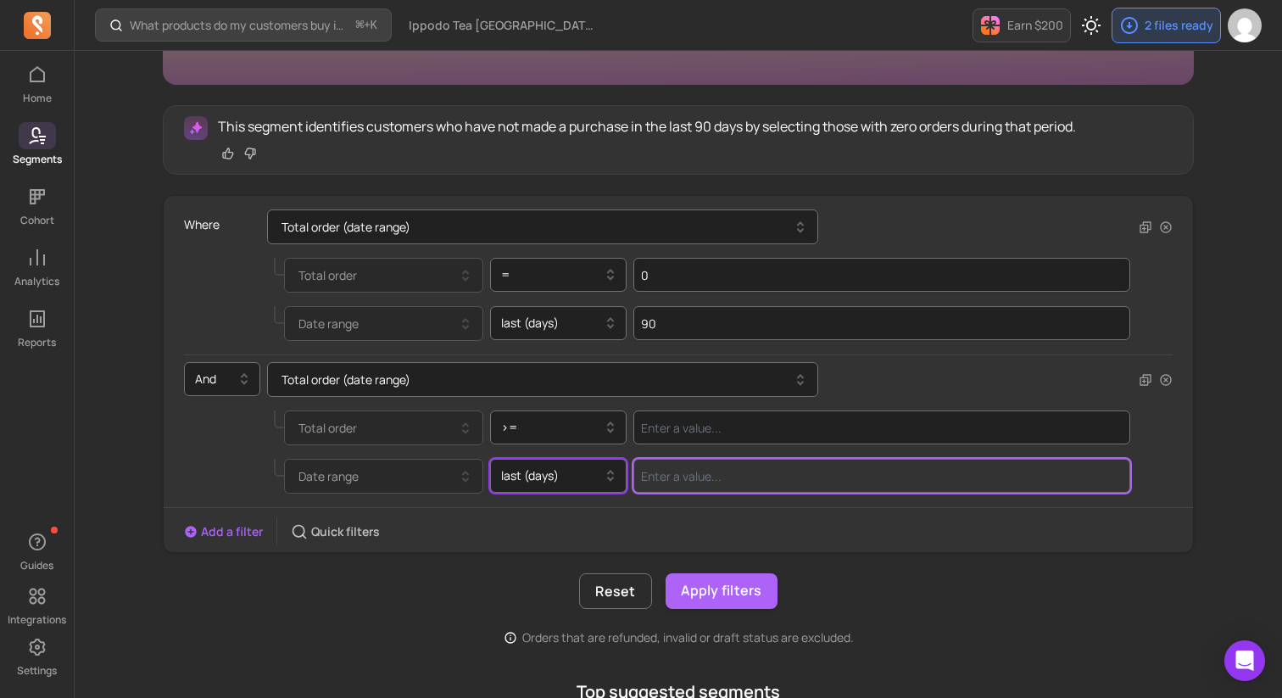
click at [709, 466] on input "Value for filter clause" at bounding box center [881, 476] width 497 height 34
paste input "730"
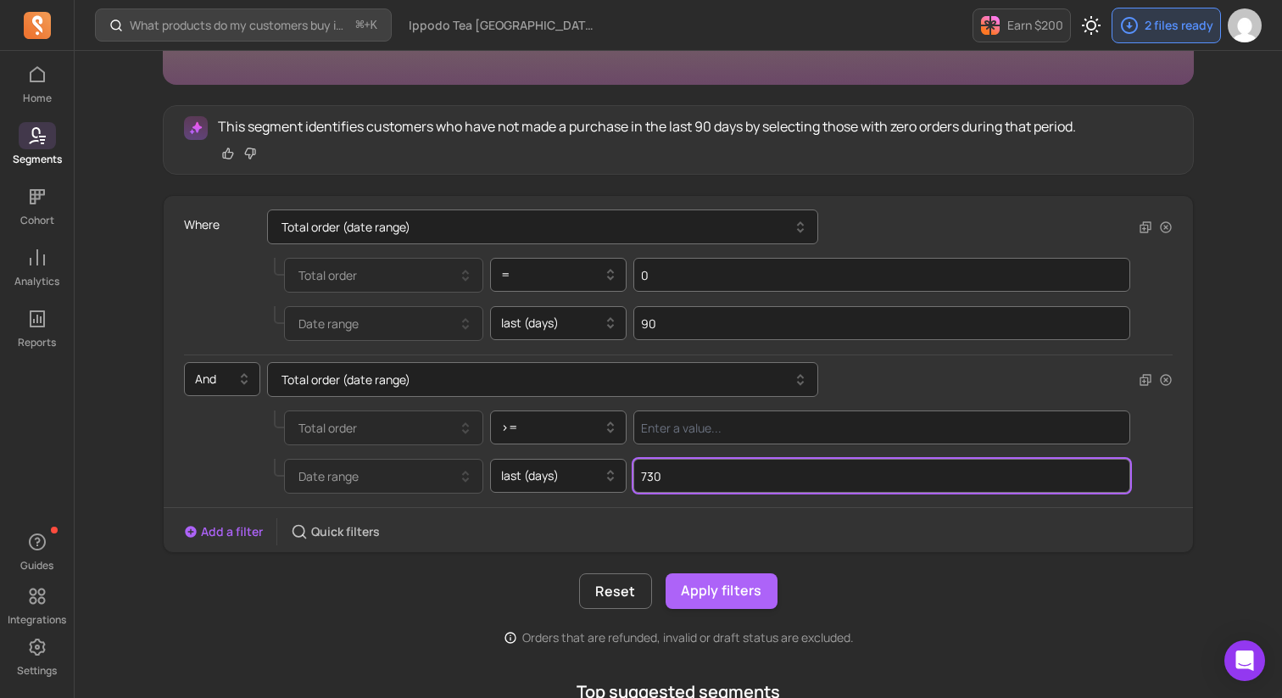
type input "730"
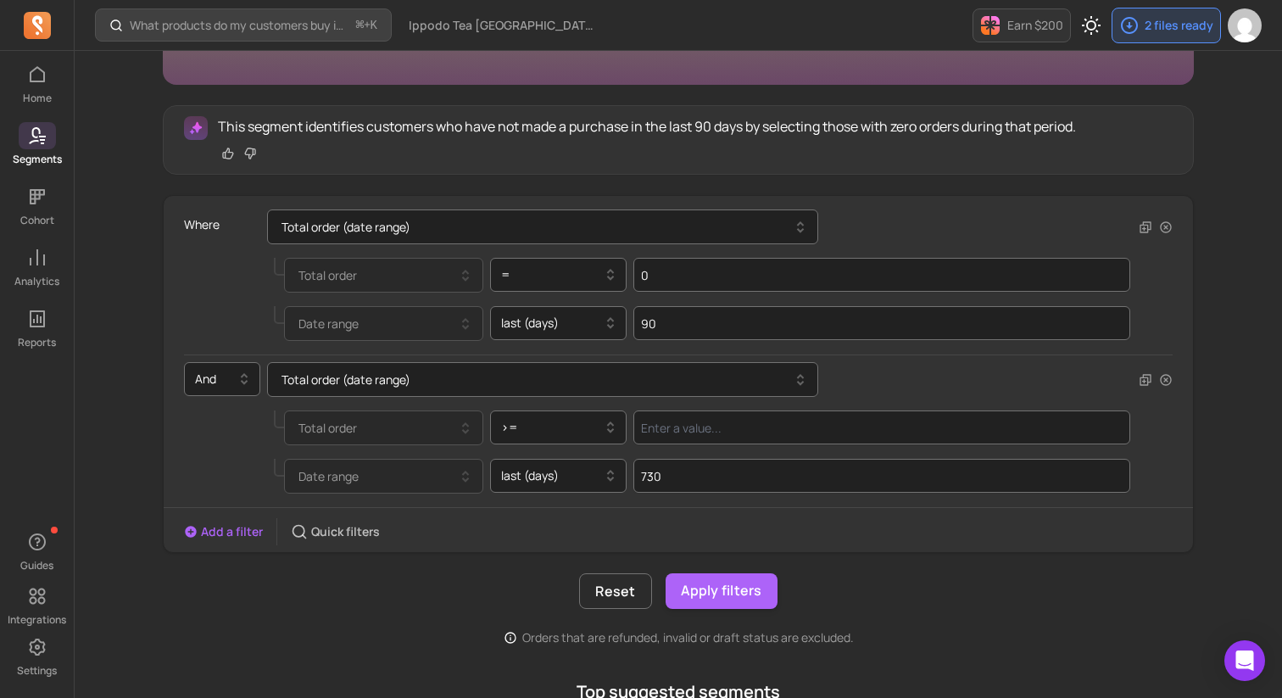
click at [1127, 536] on div "Add a filter Quick filters" at bounding box center [678, 531] width 1029 height 27
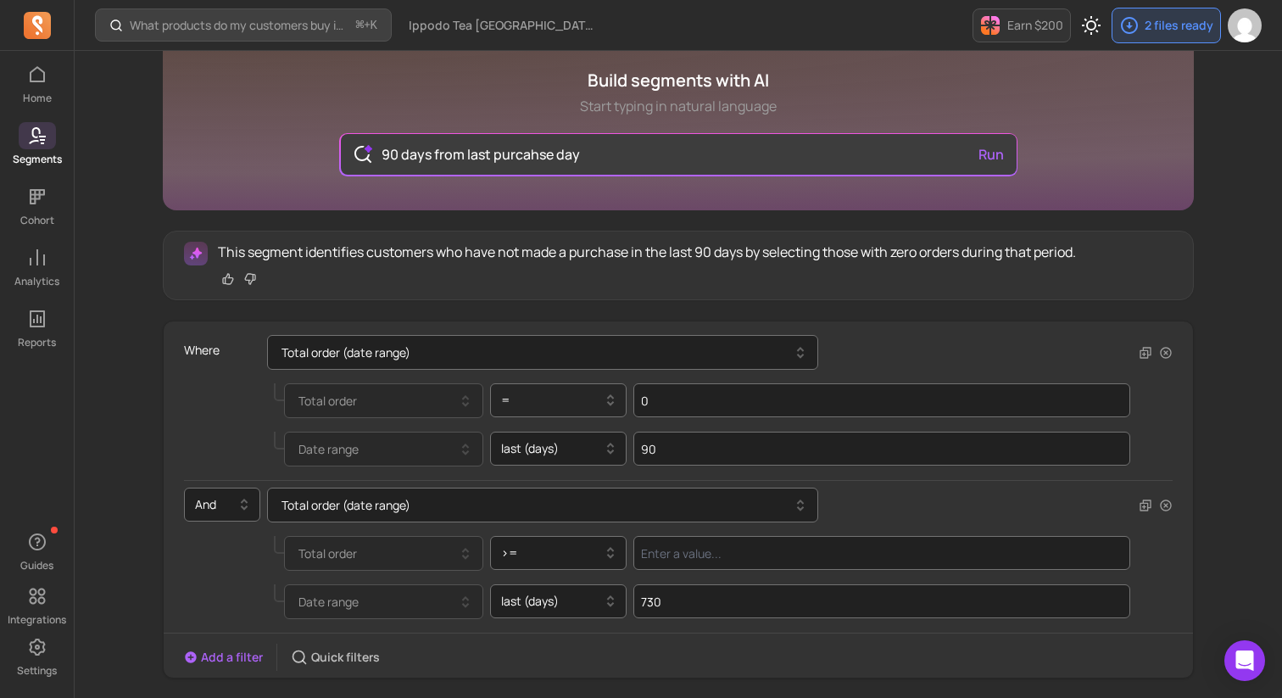
scroll to position [402, 0]
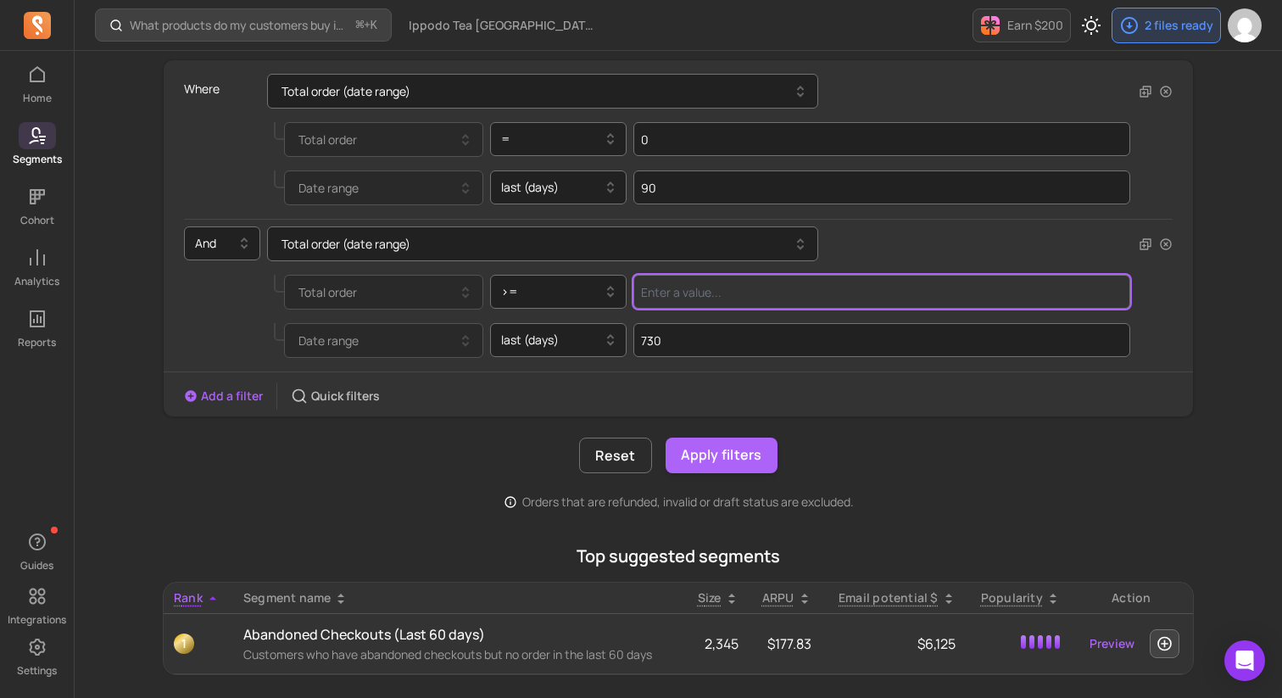
click at [720, 294] on input "Value for filter clause" at bounding box center [881, 292] width 497 height 34
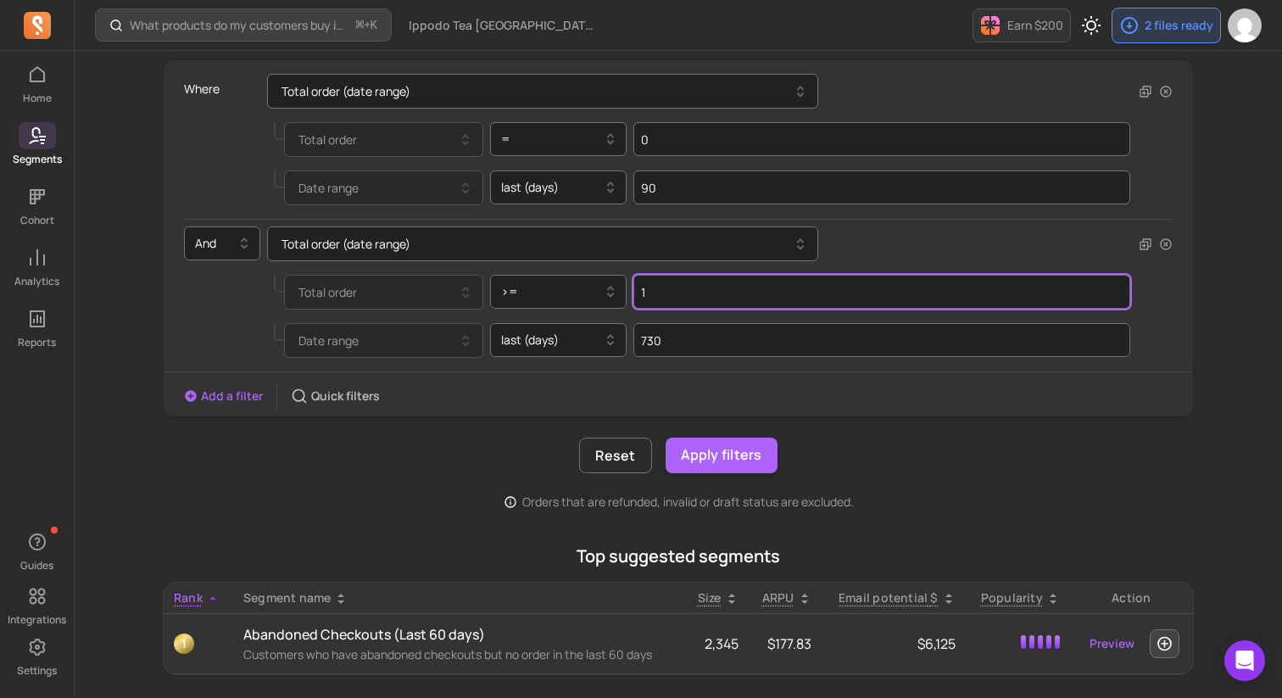
type input "1"
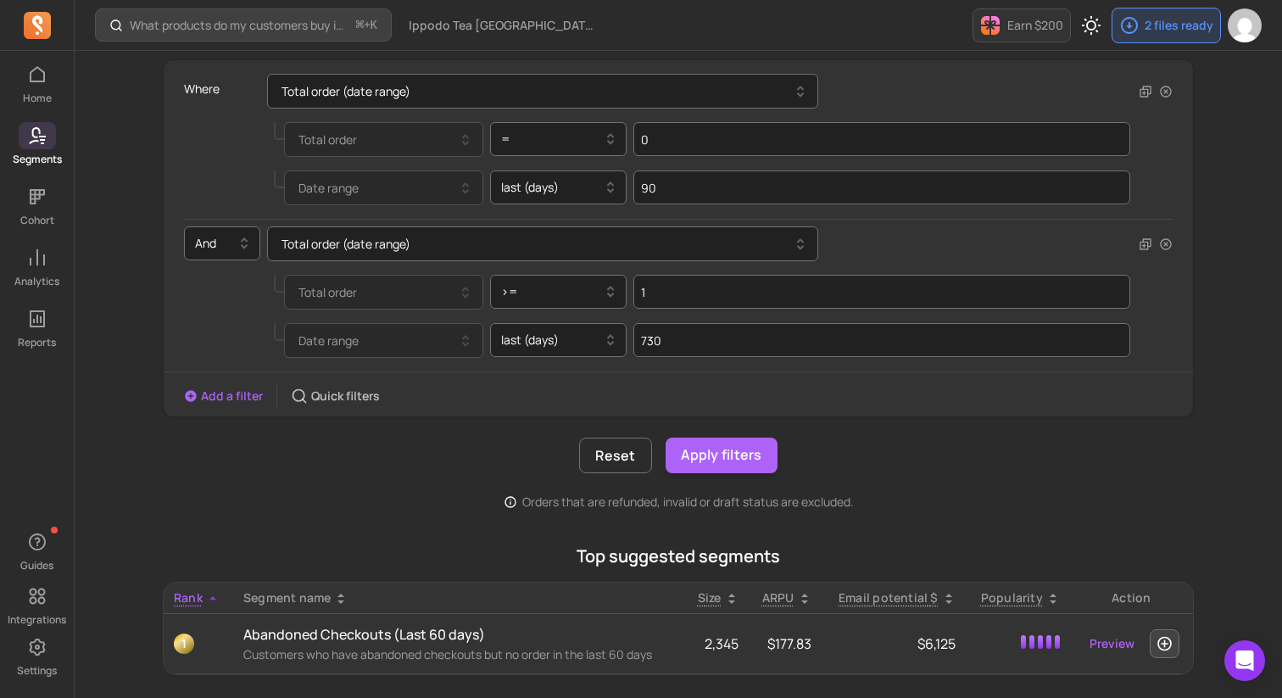
click at [393, 481] on div "This segment identifies customers who have not made a purchase in the last 90 d…" at bounding box center [678, 239] width 1031 height 541
click at [728, 451] on button "Apply filters" at bounding box center [722, 456] width 112 height 36
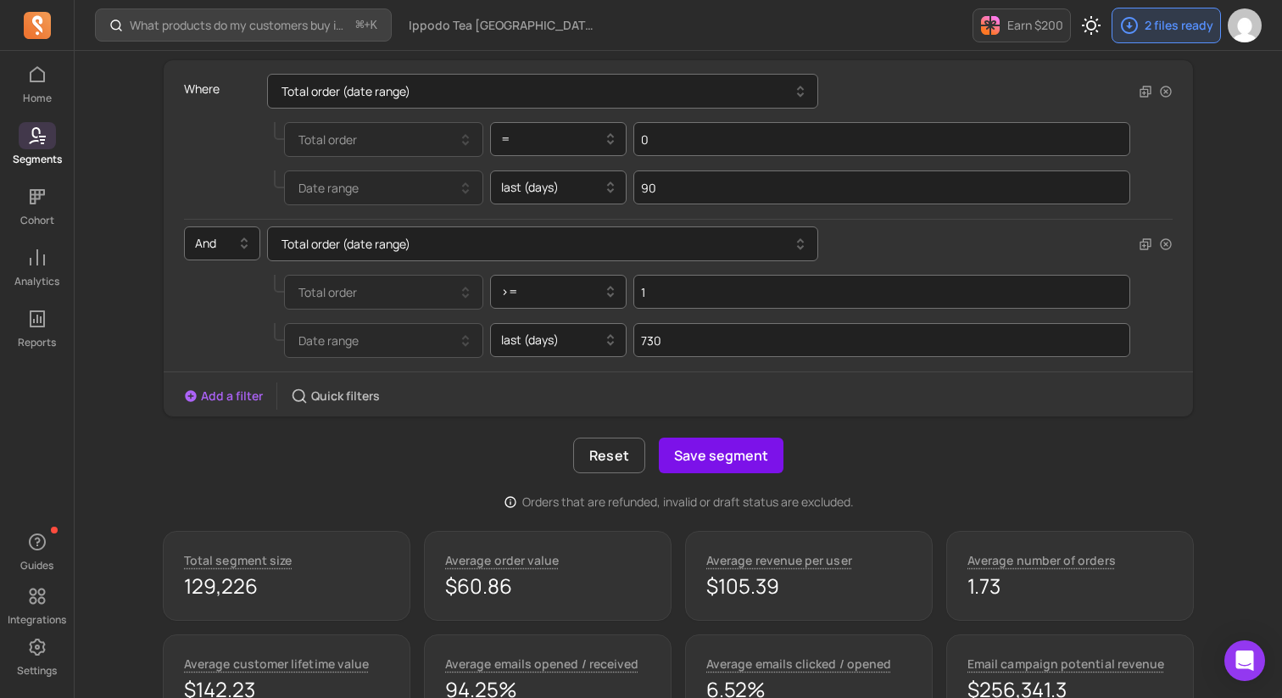
click at [753, 460] on button "Save segment" at bounding box center [721, 456] width 125 height 36
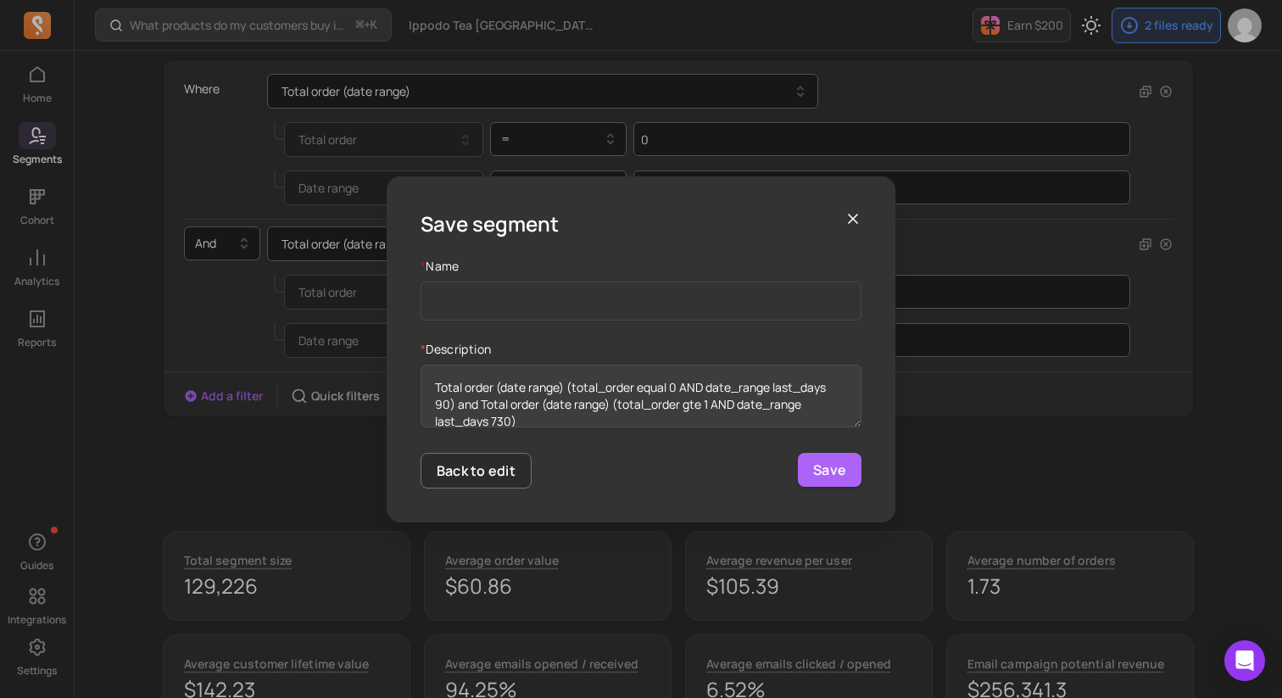
scroll to position [17, 0]
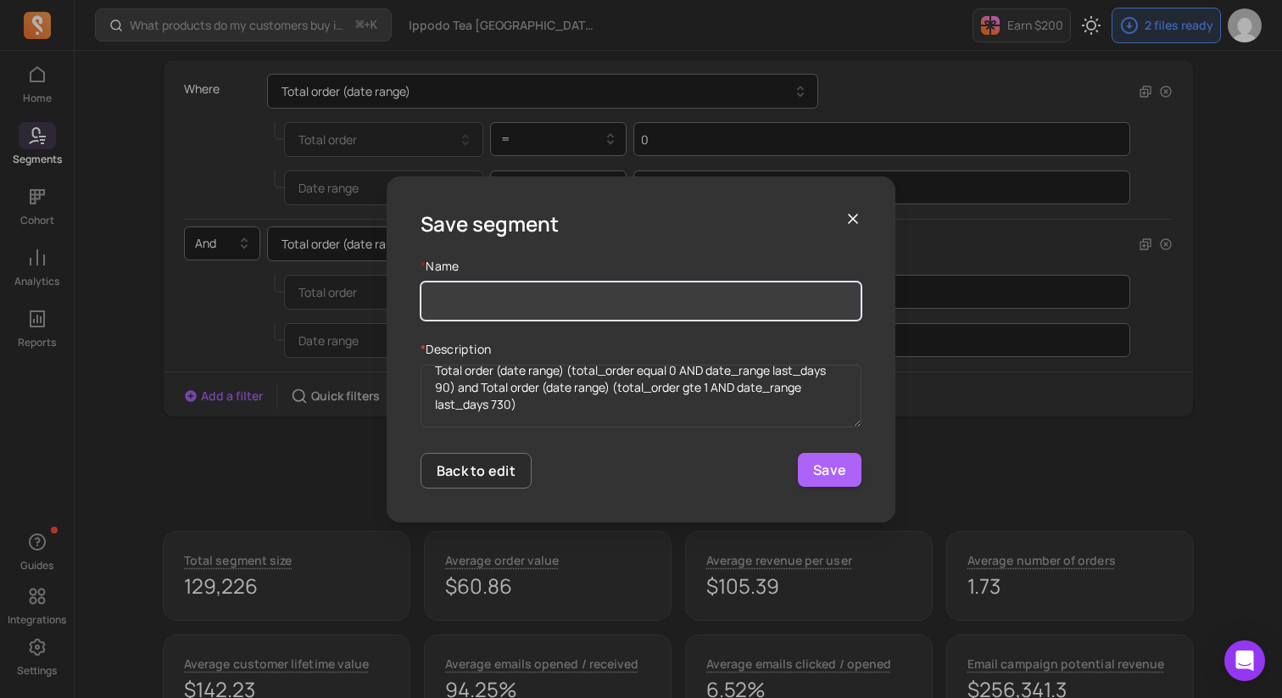
paste input "[segments - menos canada] dormant_lastpurchase_90dplus"
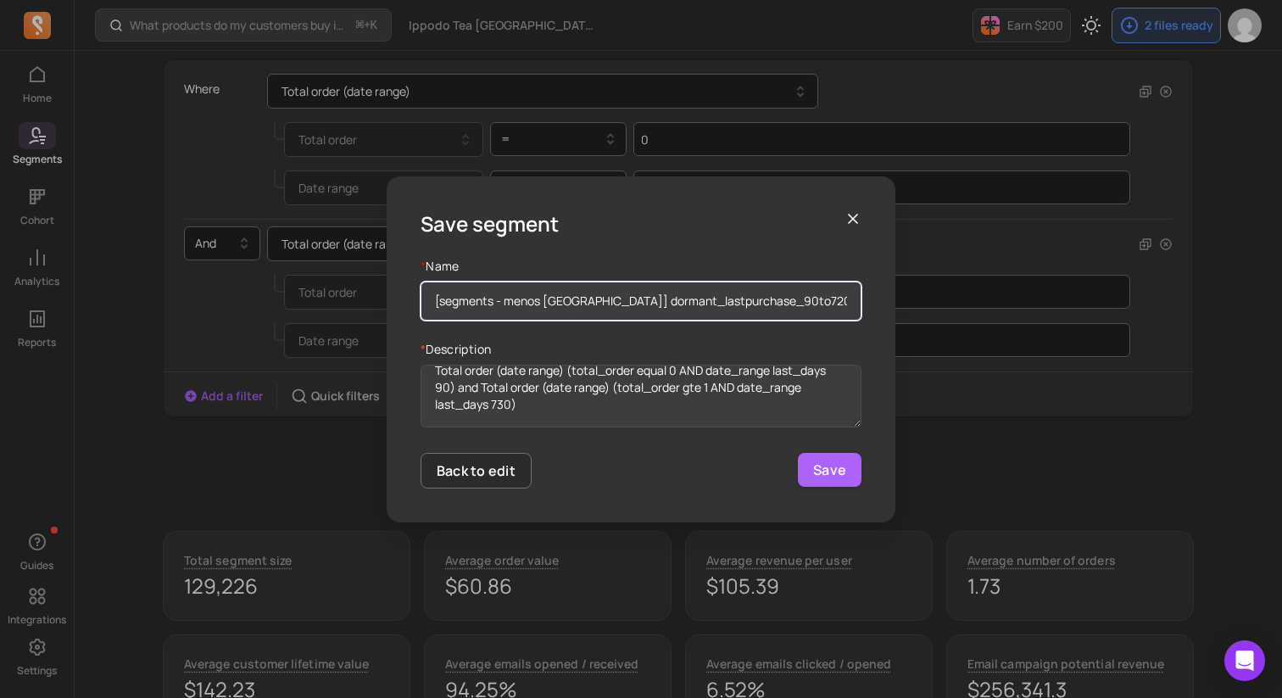
scroll to position [0, 0]
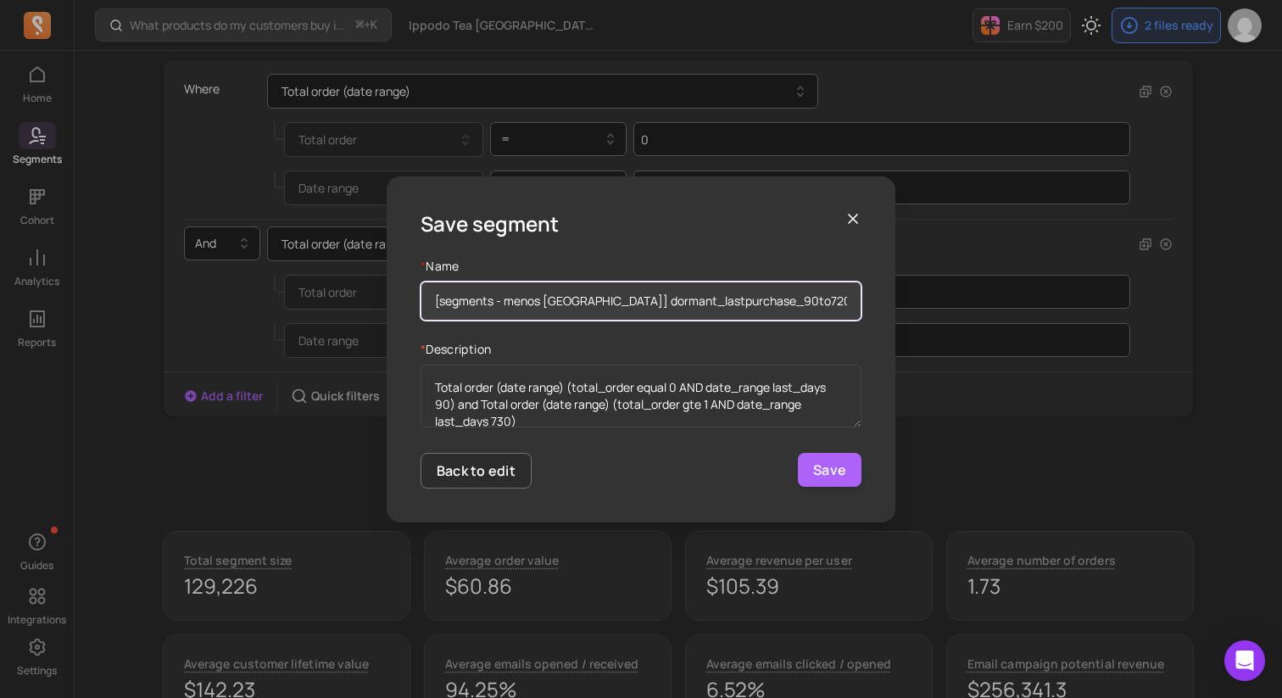
click at [766, 298] on input "[segments - menos canada] dormant_lastpurchase_90to720day" at bounding box center [641, 301] width 441 height 39
type input "[segments - menos canada] dormant_lastpurchase_90to730day"
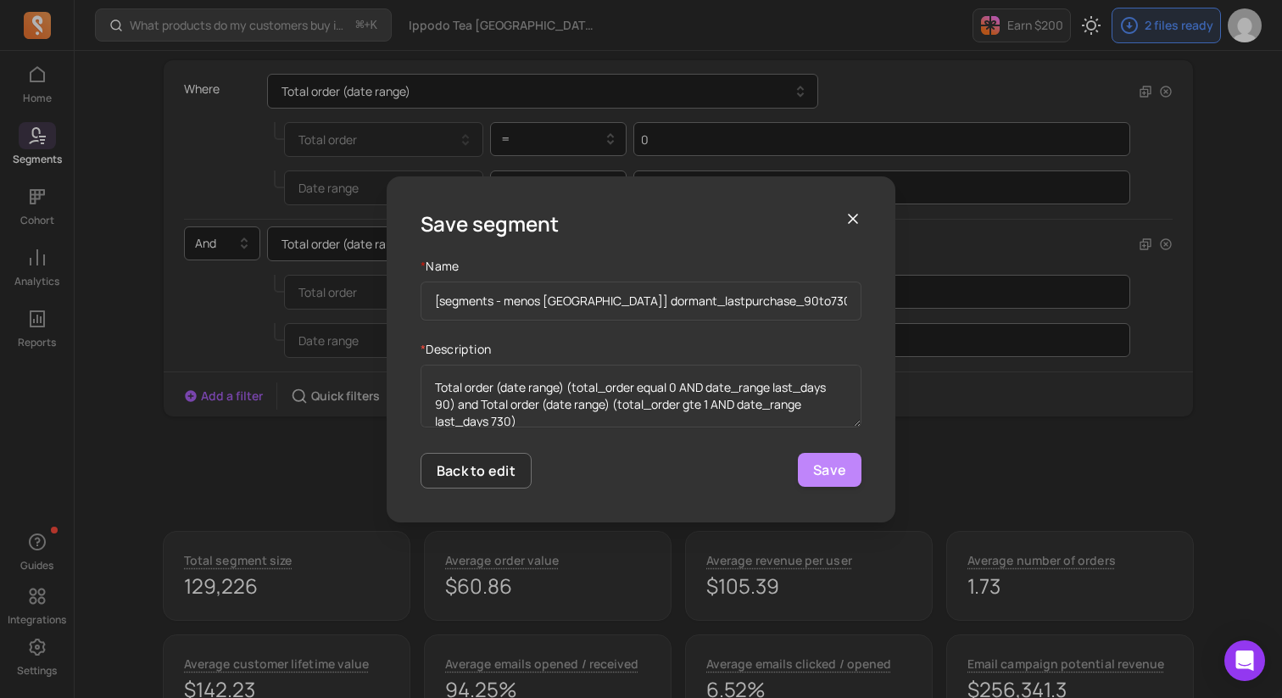
click at [833, 477] on button "Save" at bounding box center [830, 470] width 64 height 34
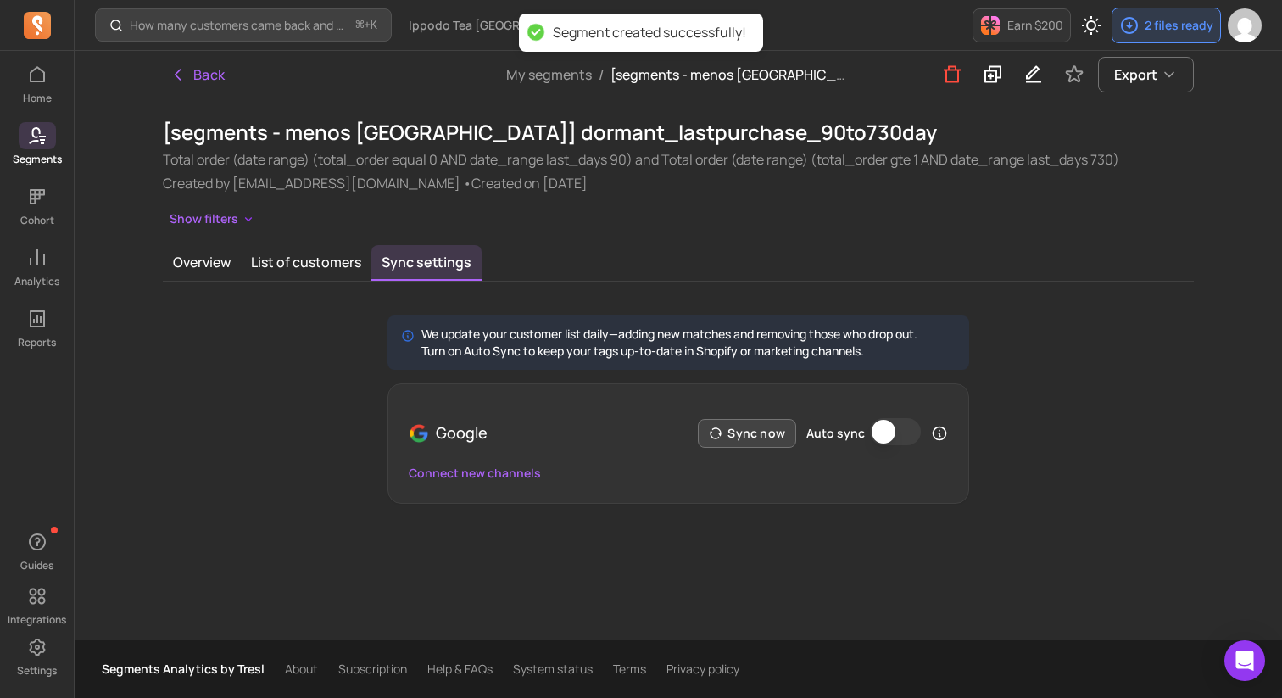
click at [733, 431] on button "Sync now" at bounding box center [747, 433] width 98 height 29
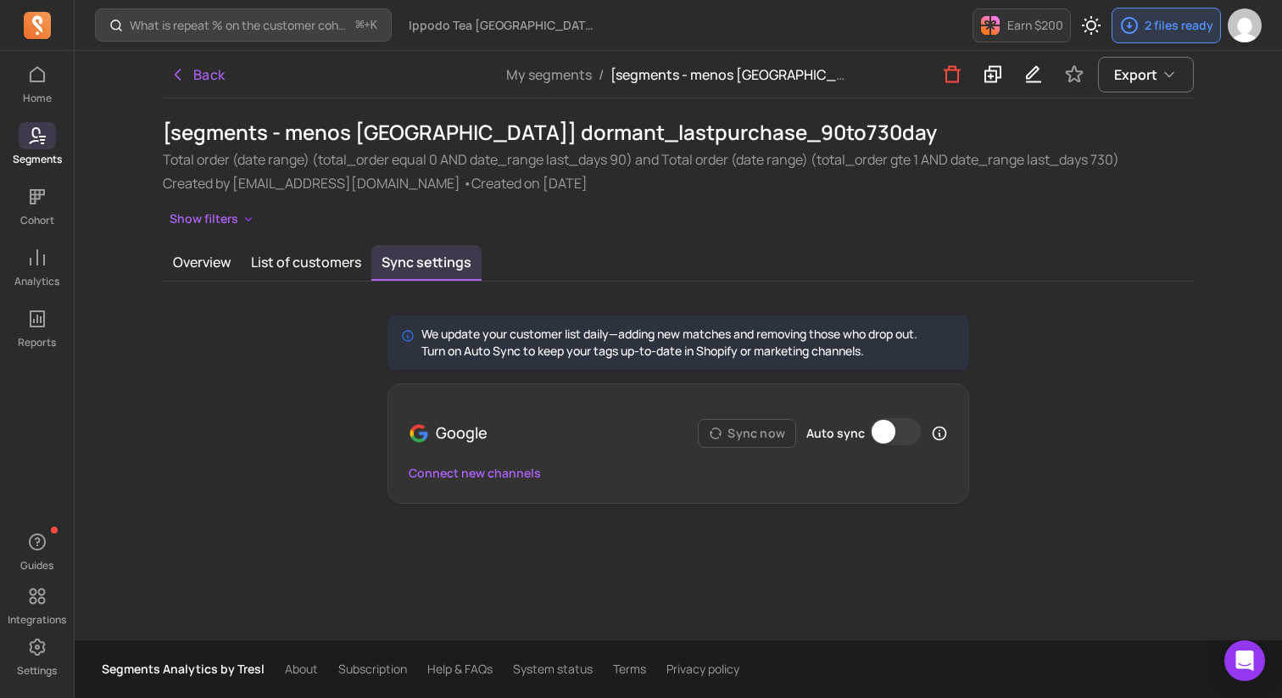
click at [288, 315] on div "We update your customer list daily—adding new matches and removing those who dr…" at bounding box center [678, 409] width 1031 height 188
click at [202, 256] on button "Overview" at bounding box center [202, 263] width 78 height 36
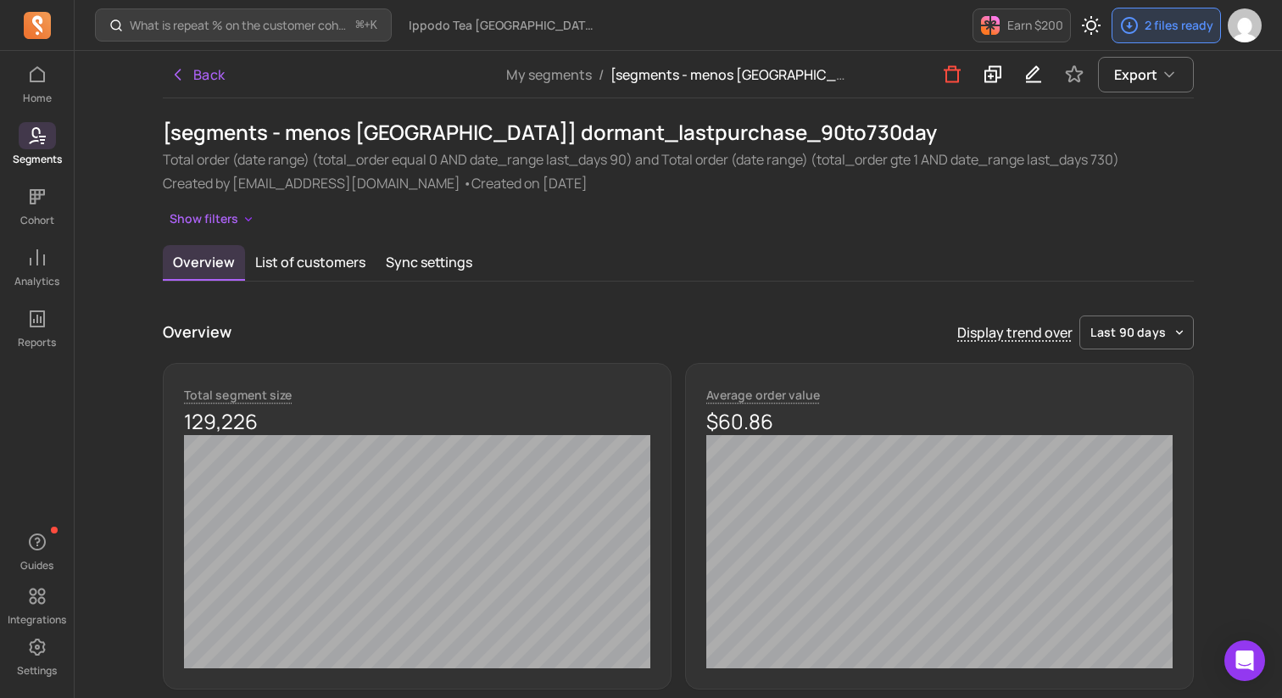
click at [277, 35] on button "What is repeat % on the customer cohort page? How is it defined? ⌘ + K" at bounding box center [243, 24] width 297 height 33
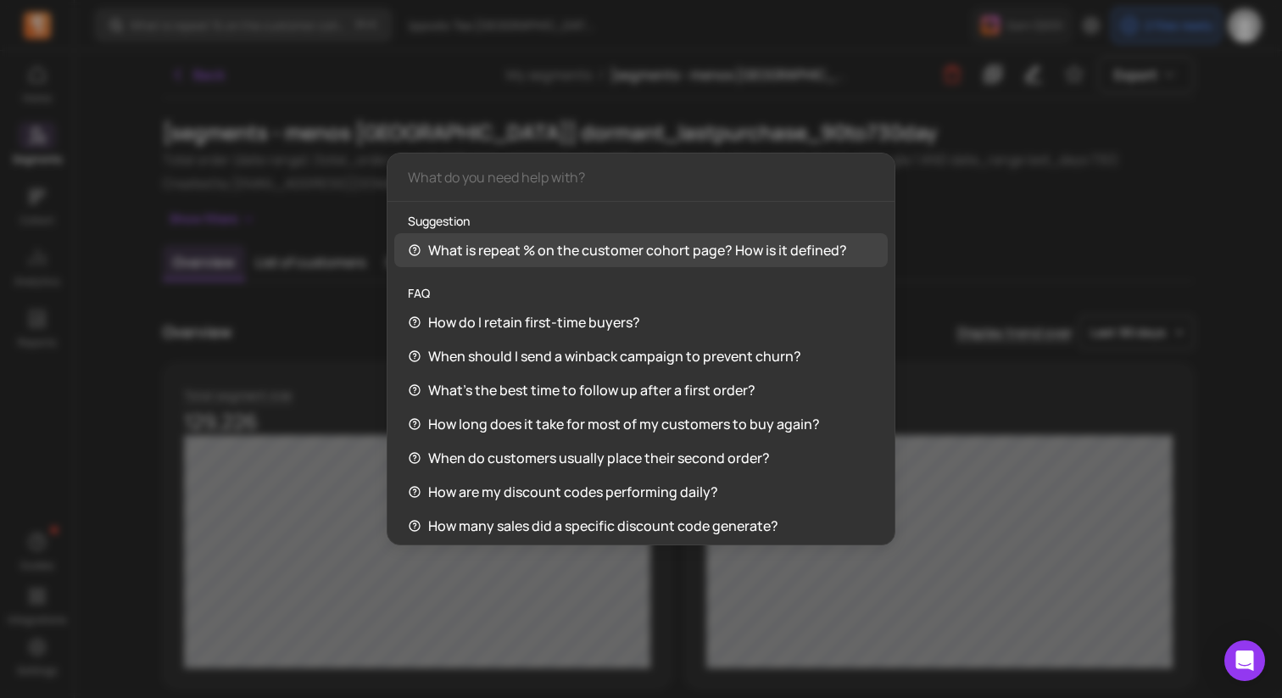
type input "[segments - menos canada] dormant_lastpurchase_90dplus"
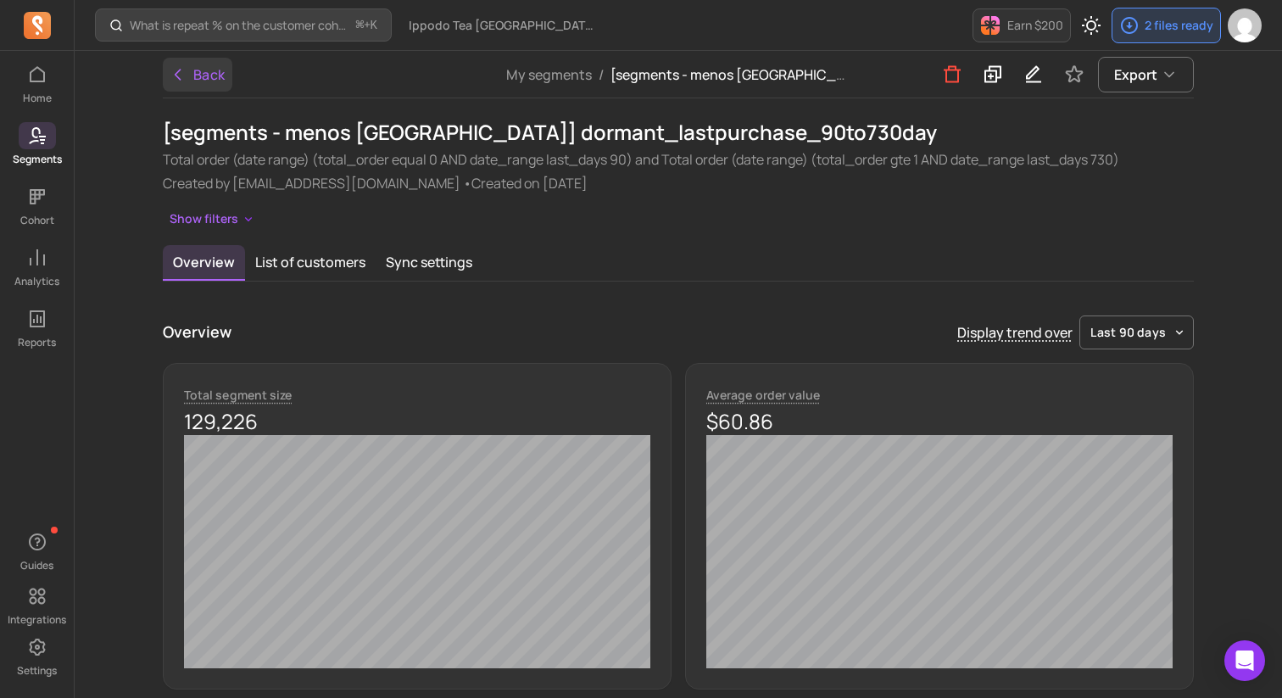
click at [205, 87] on button "Back" at bounding box center [198, 75] width 70 height 34
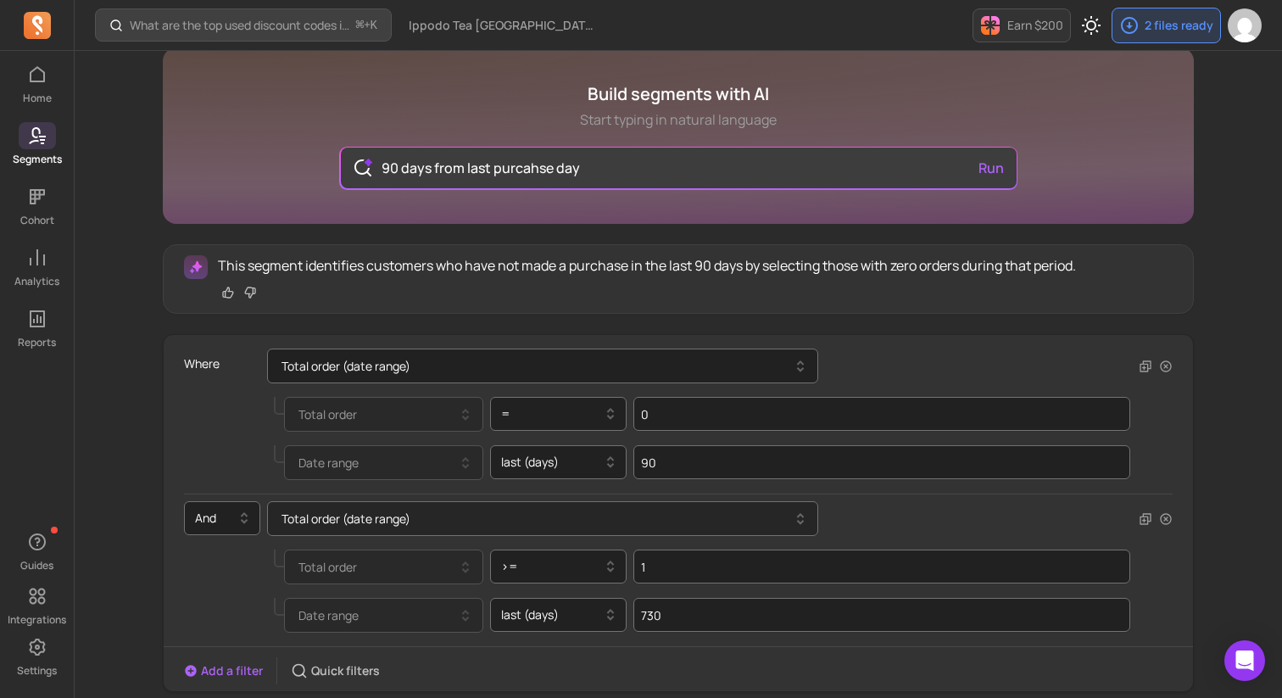
scroll to position [14, 0]
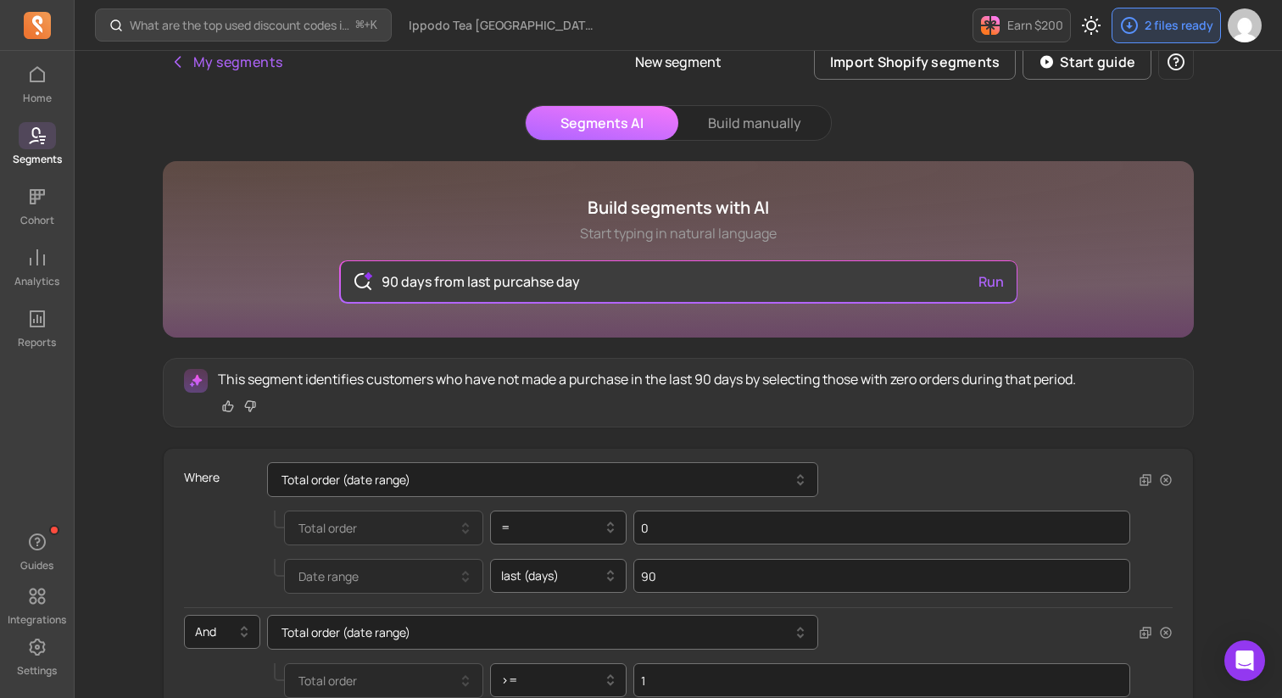
click at [32, 21] on icon at bounding box center [36, 23] width 10 height 17
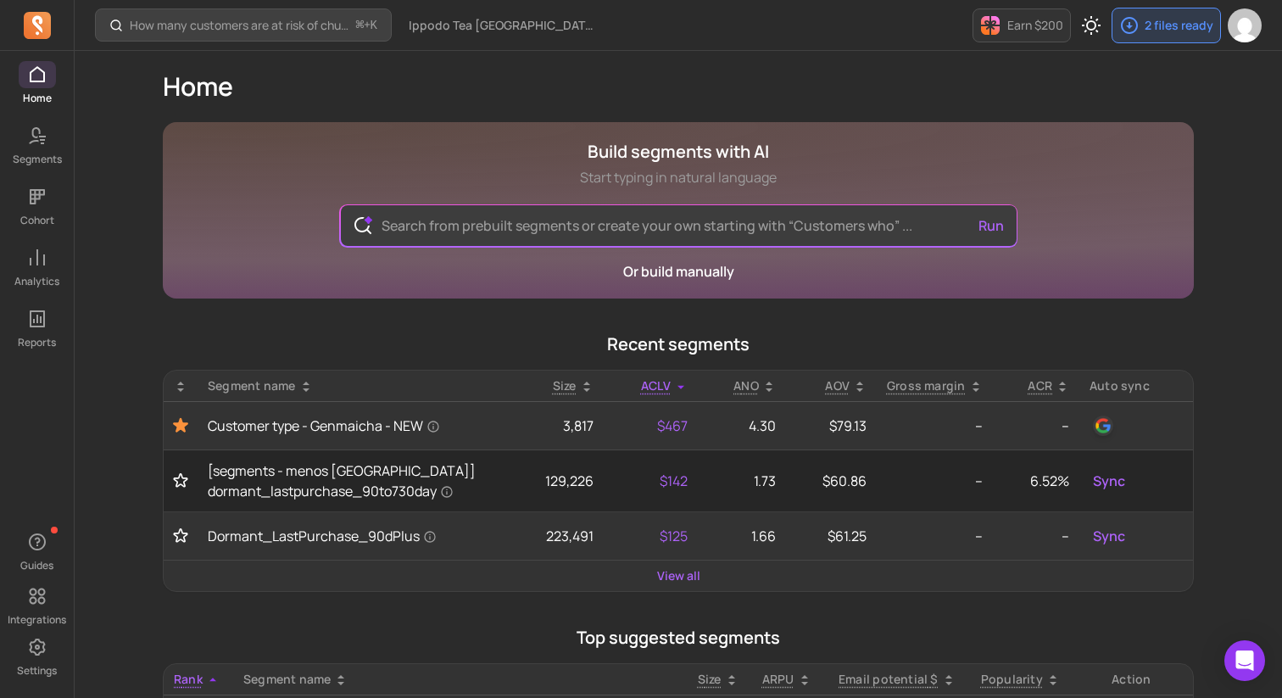
scroll to position [29, 0]
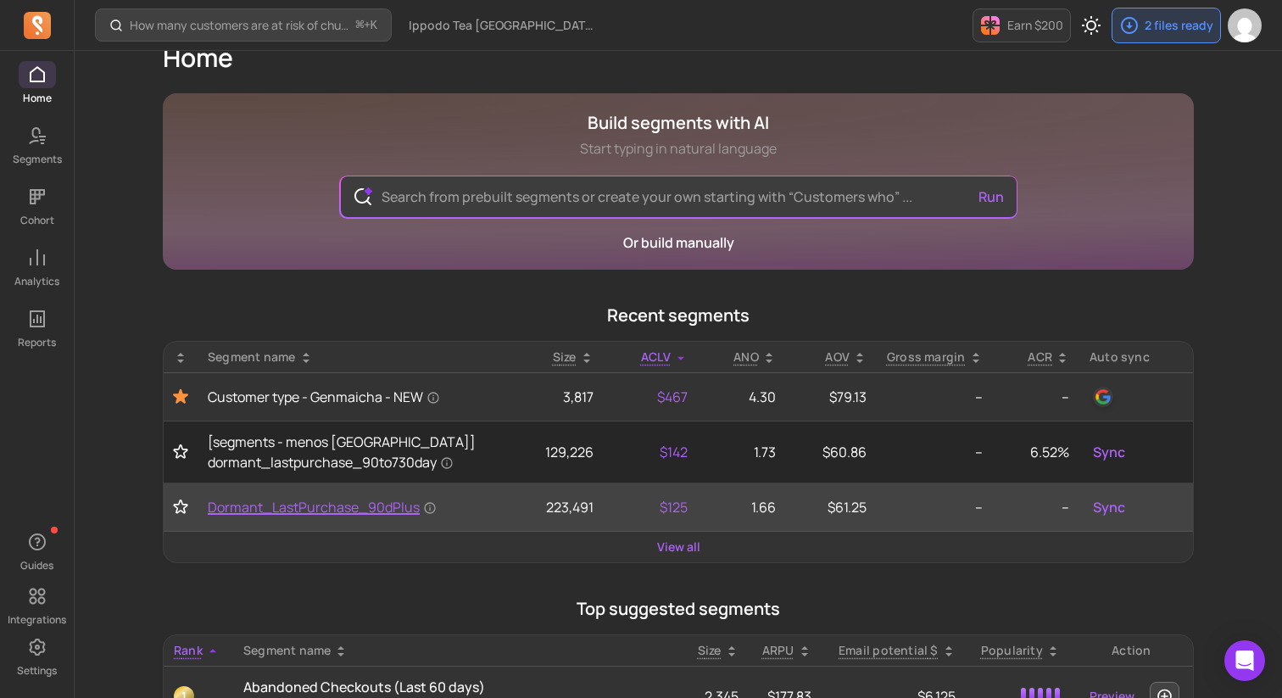
click at [387, 506] on span "Dormant_LastPurchase_90dPlus" at bounding box center [322, 507] width 229 height 20
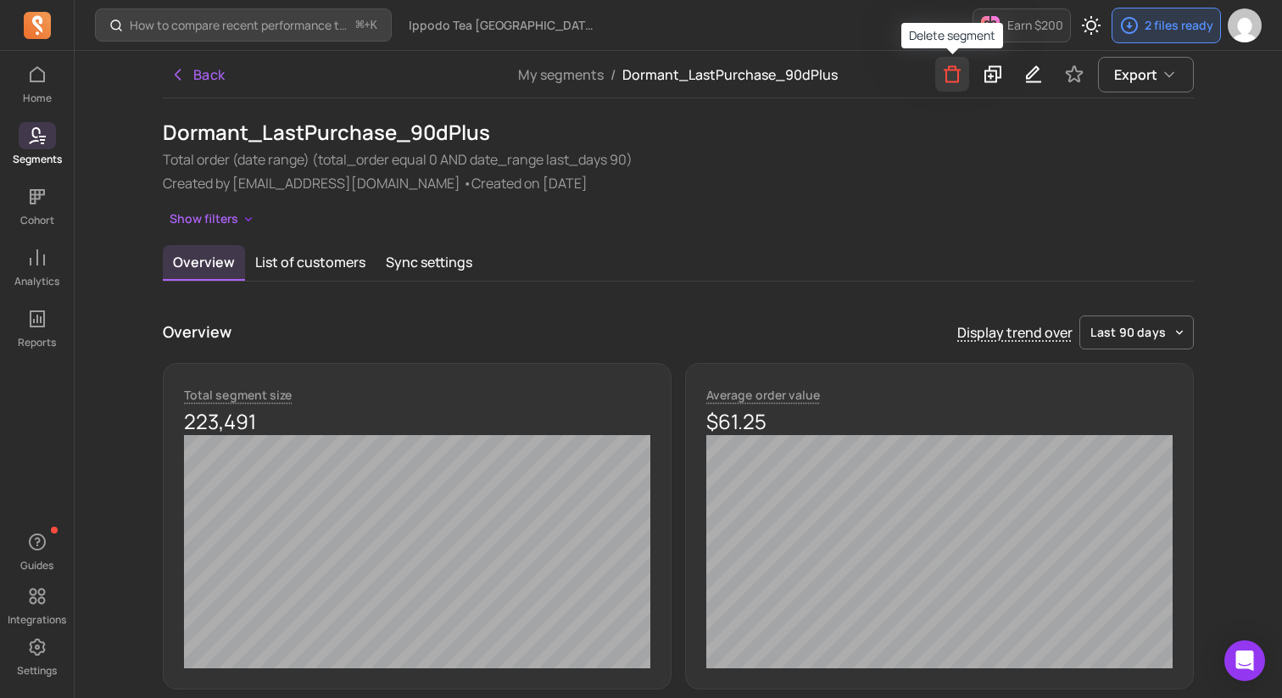
click at [962, 72] on icon "button" at bounding box center [952, 74] width 20 height 21
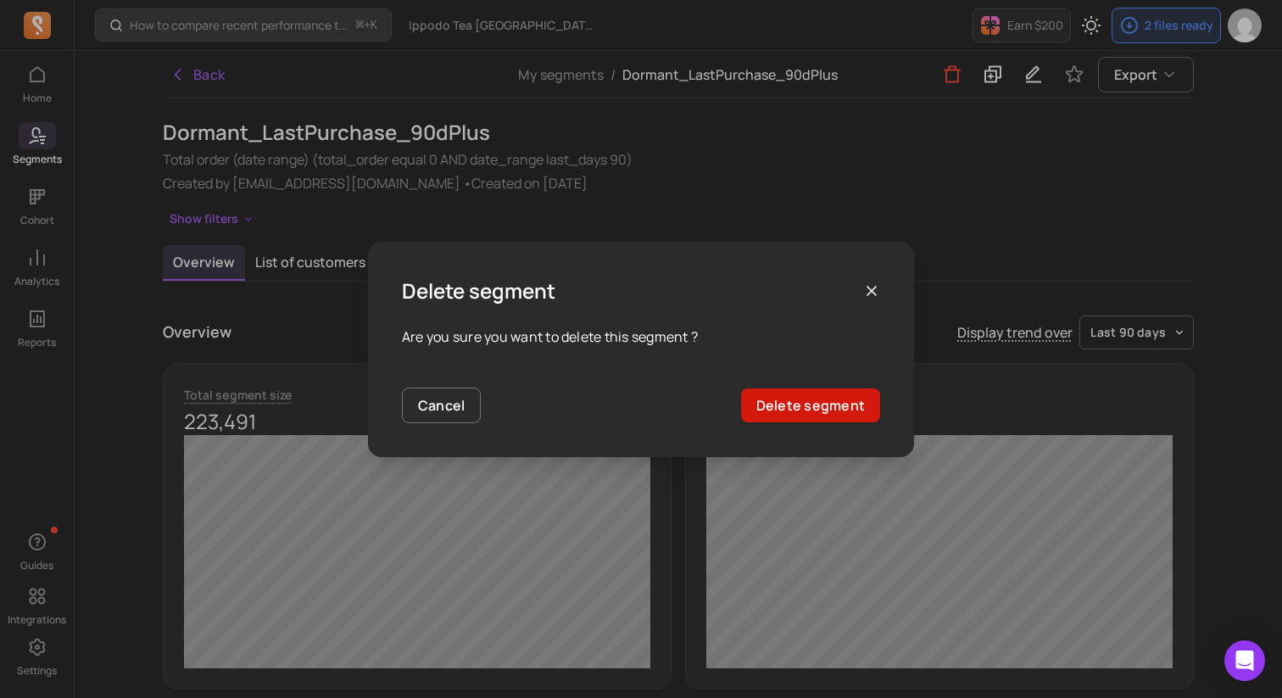
click at [800, 399] on button "Delete segment" at bounding box center [810, 405] width 139 height 34
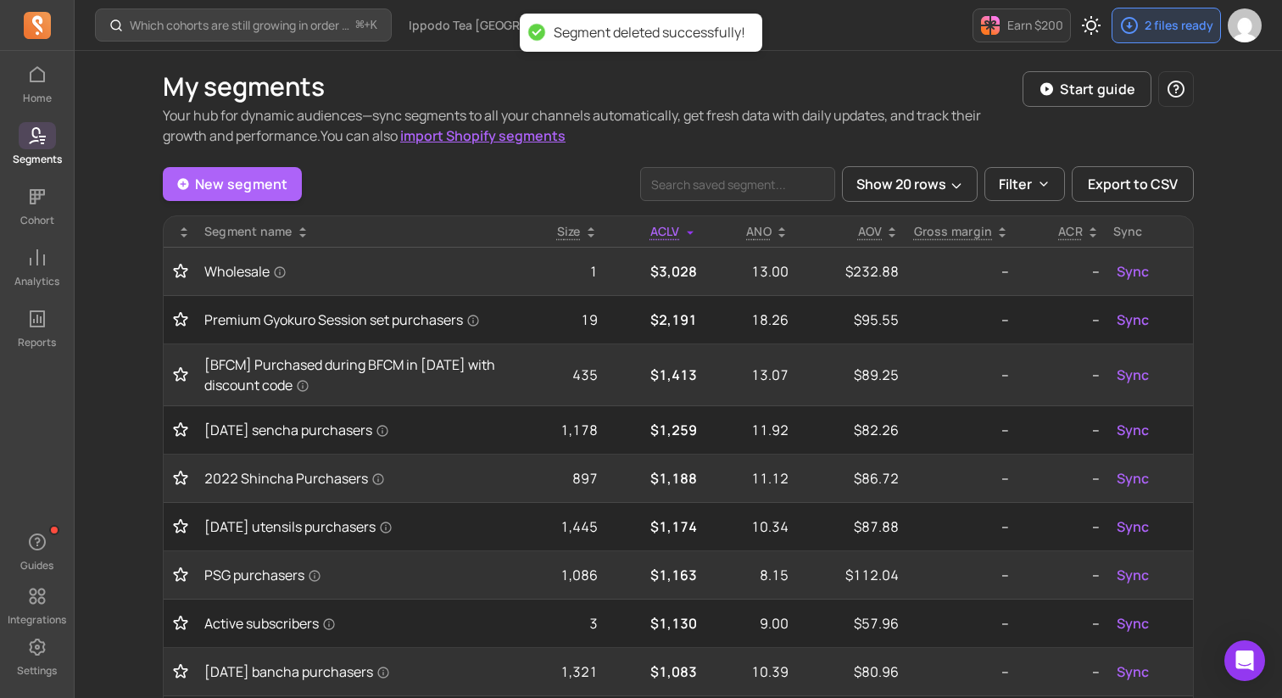
click at [34, 26] on icon at bounding box center [37, 25] width 27 height 27
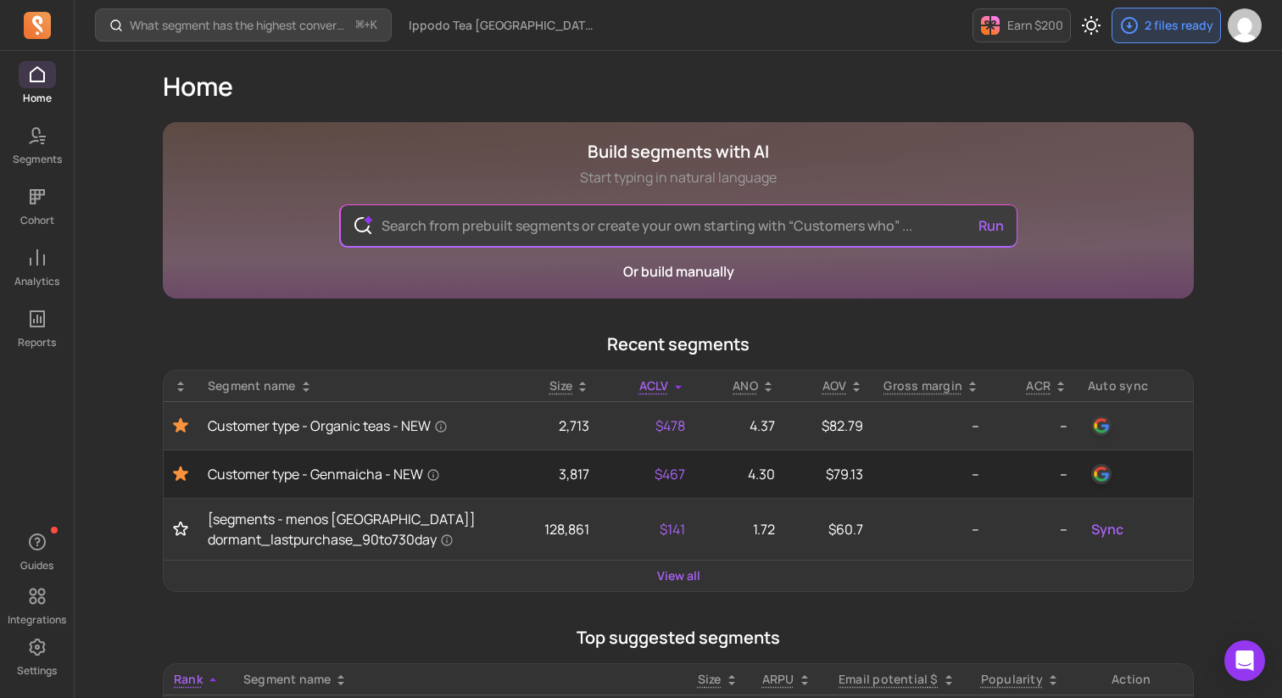
click at [202, 631] on p "Top suggested segments" at bounding box center [678, 638] width 1031 height 24
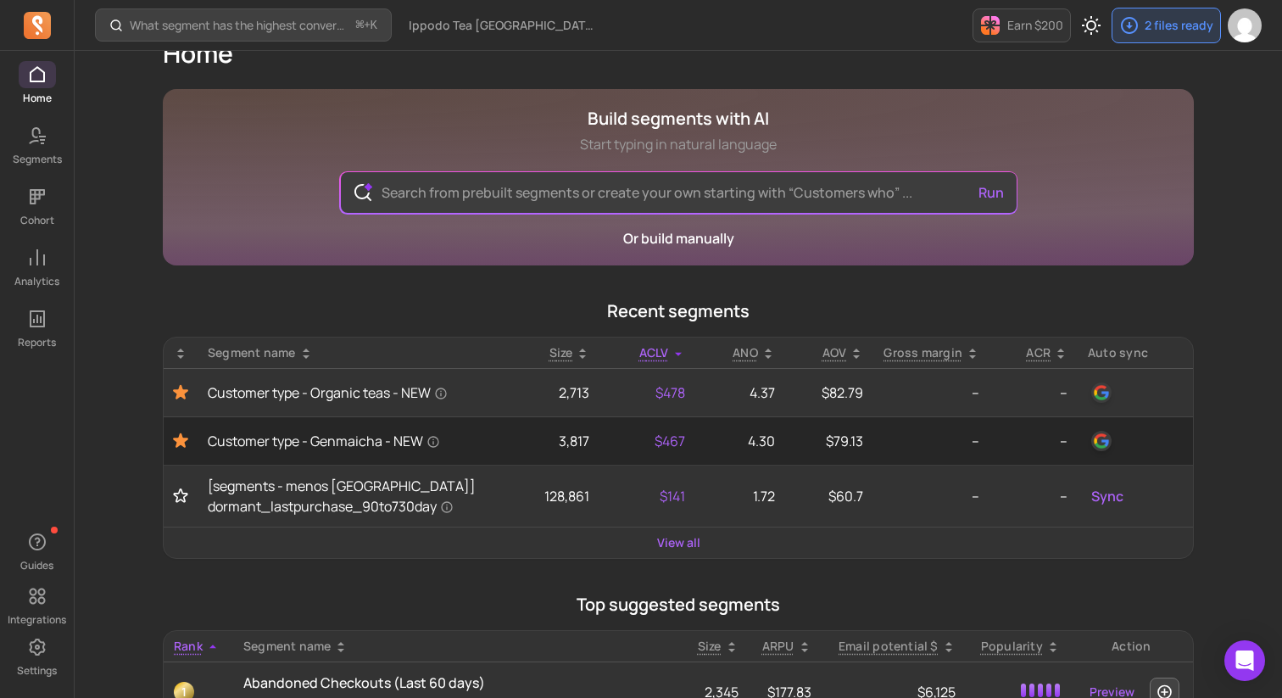
scroll to position [41, 0]
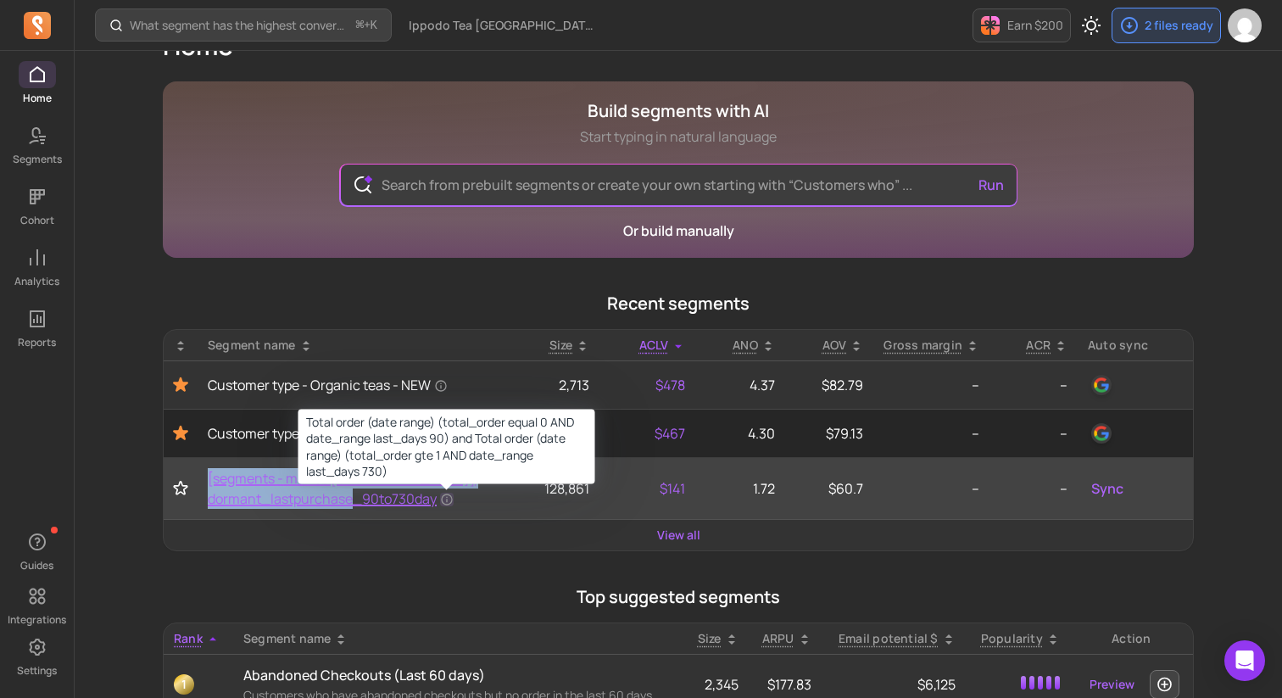
drag, startPoint x: 193, startPoint y: 507, endPoint x: 441, endPoint y: 496, distance: 247.8
click at [441, 496] on tr "[segments - menos canada] dormant_lastpurchase_90to730day 128,861 $141 1.72 $60…" at bounding box center [678, 489] width 1029 height 62
copy span "[segments - menos canada] dormant_lastpurchase_90to730day"
